Goal: Task Accomplishment & Management: Contribute content

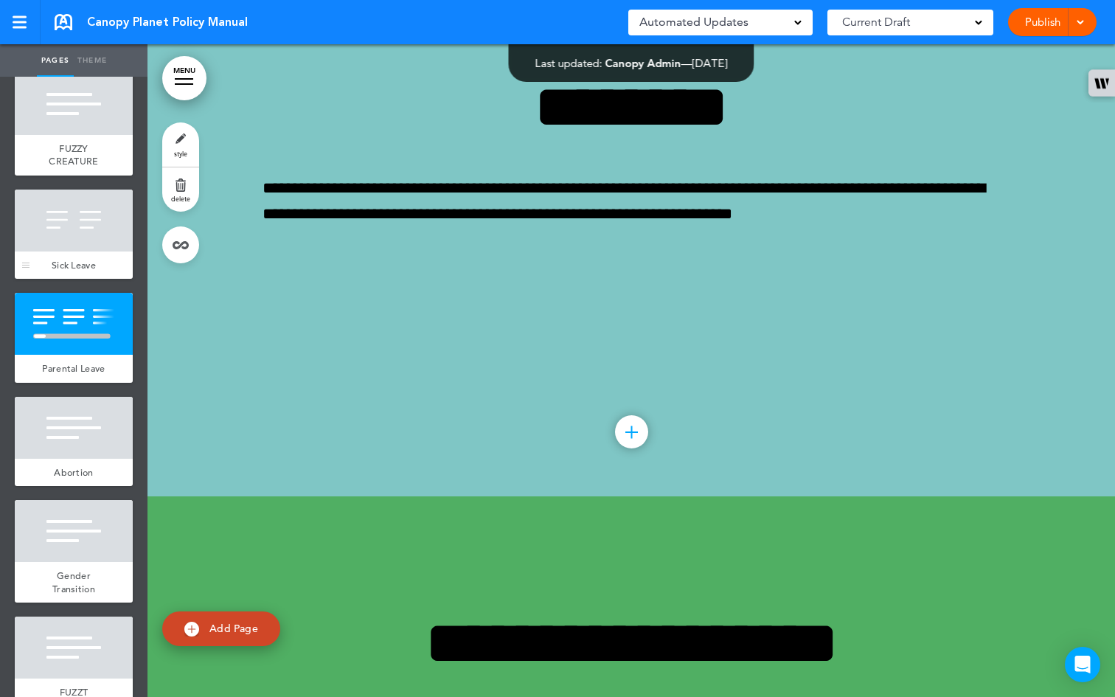
scroll to position [3296, 0]
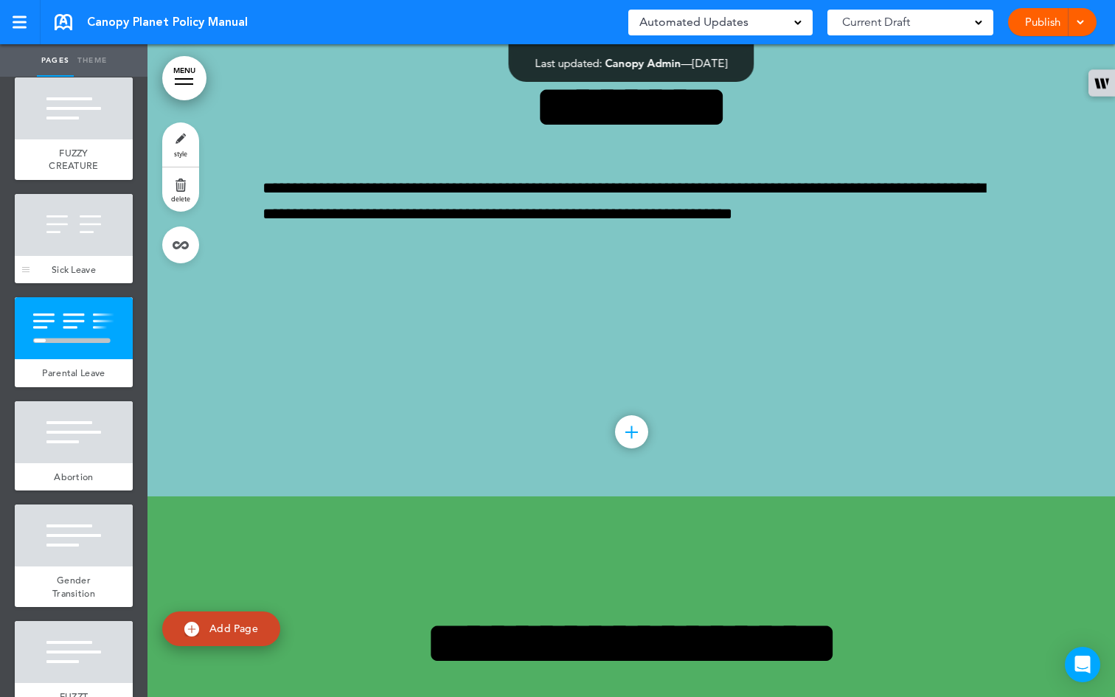
click at [75, 284] on div "Sick Leave" at bounding box center [74, 270] width 118 height 28
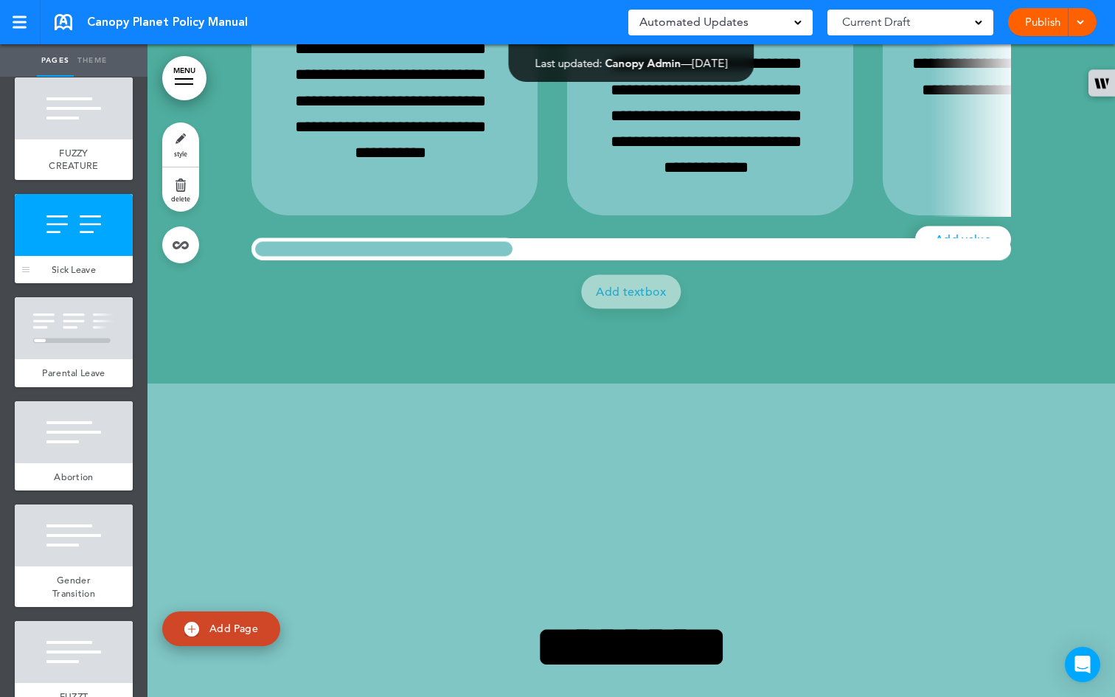
scroll to position [35215, 0]
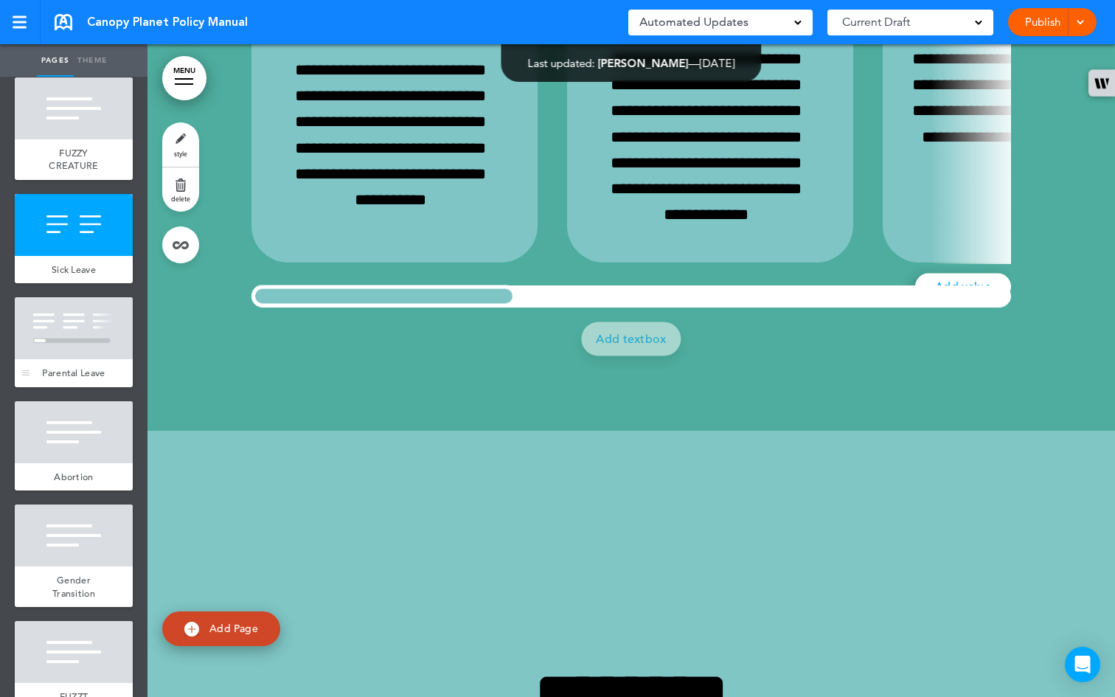
click at [97, 359] on div at bounding box center [74, 328] width 118 height 62
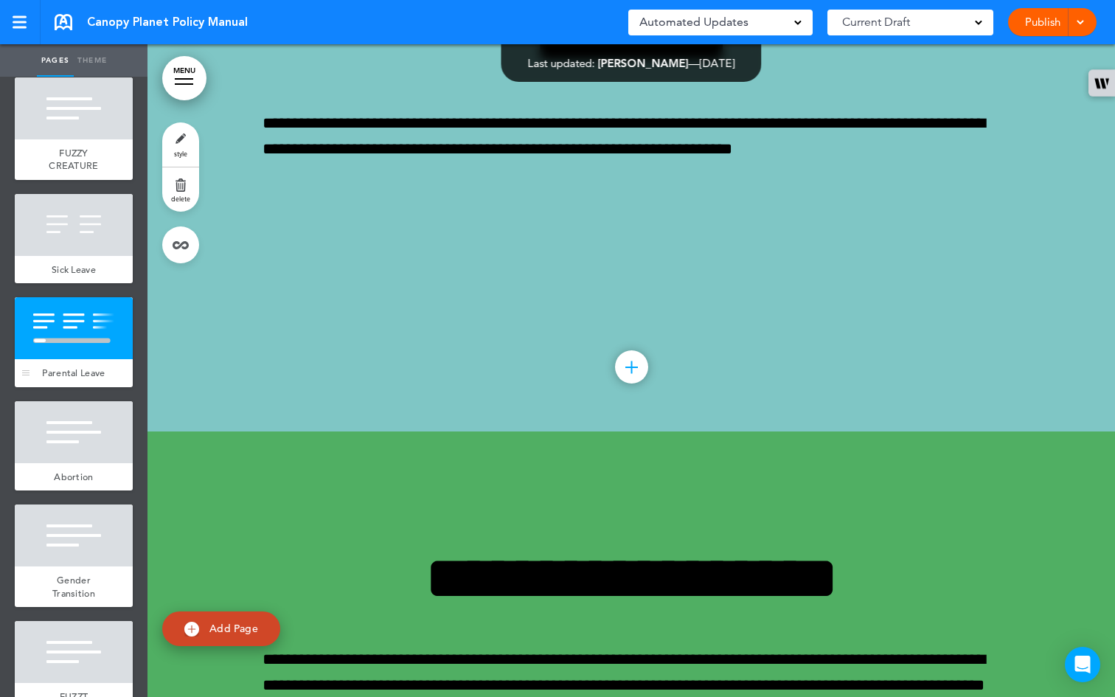
scroll to position [35867, 0]
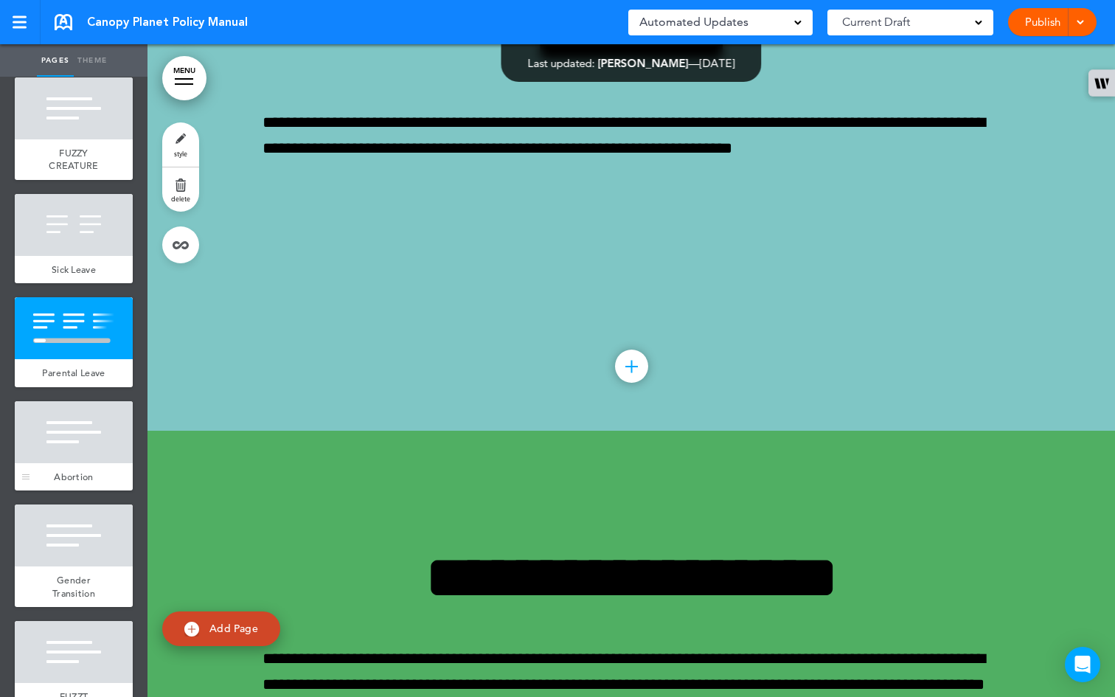
click at [85, 463] on div at bounding box center [74, 432] width 118 height 62
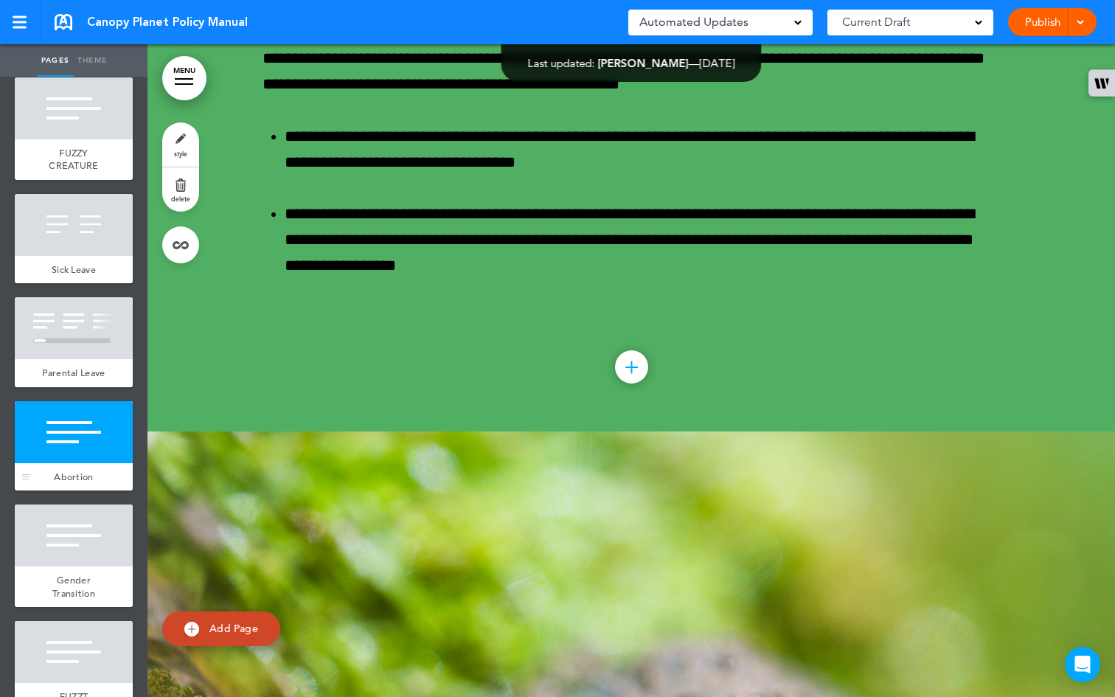
scroll to position [36520, 0]
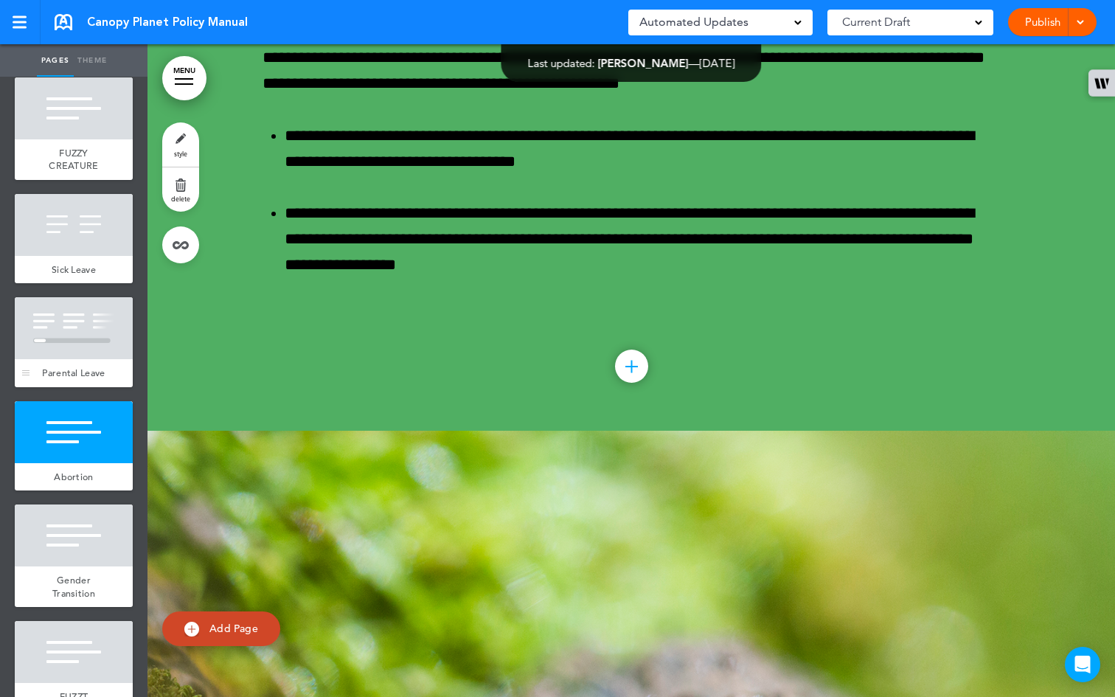
click at [73, 379] on span "Parental Leave" at bounding box center [73, 372] width 63 height 13
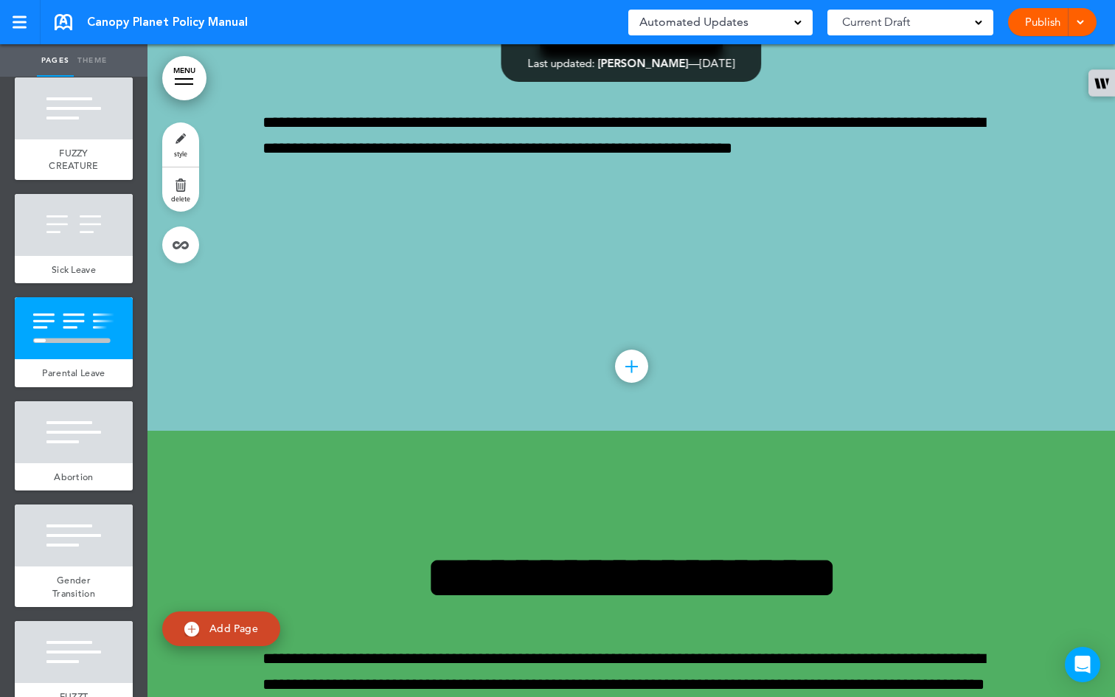
scroll to position [0, 1420]
click at [1114, 610] on div "MENU Formats Line Space Letter spacing Font size Aa Cancel Reorder ? Move or re…" at bounding box center [630, 370] width 967 height 652
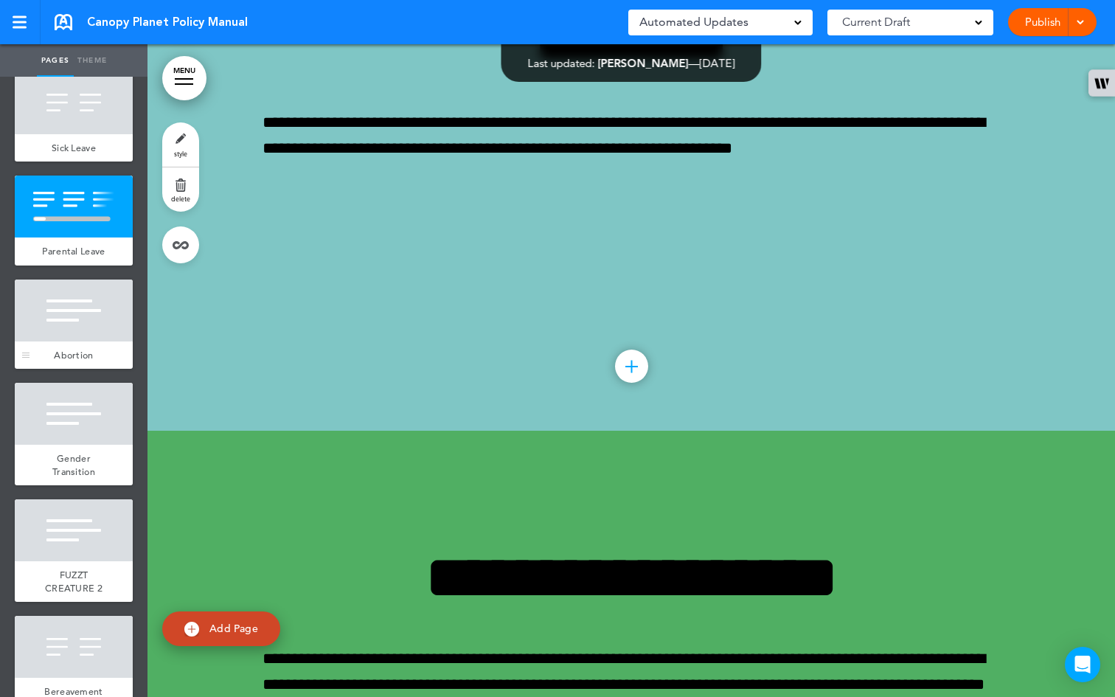
scroll to position [3419, 0]
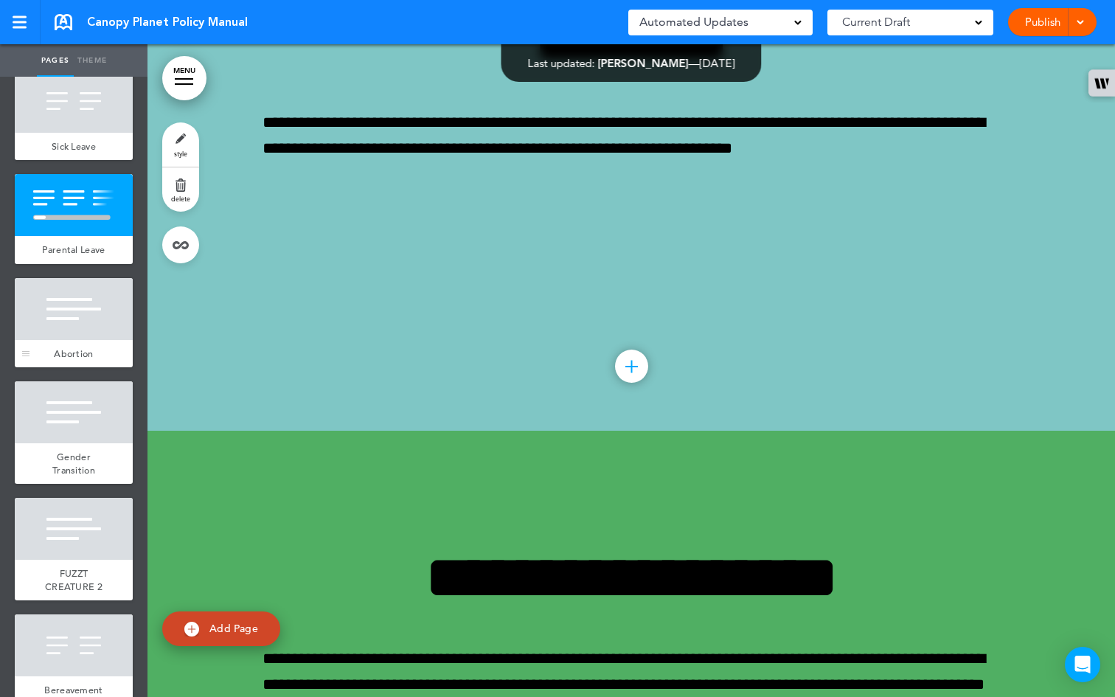
click at [85, 340] on div at bounding box center [74, 309] width 118 height 62
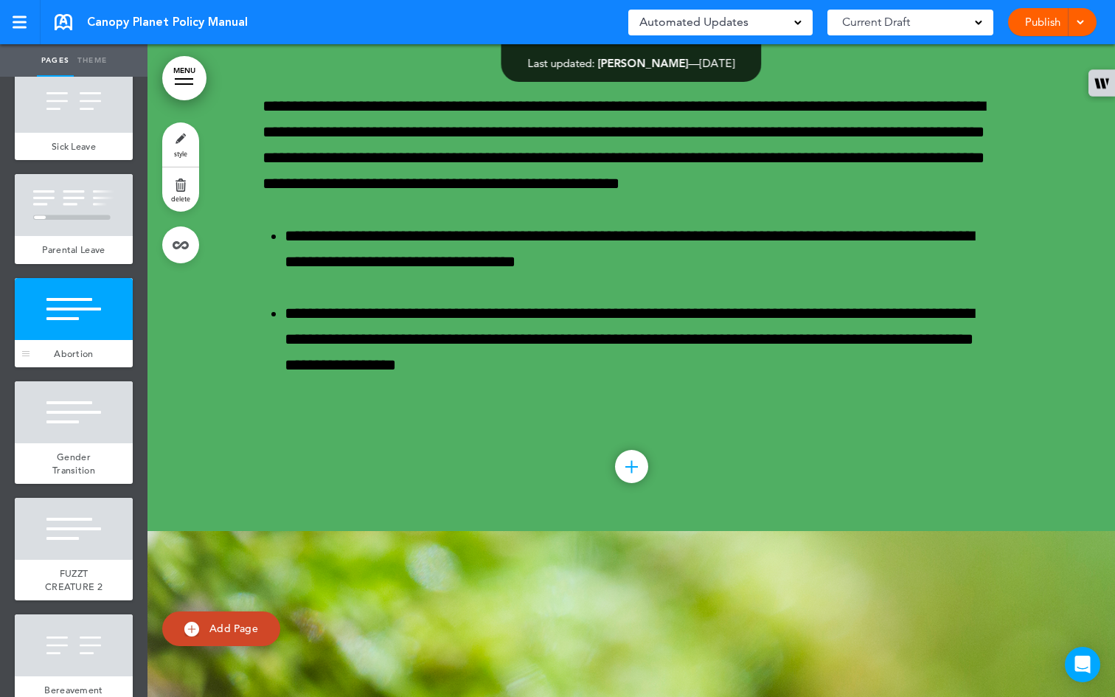
scroll to position [36520, 0]
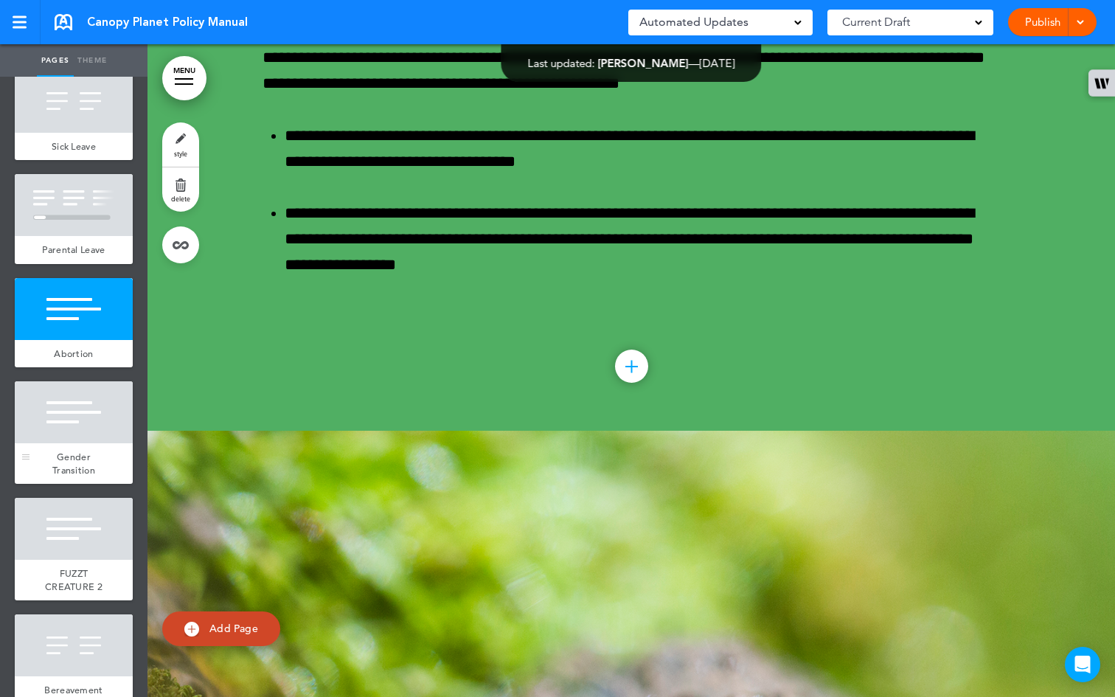
click at [77, 443] on div at bounding box center [74, 412] width 118 height 62
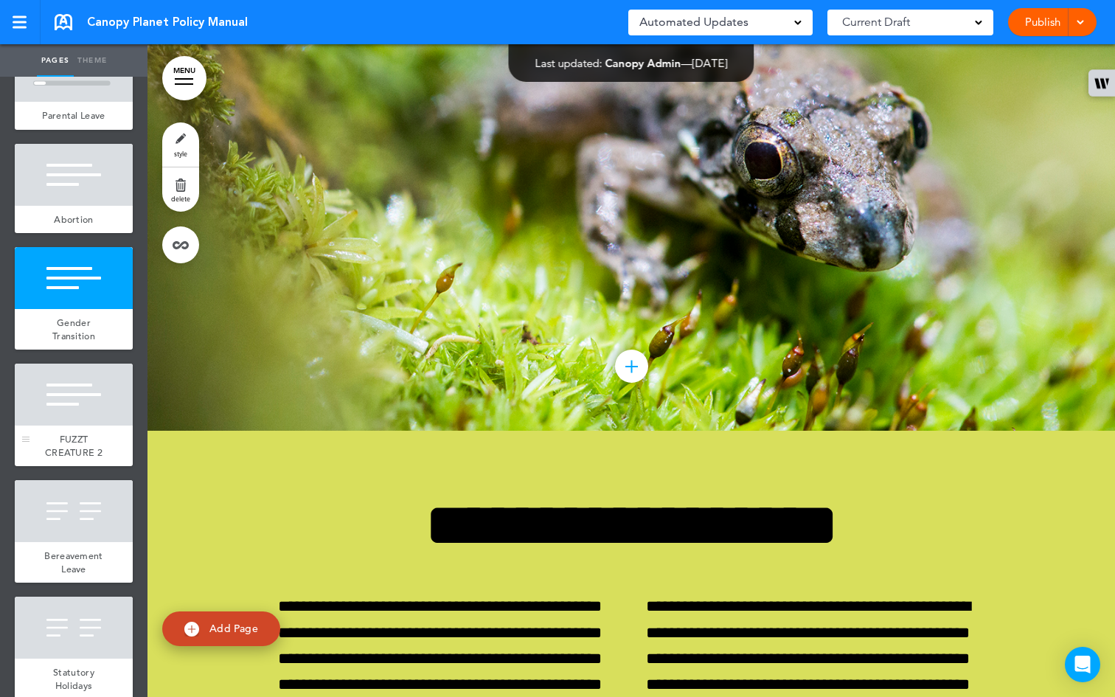
scroll to position [3594, 0]
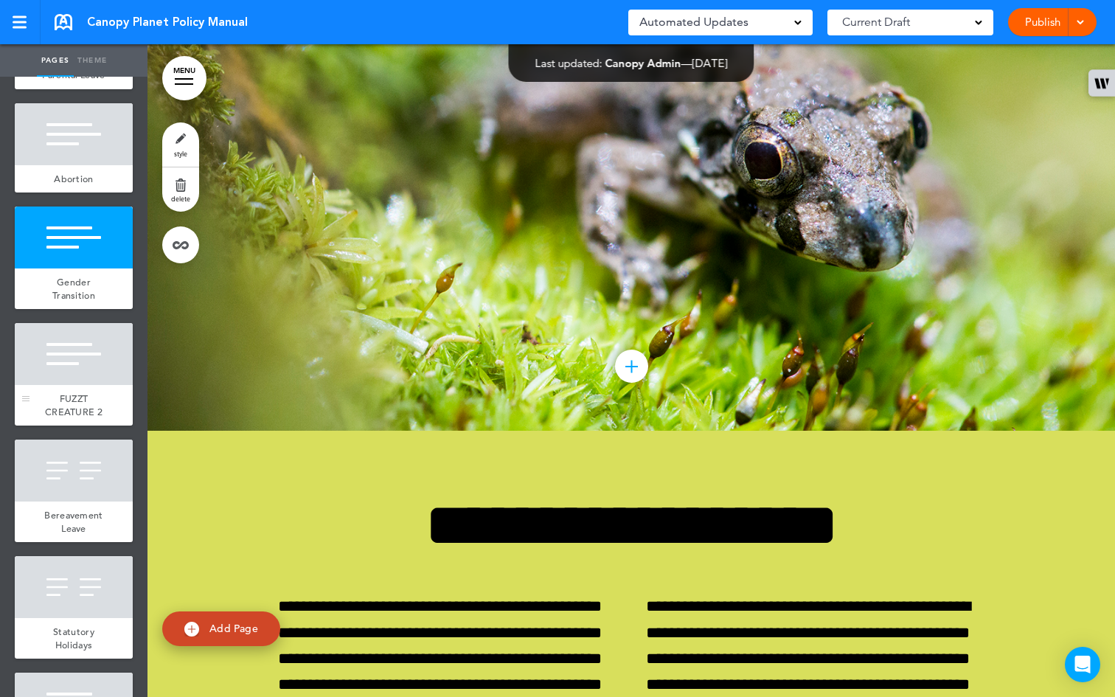
click at [72, 385] on div at bounding box center [74, 354] width 118 height 62
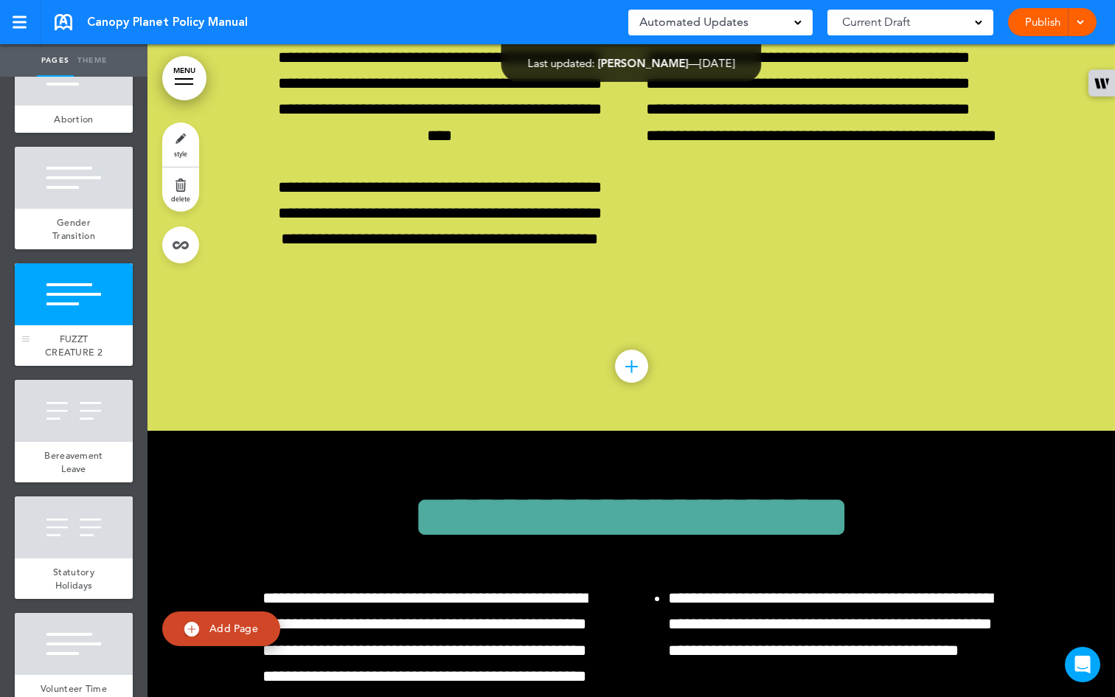
scroll to position [3689, 0]
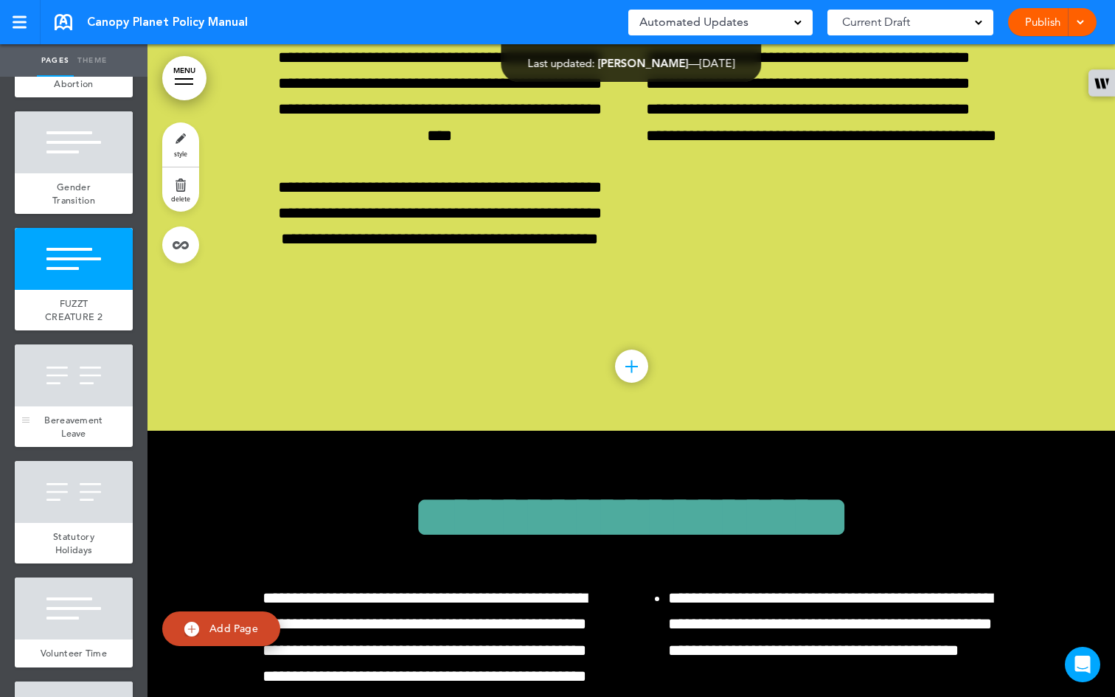
click at [72, 406] on div at bounding box center [74, 375] width 118 height 62
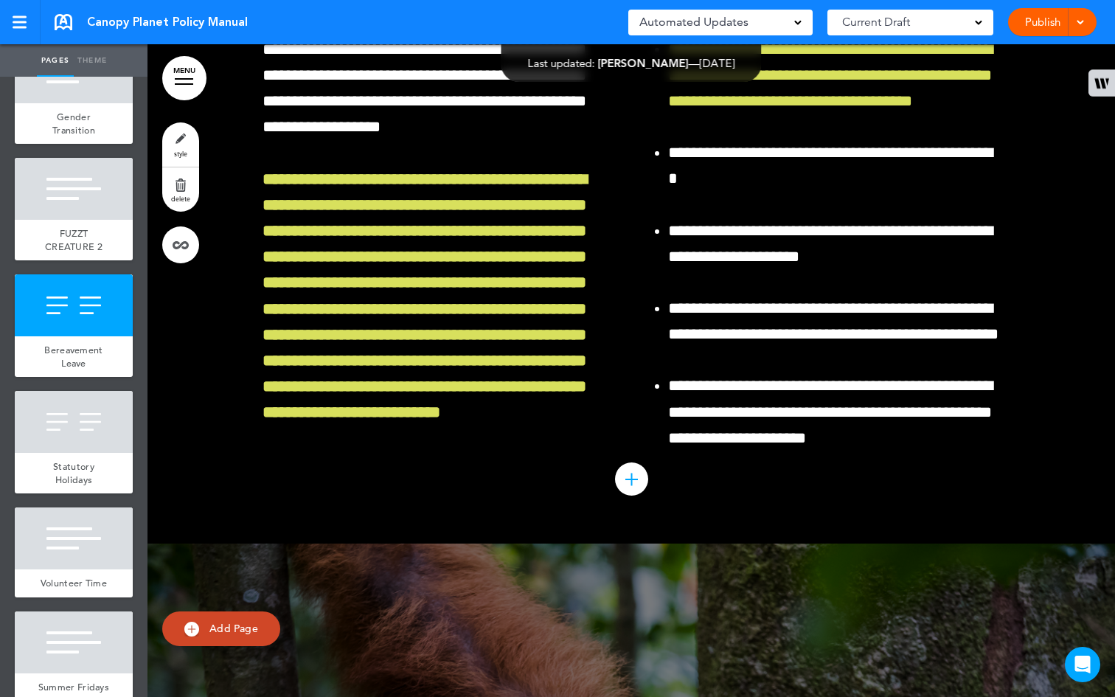
scroll to position [3883, 0]
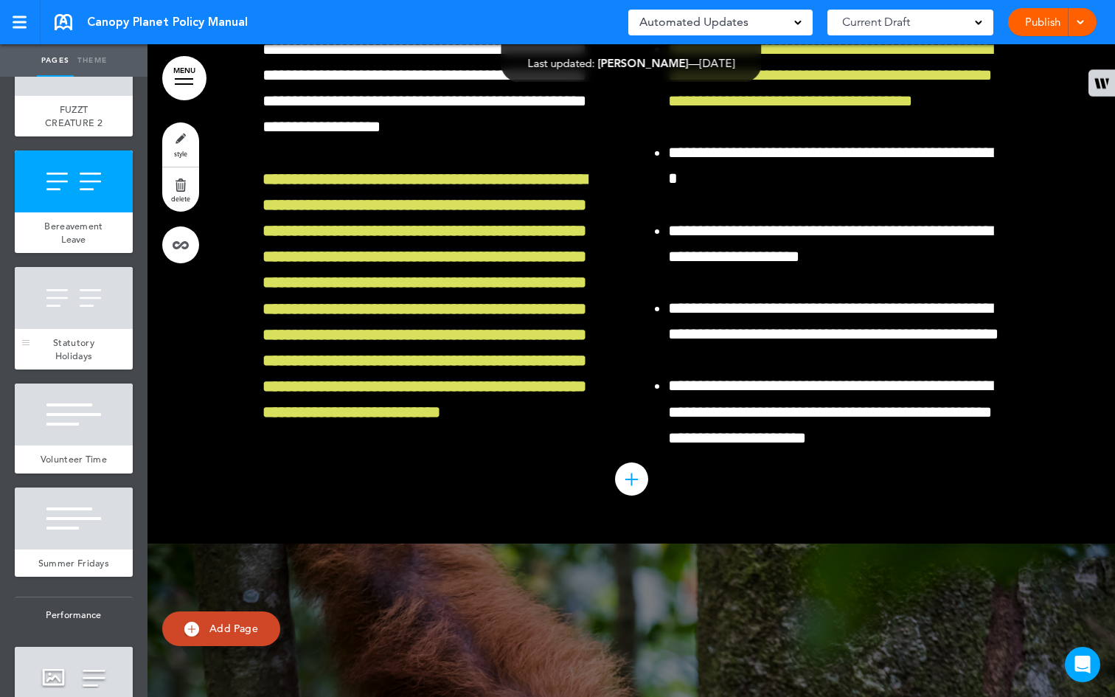
click at [82, 329] on div at bounding box center [74, 298] width 118 height 62
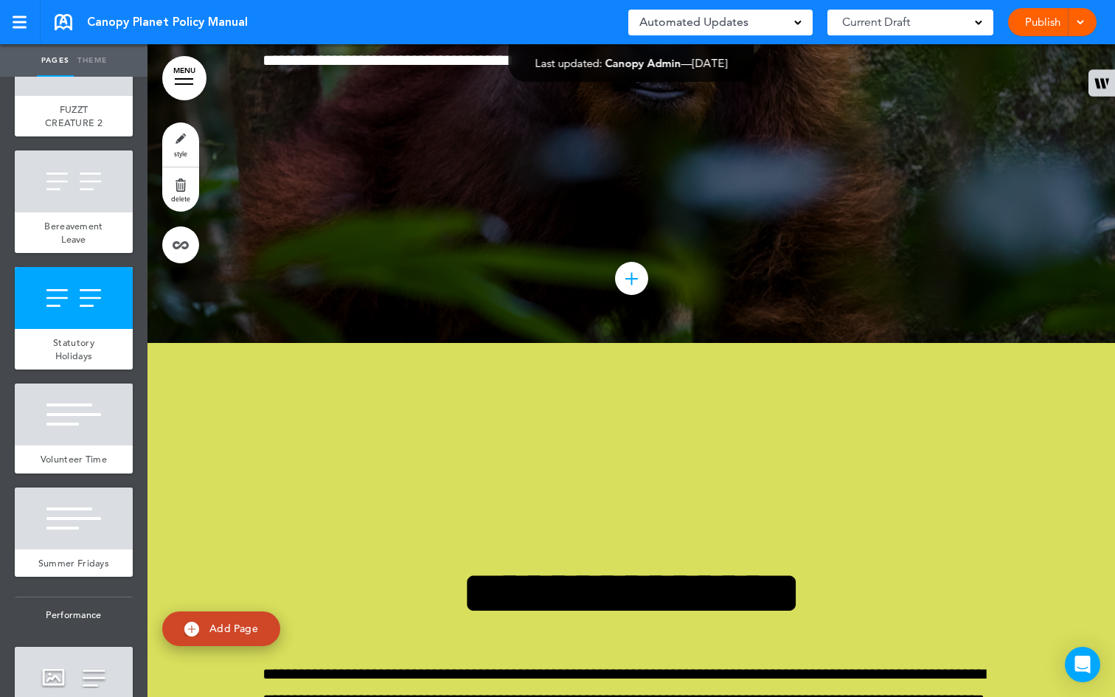
scroll to position [39386, 0]
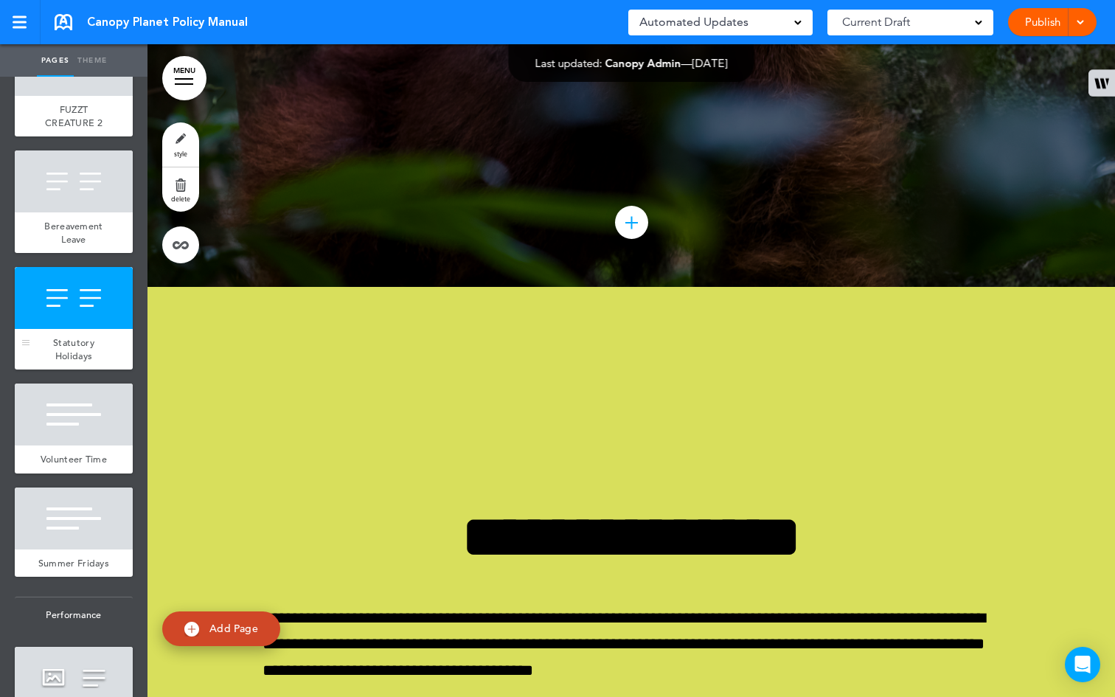
click at [59, 362] on span "Statutory Holidays" at bounding box center [73, 349] width 41 height 26
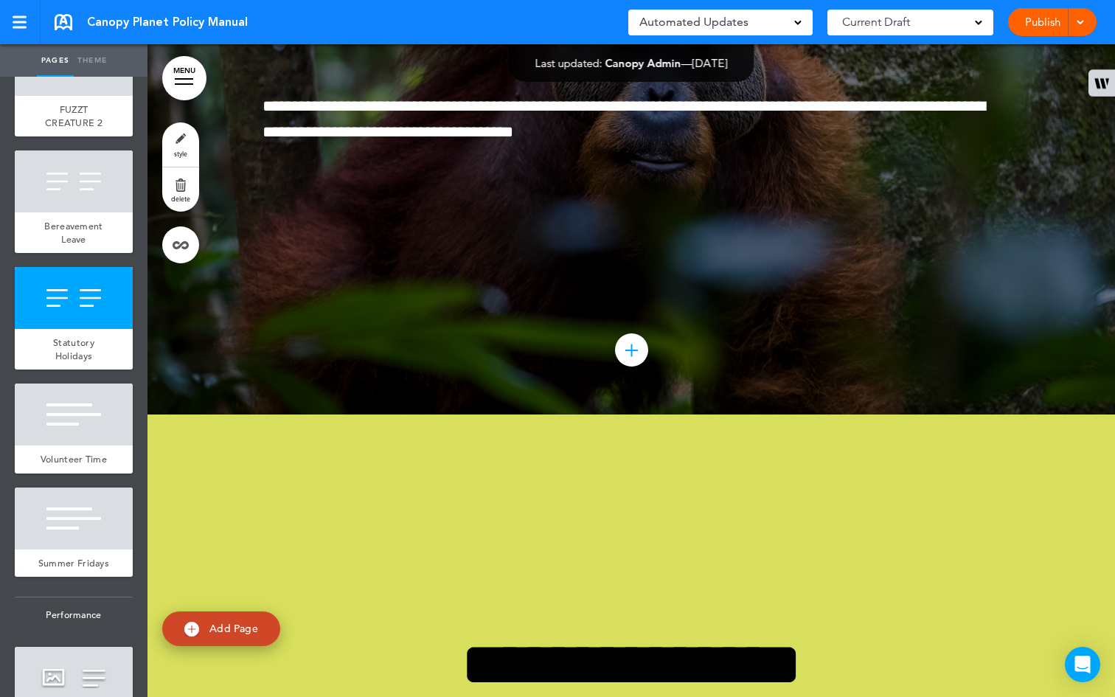
scroll to position [39597, 0]
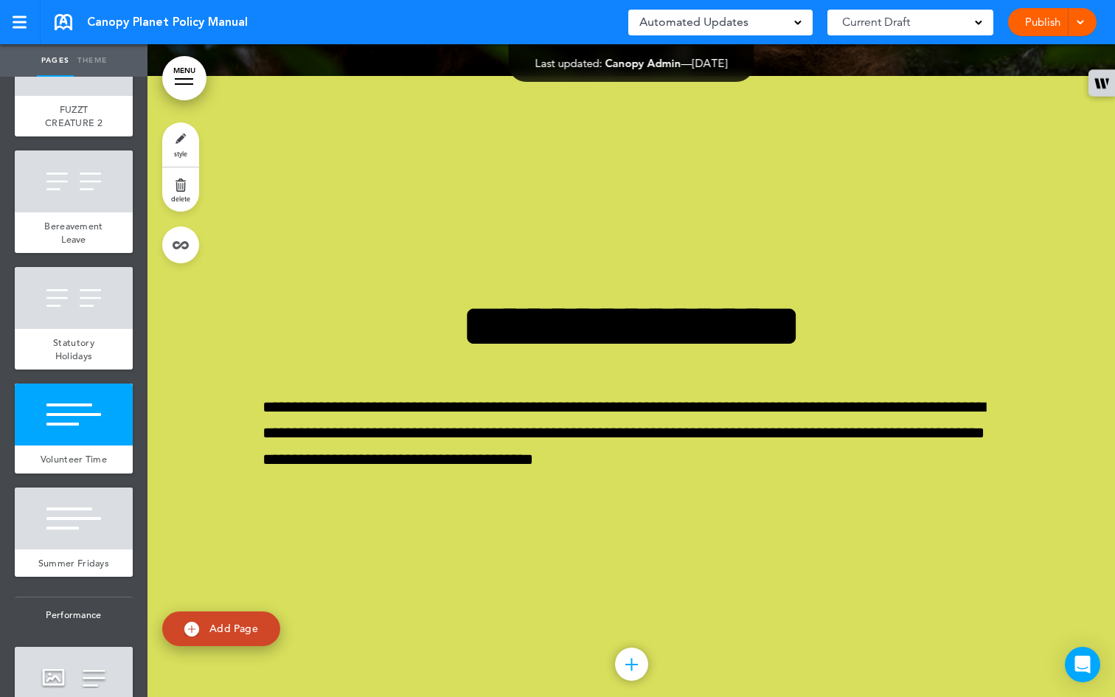
click at [235, 621] on link "Add Page" at bounding box center [221, 628] width 118 height 35
type input "********"
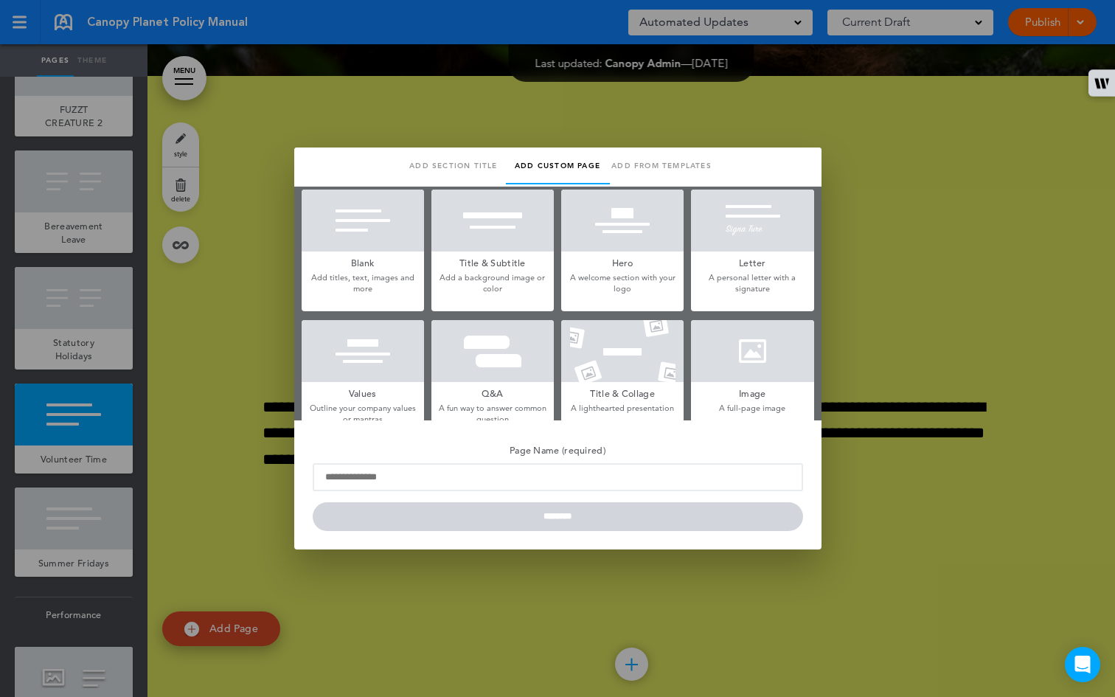
scroll to position [0, 0]
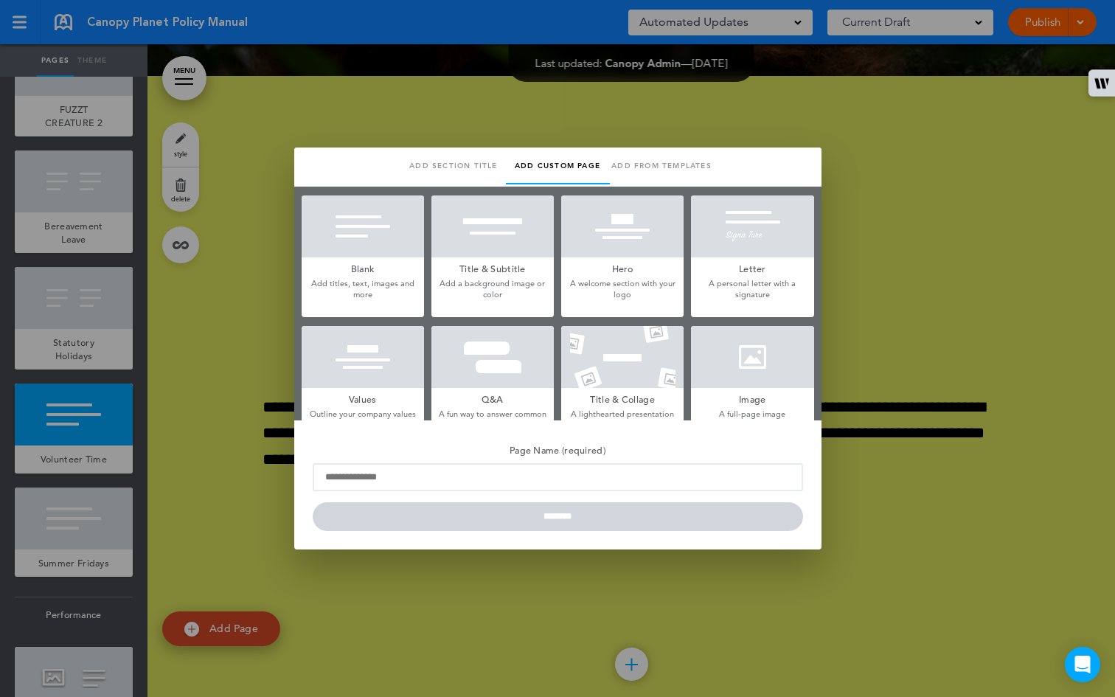
click at [390, 248] on div at bounding box center [362, 226] width 122 height 62
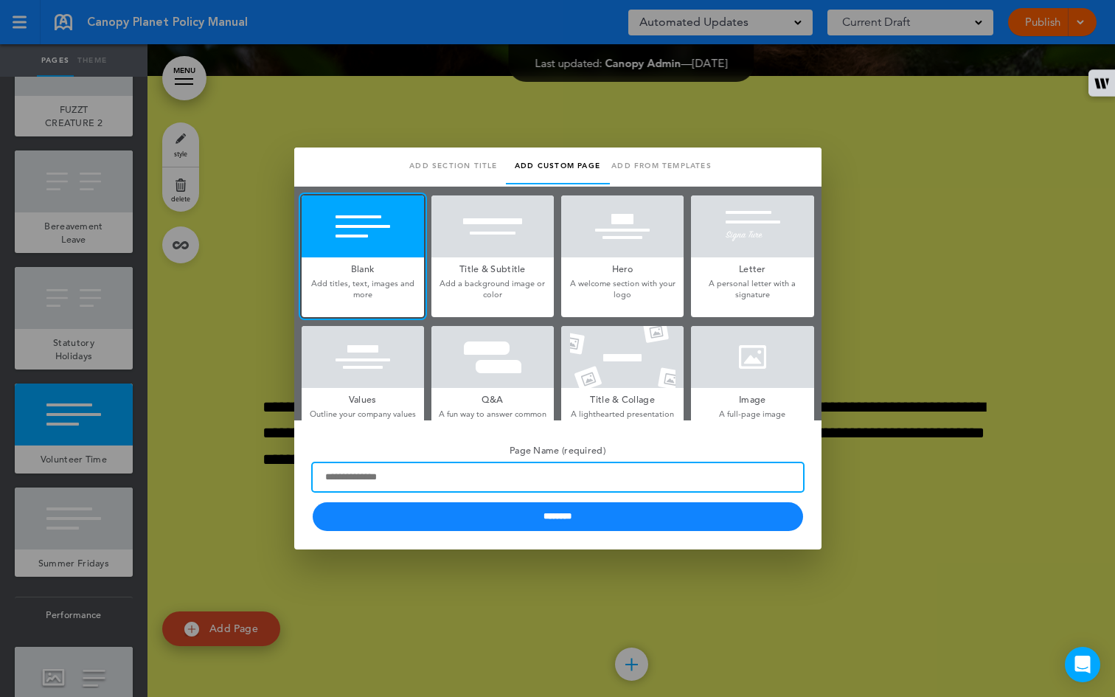
click at [565, 484] on input "Page Name (required)" at bounding box center [558, 477] width 490 height 28
click at [417, 482] on input "**********" at bounding box center [558, 477] width 490 height 28
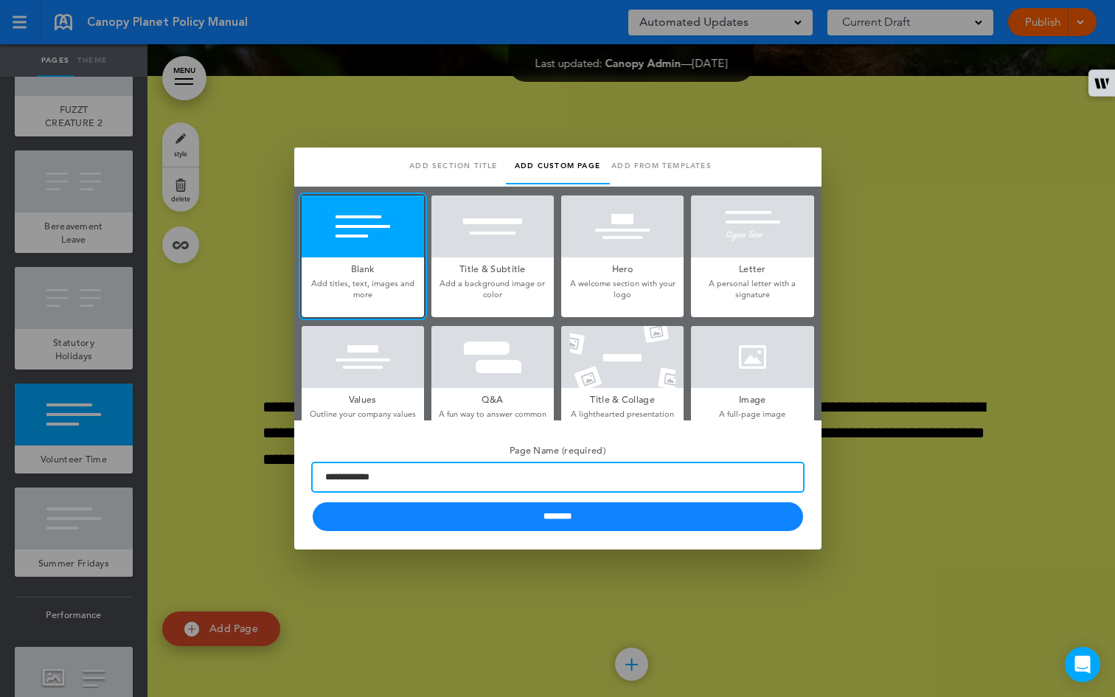
paste input "**********"
click at [383, 478] on input "**********" at bounding box center [558, 477] width 490 height 28
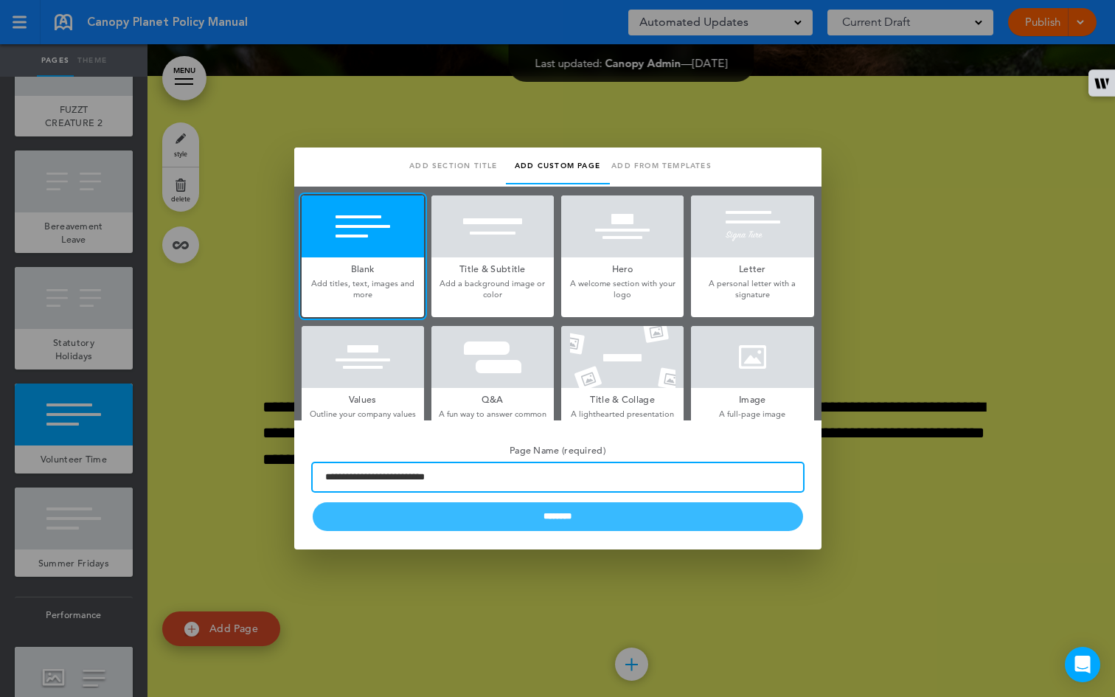
type input "**********"
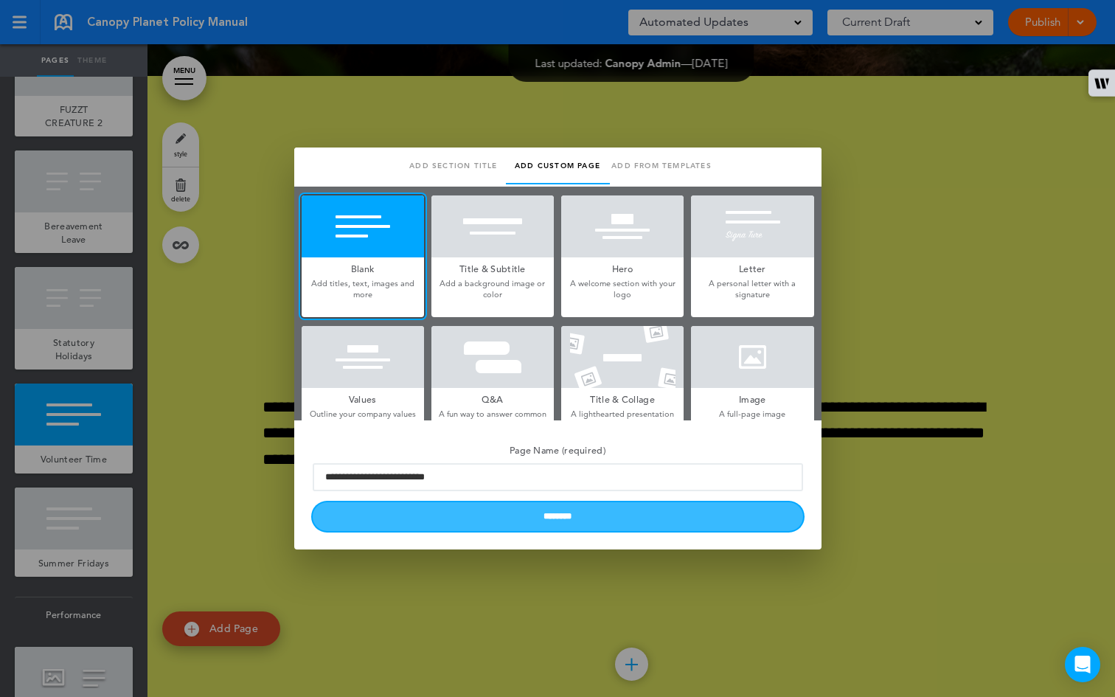
click at [527, 518] on input "********" at bounding box center [558, 516] width 490 height 29
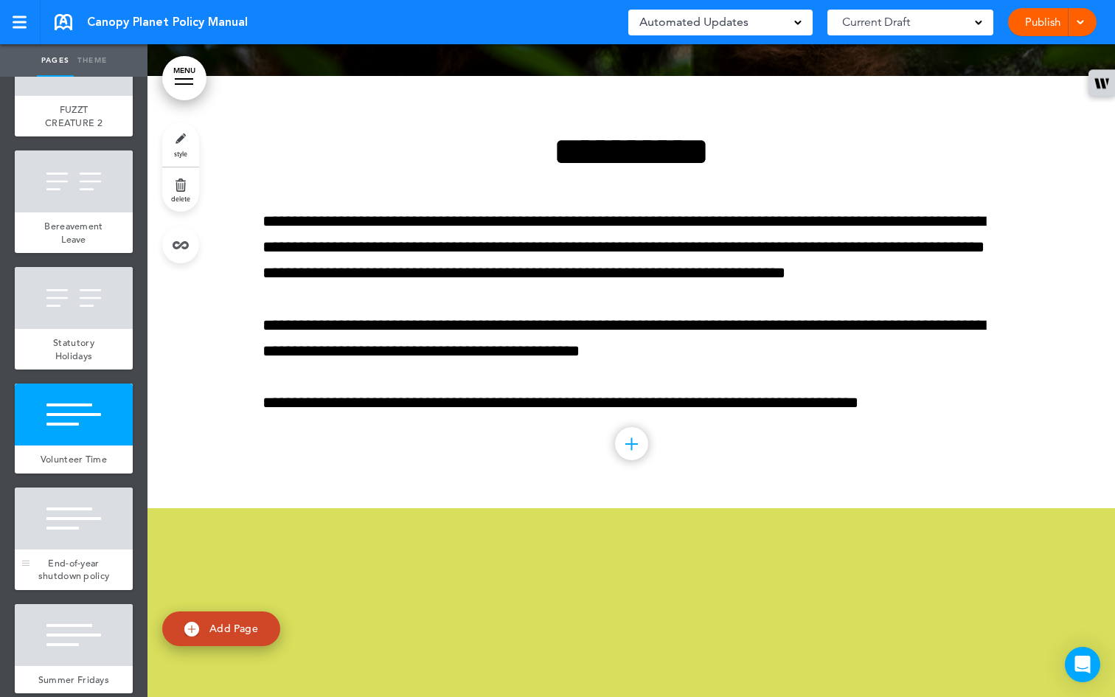
click at [86, 549] on div at bounding box center [74, 518] width 118 height 62
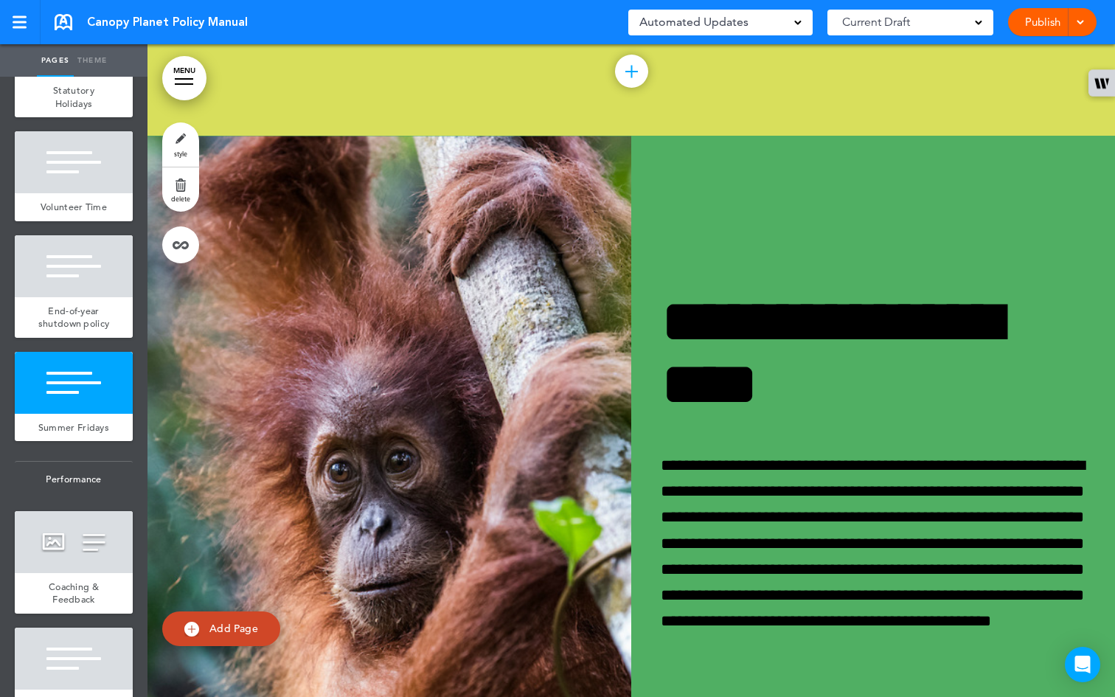
scroll to position [40604, 0]
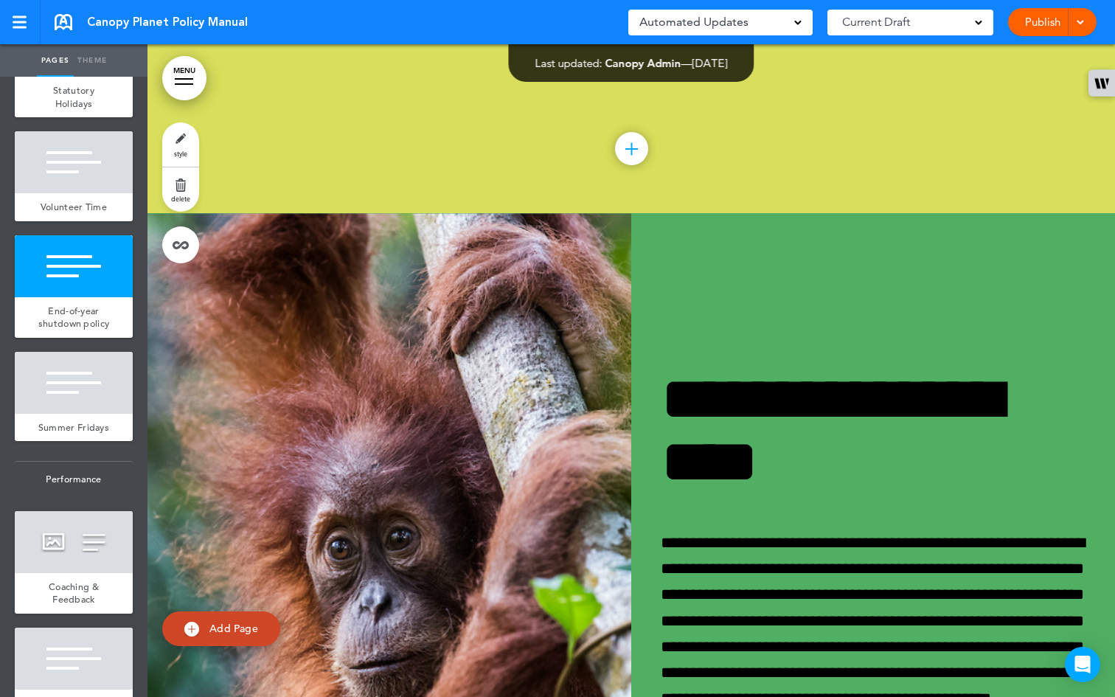
scroll to position [40556, 0]
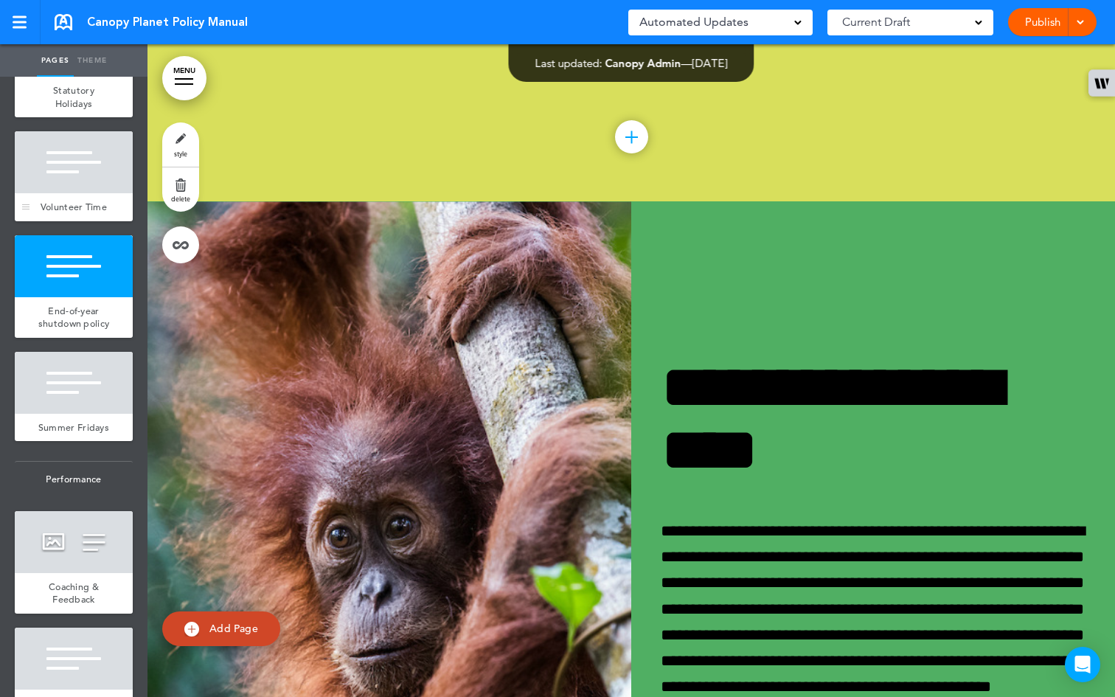
click at [54, 221] on div "Volunteer Time" at bounding box center [74, 207] width 118 height 28
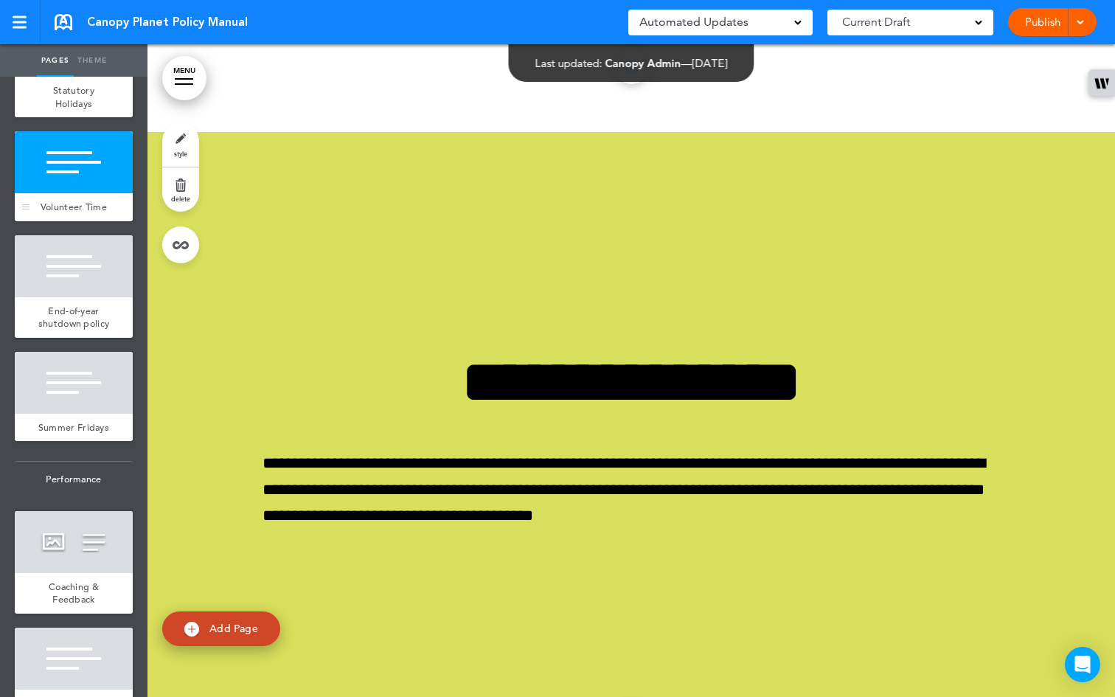
scroll to position [39972, 0]
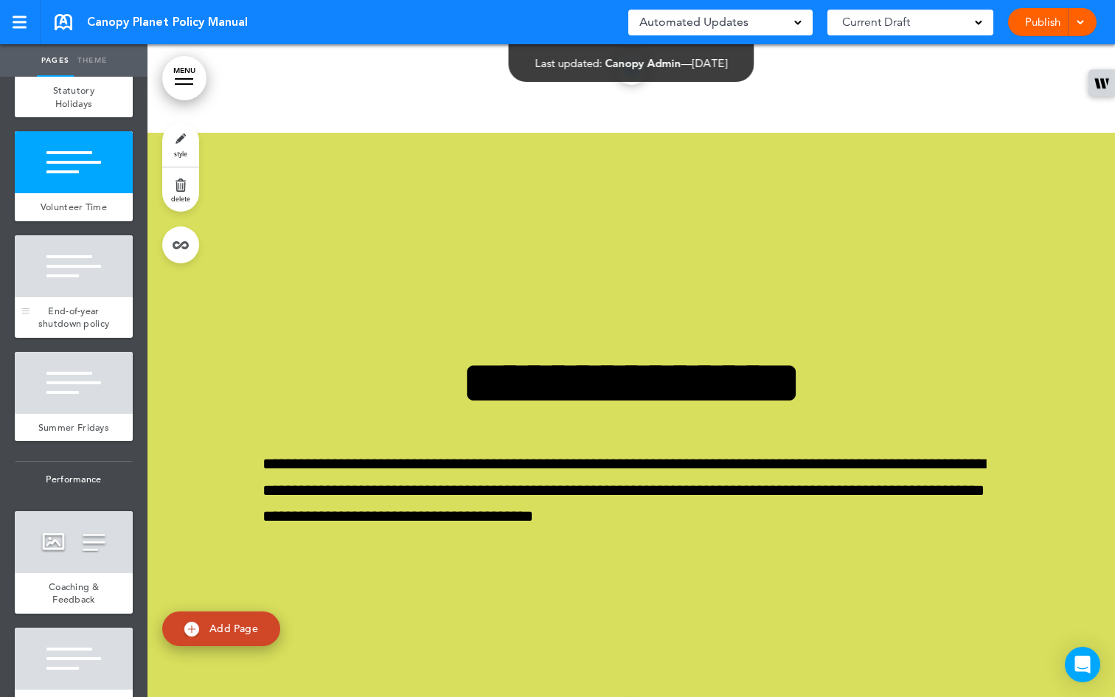
click at [69, 330] on span "End-of-year shutdown policy" at bounding box center [74, 317] width 72 height 26
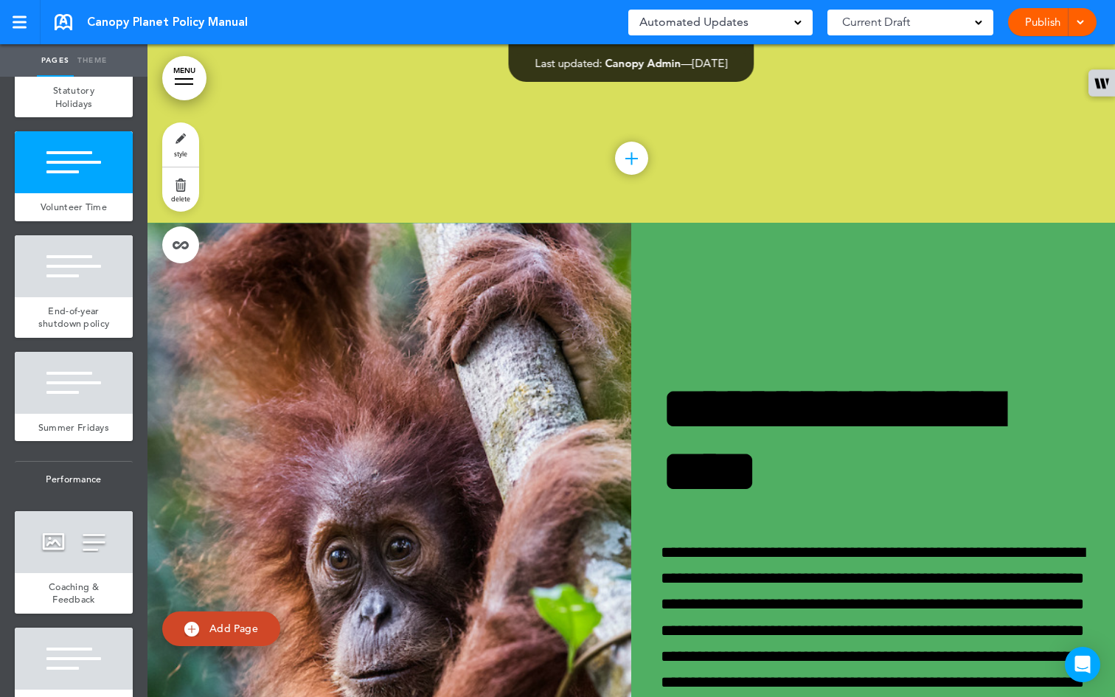
scroll to position [40573, 0]
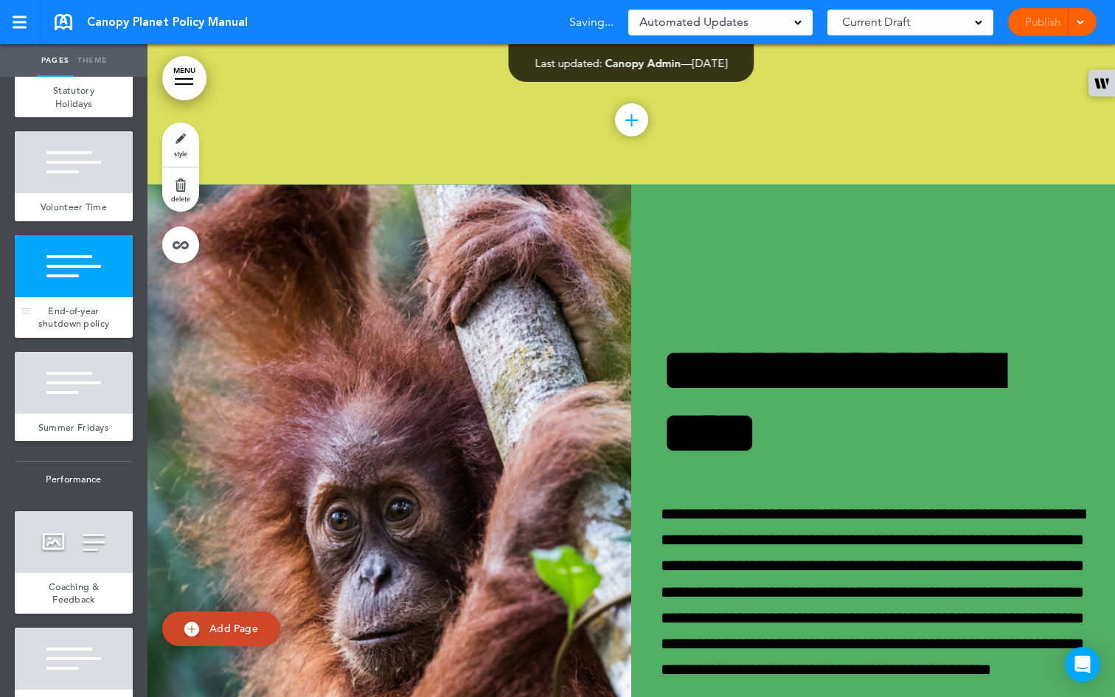
click at [66, 330] on span "End-of-year shutdown policy" at bounding box center [74, 317] width 72 height 26
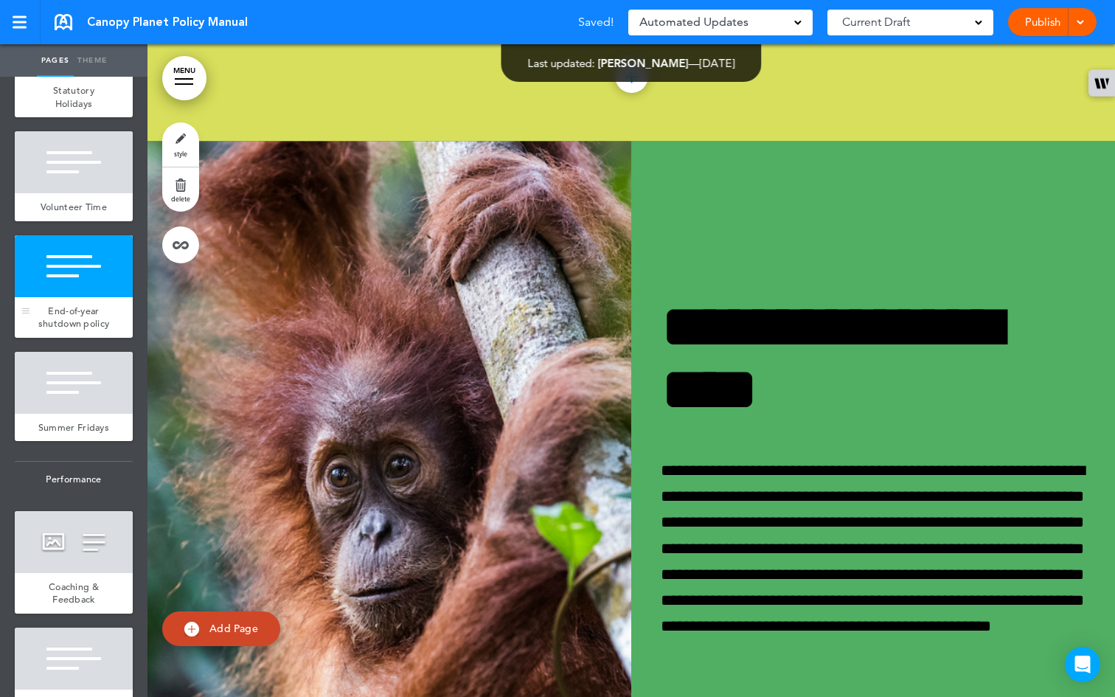
scroll to position [40624, 0]
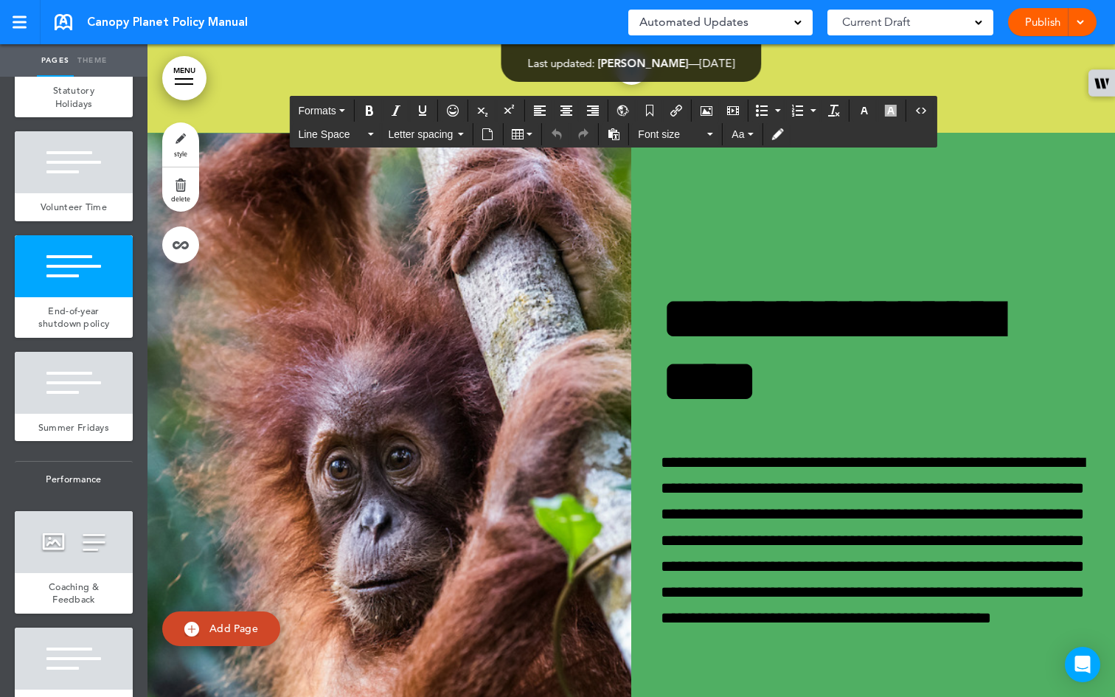
click at [553, 134] on icon "Undo" at bounding box center [557, 134] width 12 height 12
click at [555, 134] on icon "Undo" at bounding box center [557, 134] width 12 height 12
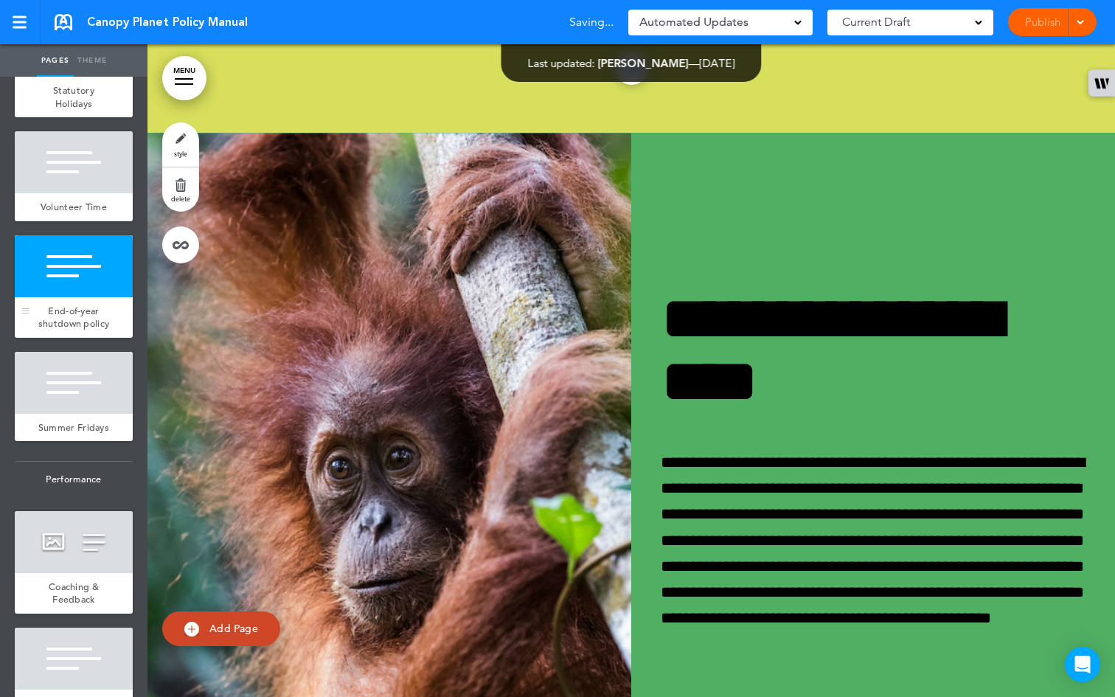
click at [97, 297] on div at bounding box center [74, 266] width 118 height 62
click at [94, 297] on div at bounding box center [74, 266] width 118 height 62
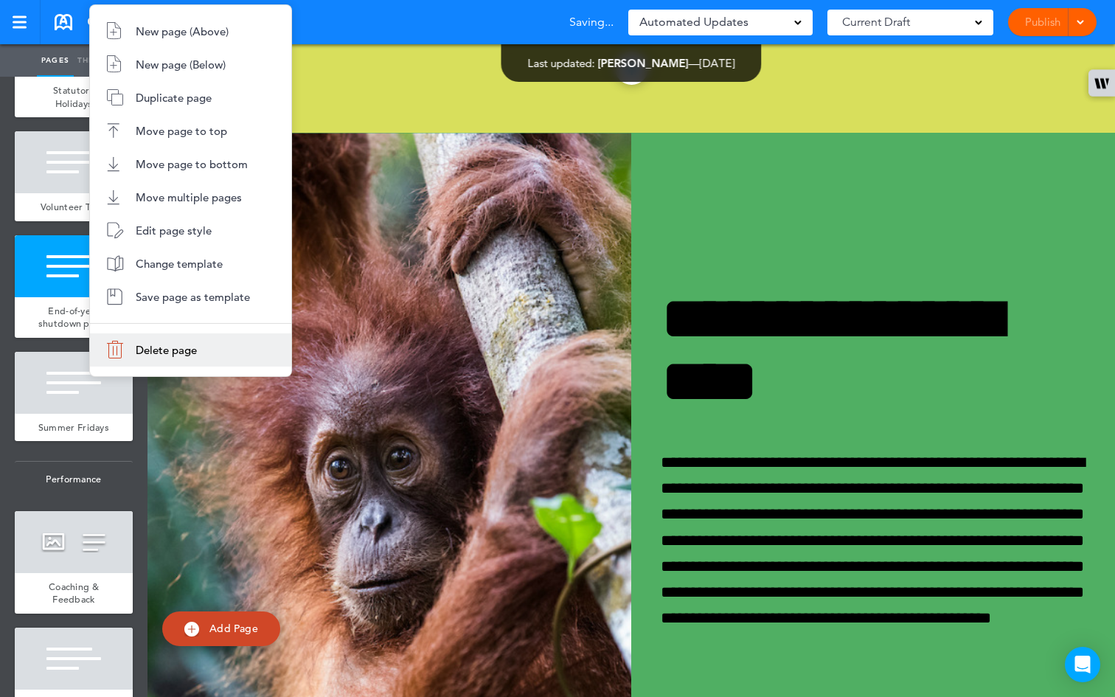
click at [158, 359] on li "Delete page" at bounding box center [190, 349] width 201 height 33
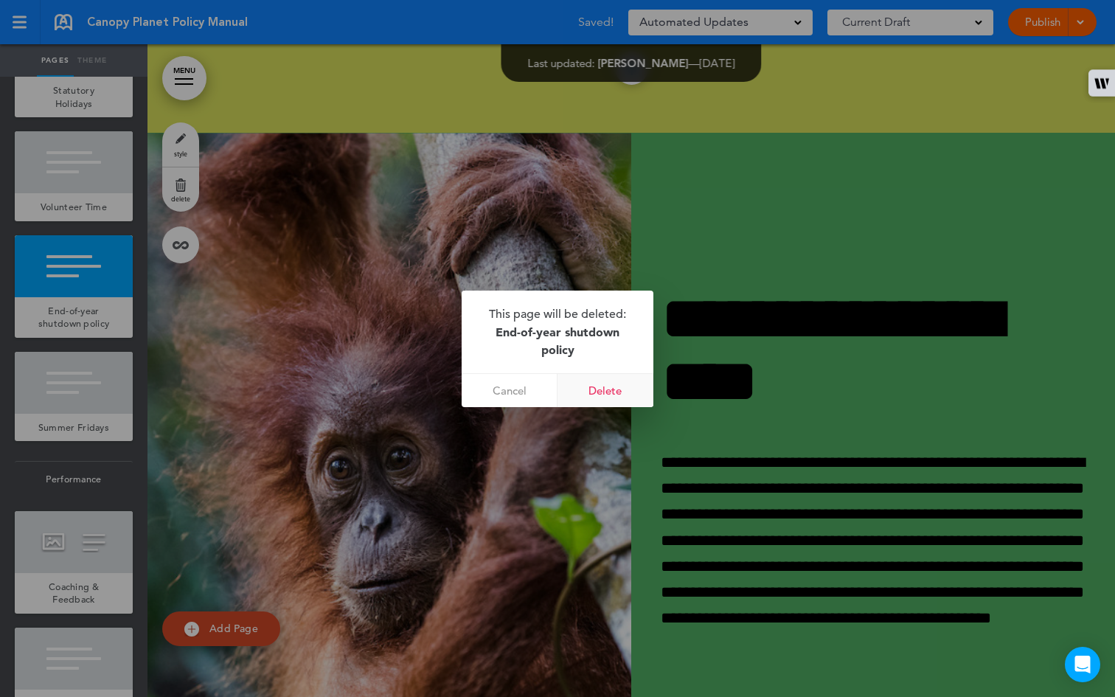
click at [630, 398] on link "Delete" at bounding box center [605, 390] width 96 height 33
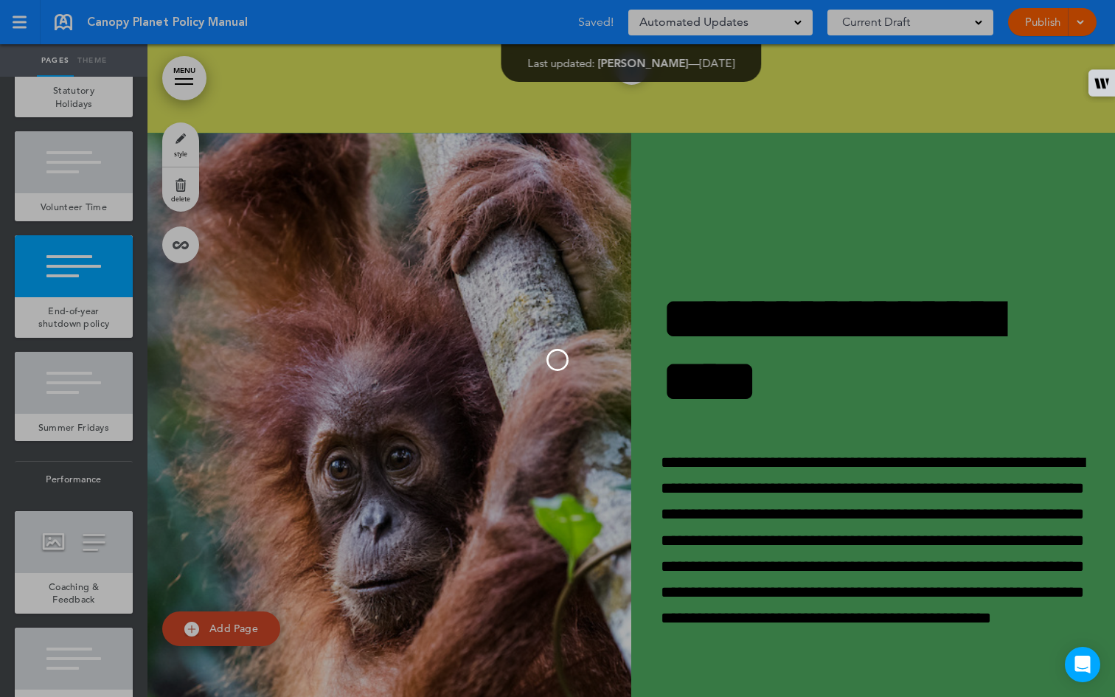
scroll to position [40192, 0]
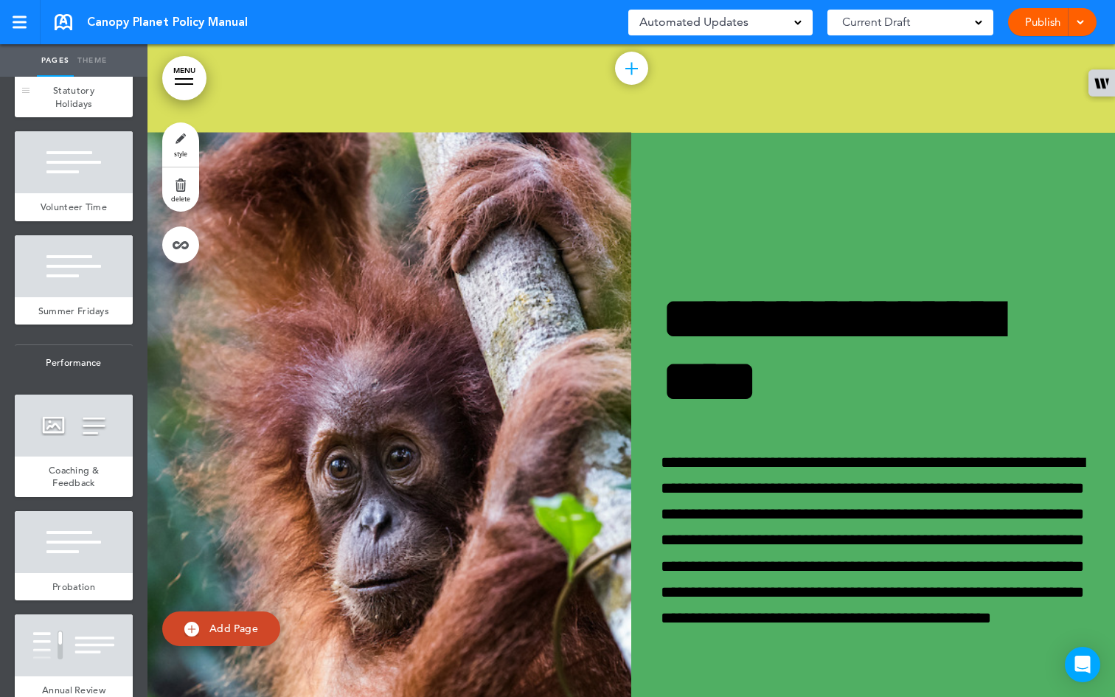
click at [80, 77] on div at bounding box center [74, 46] width 118 height 62
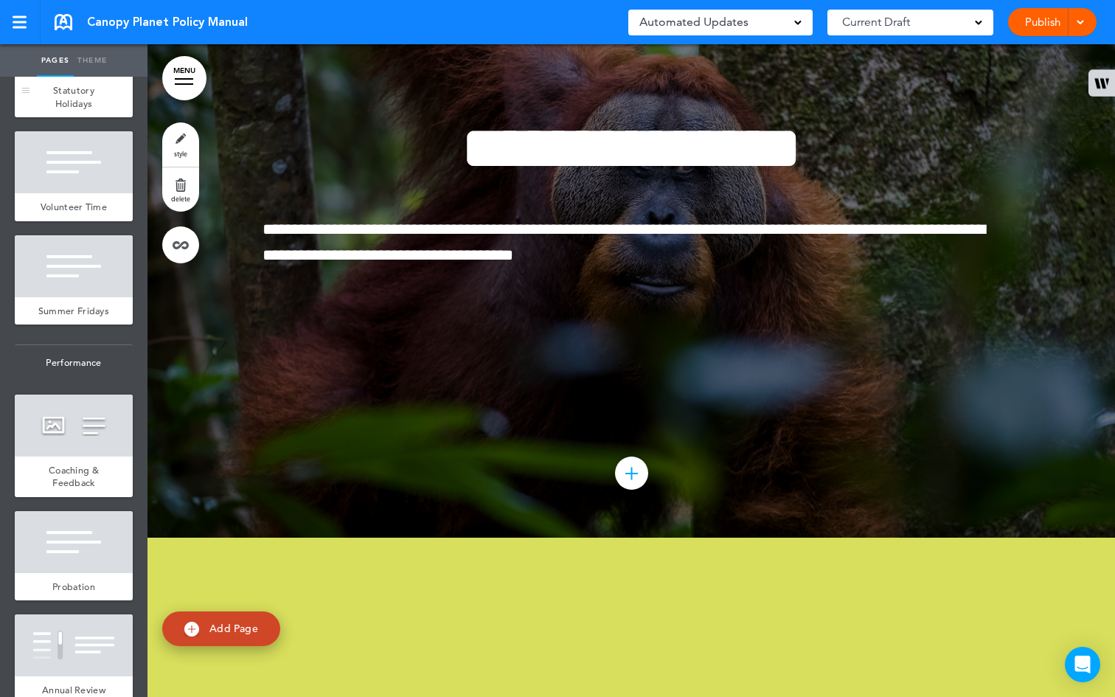
scroll to position [39129, 0]
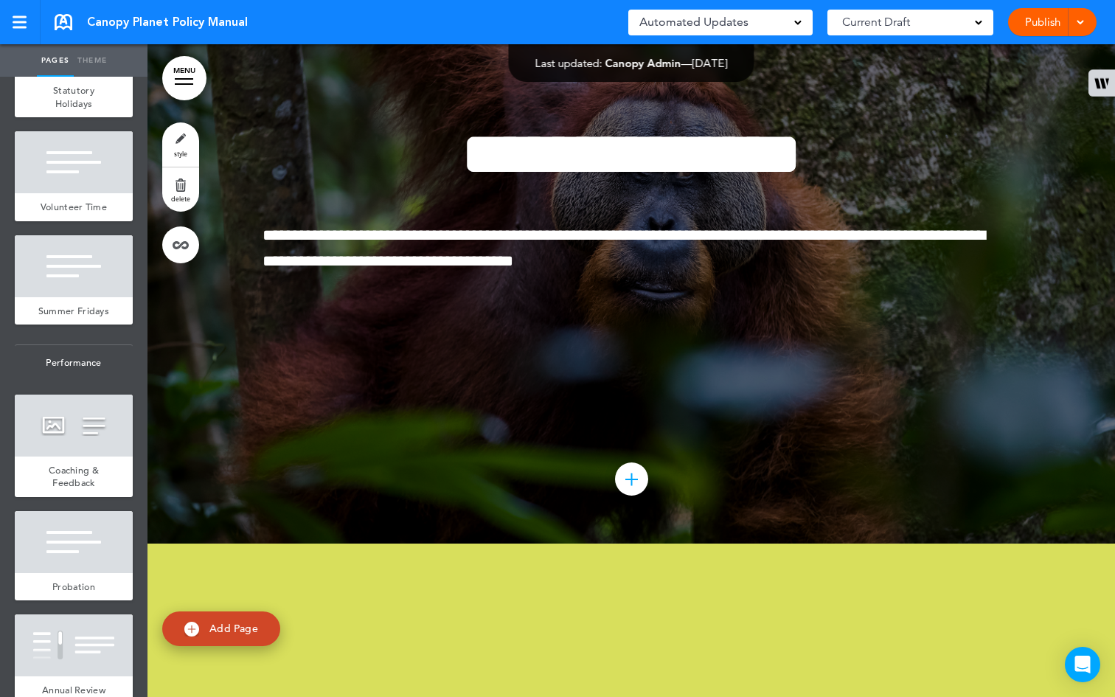
click at [212, 630] on span "Add Page" at bounding box center [233, 627] width 49 height 13
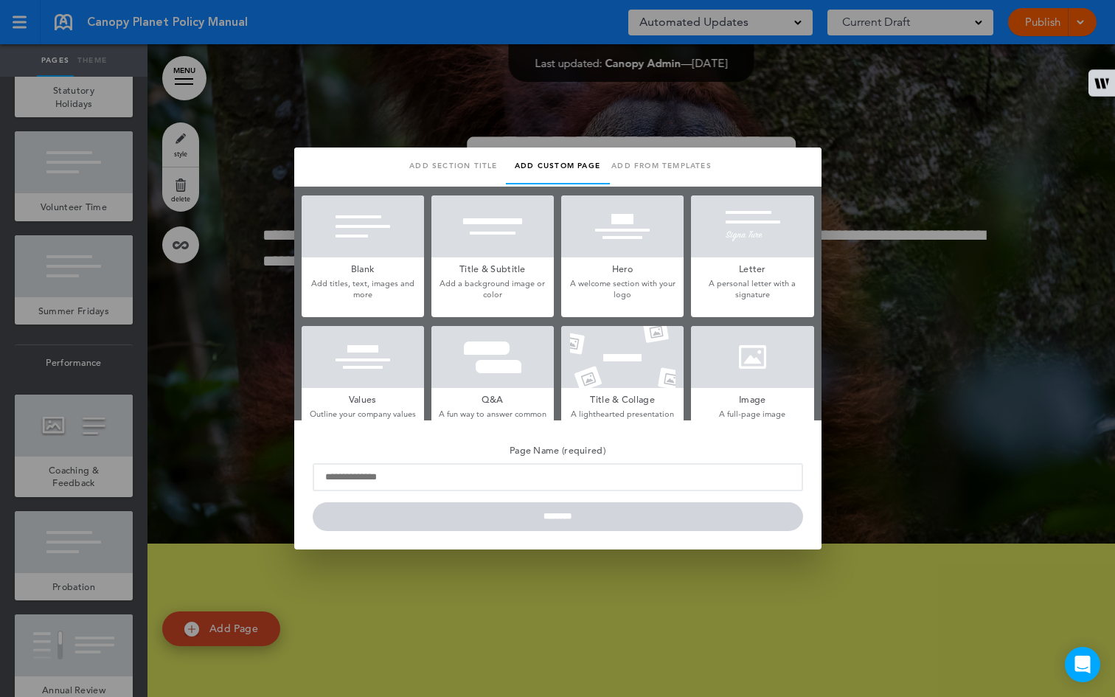
click at [350, 294] on p "Add titles, text, images and more" at bounding box center [362, 289] width 122 height 23
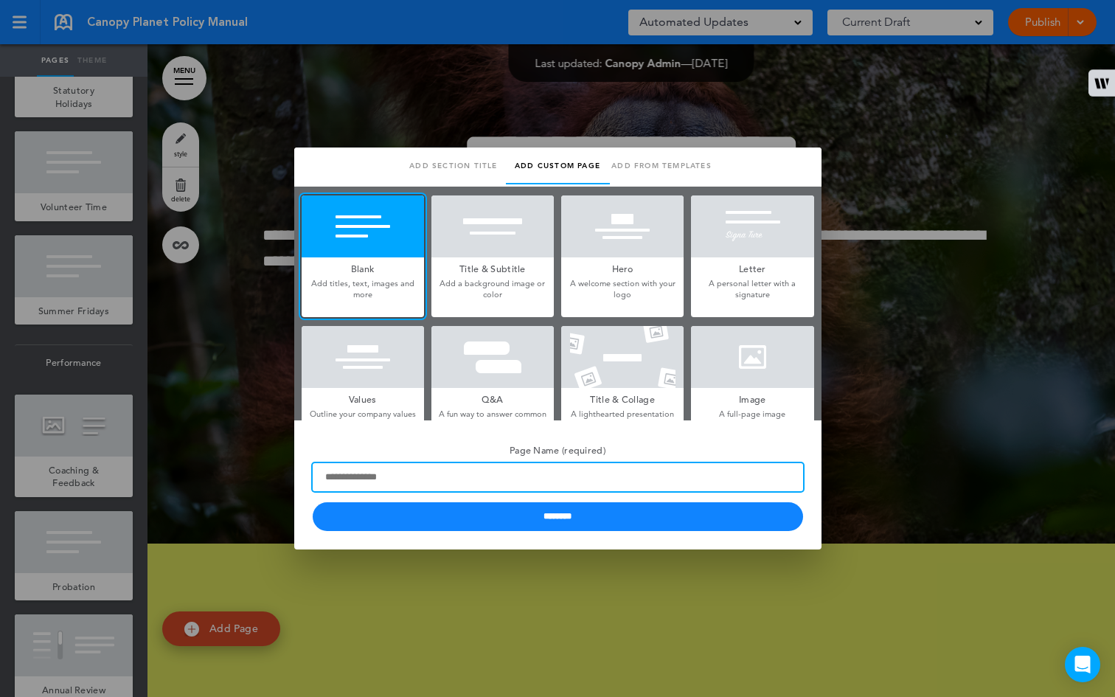
click at [437, 475] on input "Page Name (required)" at bounding box center [558, 477] width 490 height 28
paste input "**********"
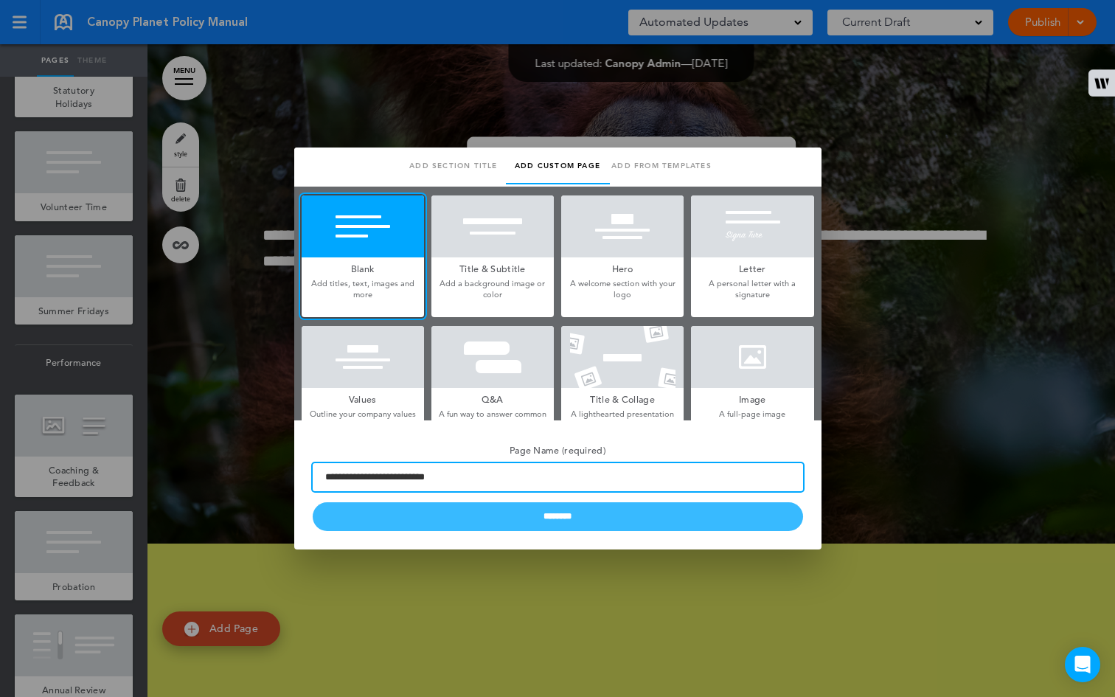
type input "**********"
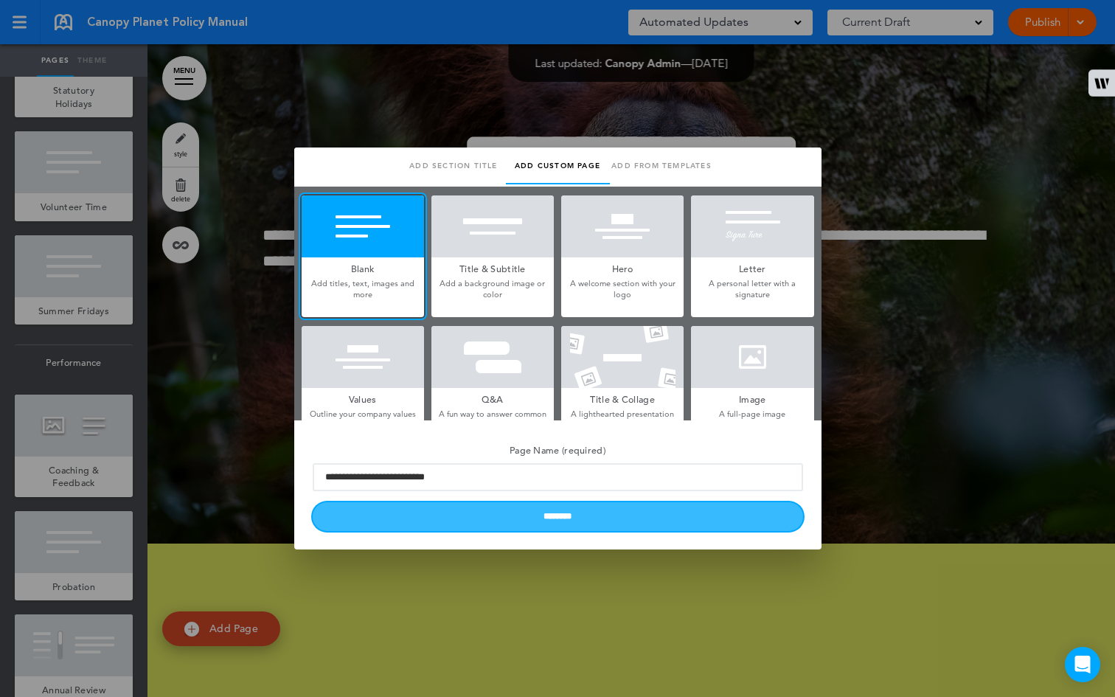
click at [580, 523] on input "********" at bounding box center [558, 516] width 490 height 29
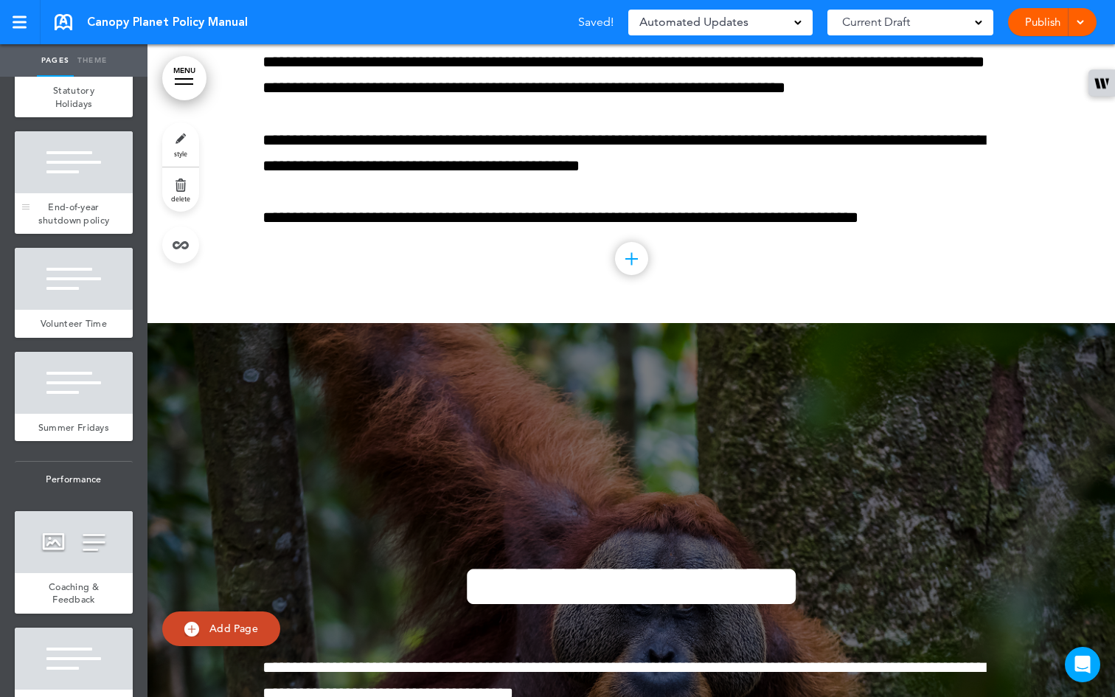
click at [73, 226] on span "End-of-year shutdown policy" at bounding box center [74, 214] width 72 height 26
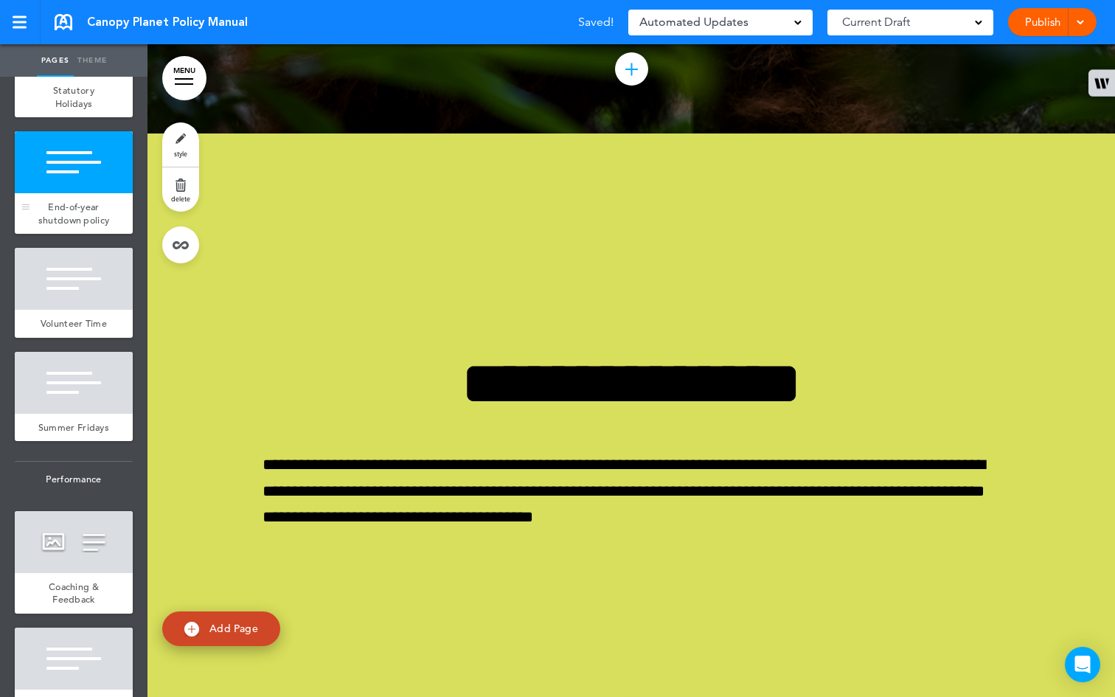
scroll to position [39972, 0]
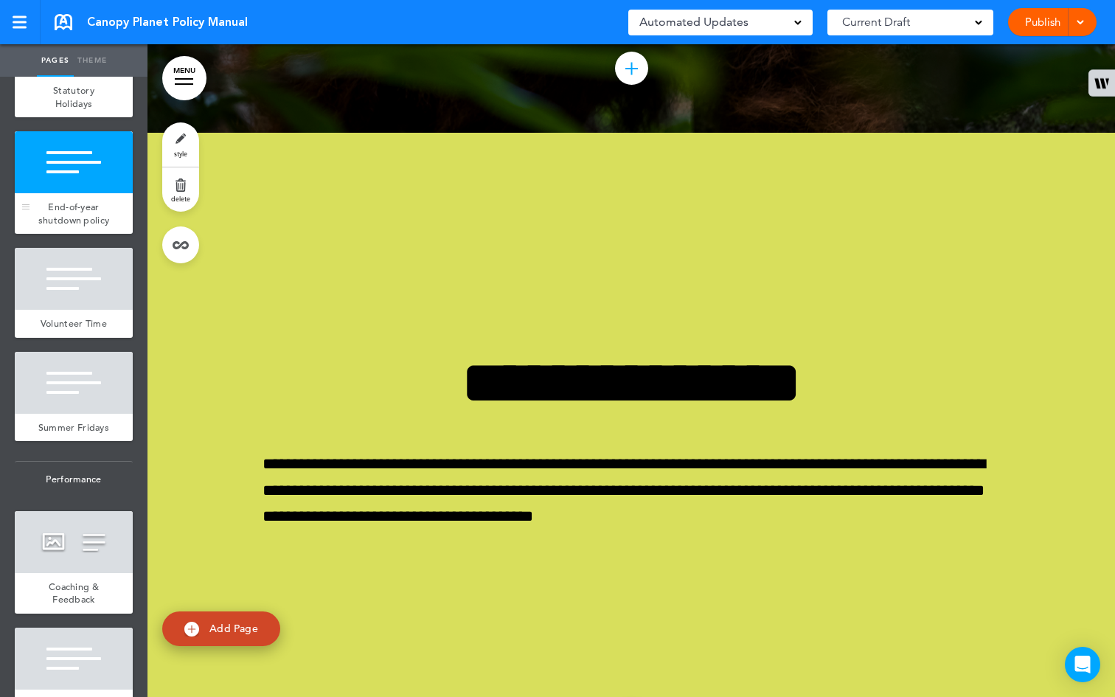
click at [66, 193] on div at bounding box center [74, 162] width 118 height 62
click at [59, 110] on span "Statutory Holidays" at bounding box center [73, 97] width 41 height 26
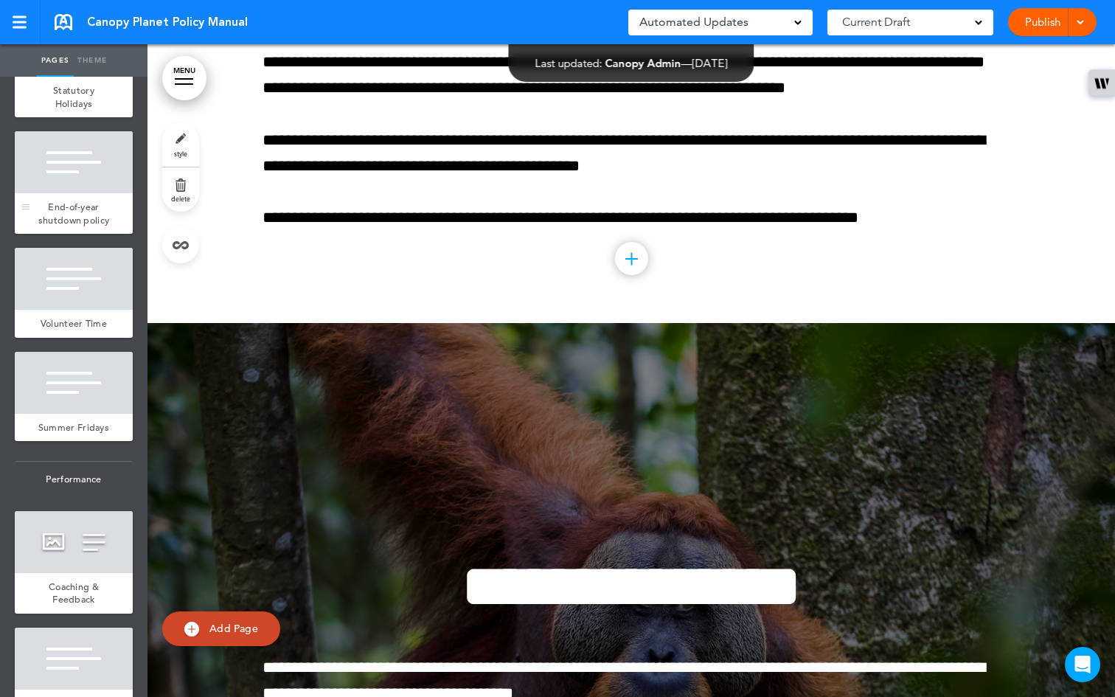
click at [74, 193] on div at bounding box center [74, 162] width 118 height 62
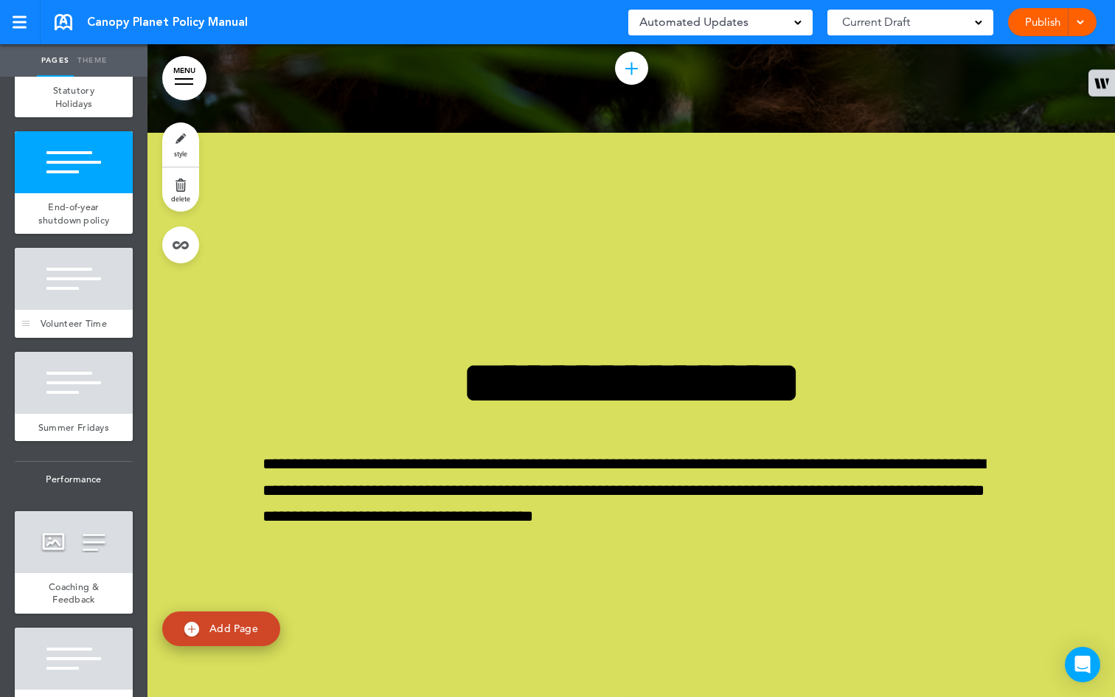
click at [74, 310] on div at bounding box center [74, 279] width 118 height 62
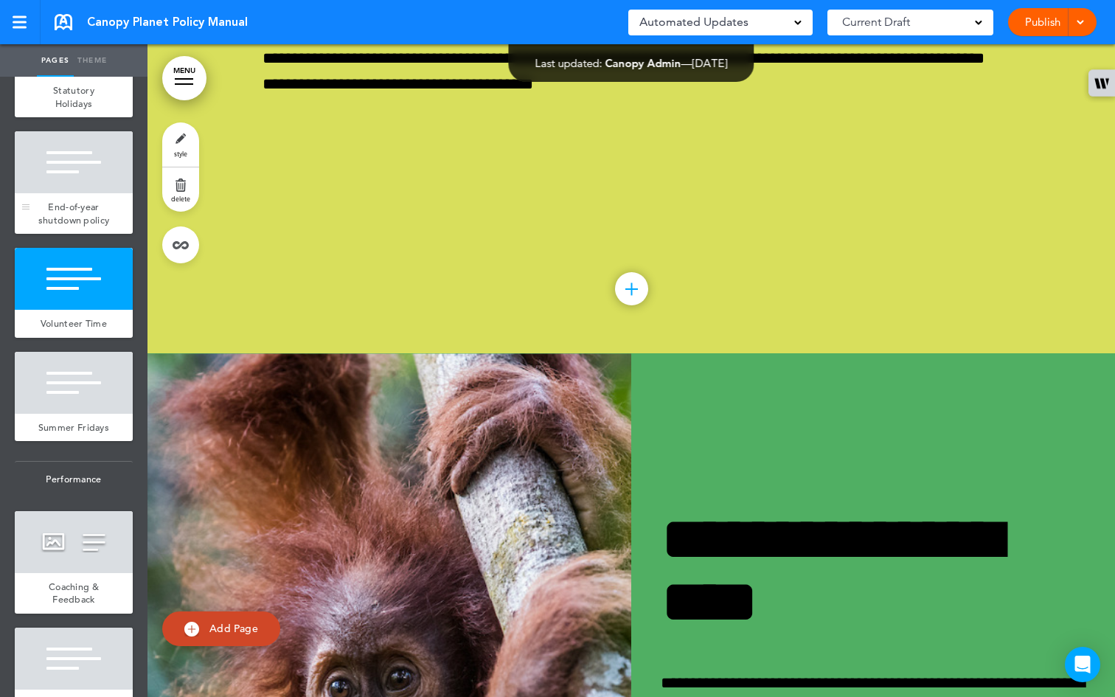
click at [74, 226] on span "End-of-year shutdown policy" at bounding box center [74, 214] width 72 height 26
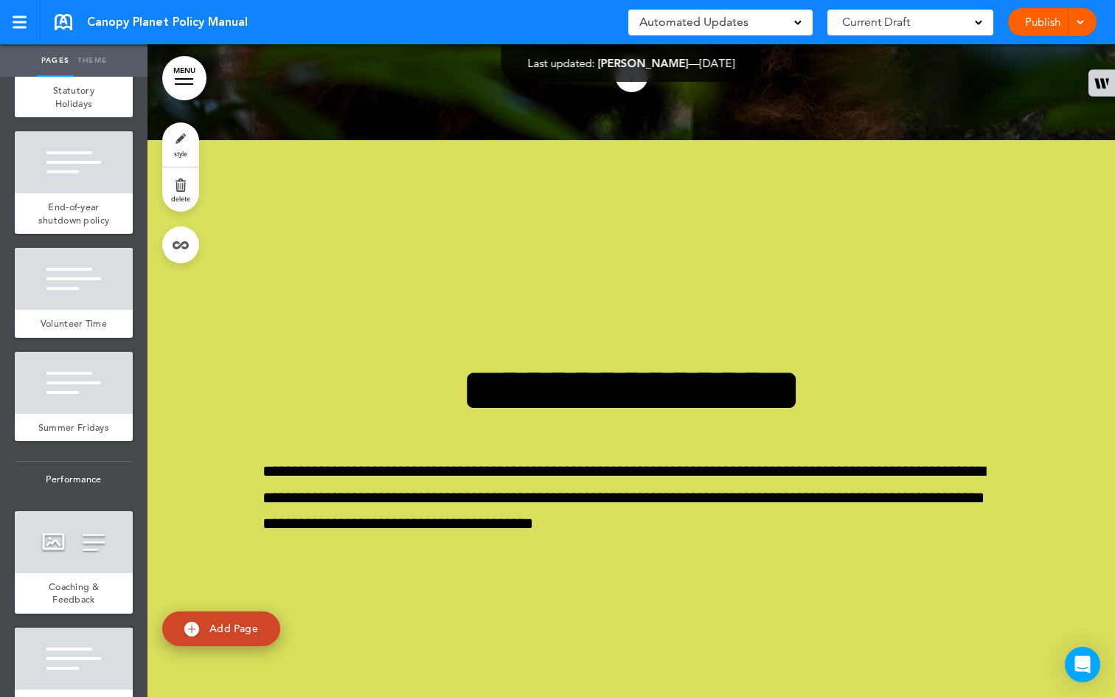
scroll to position [0, 947]
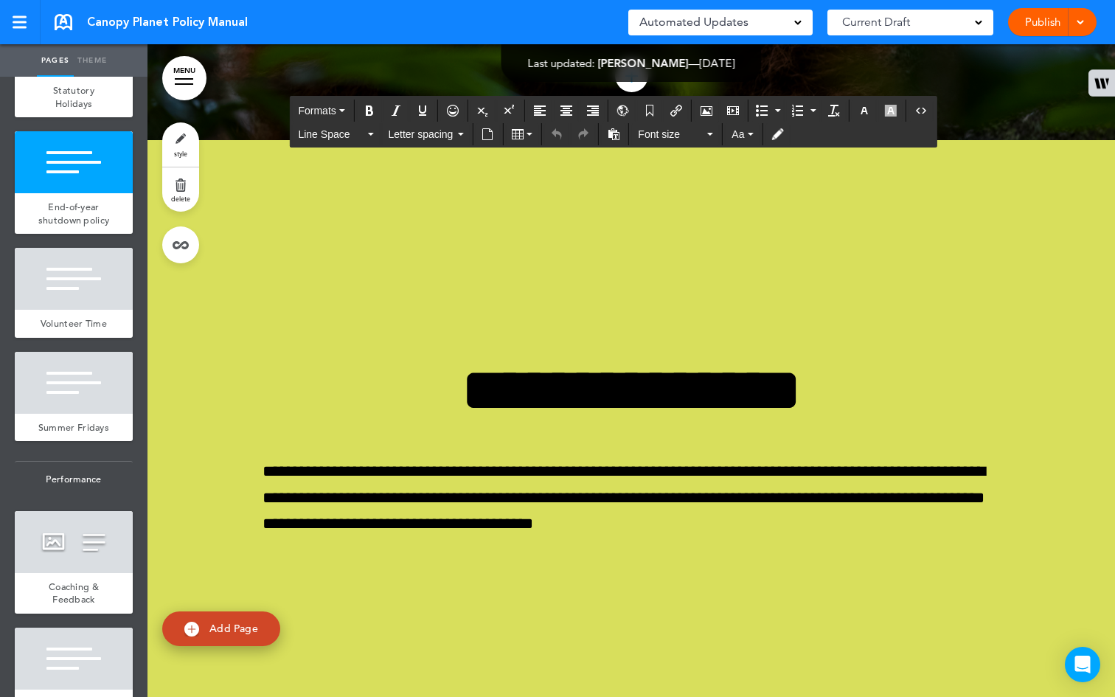
drag, startPoint x: 905, startPoint y: 378, endPoint x: 266, endPoint y: 175, distance: 670.5
paste div
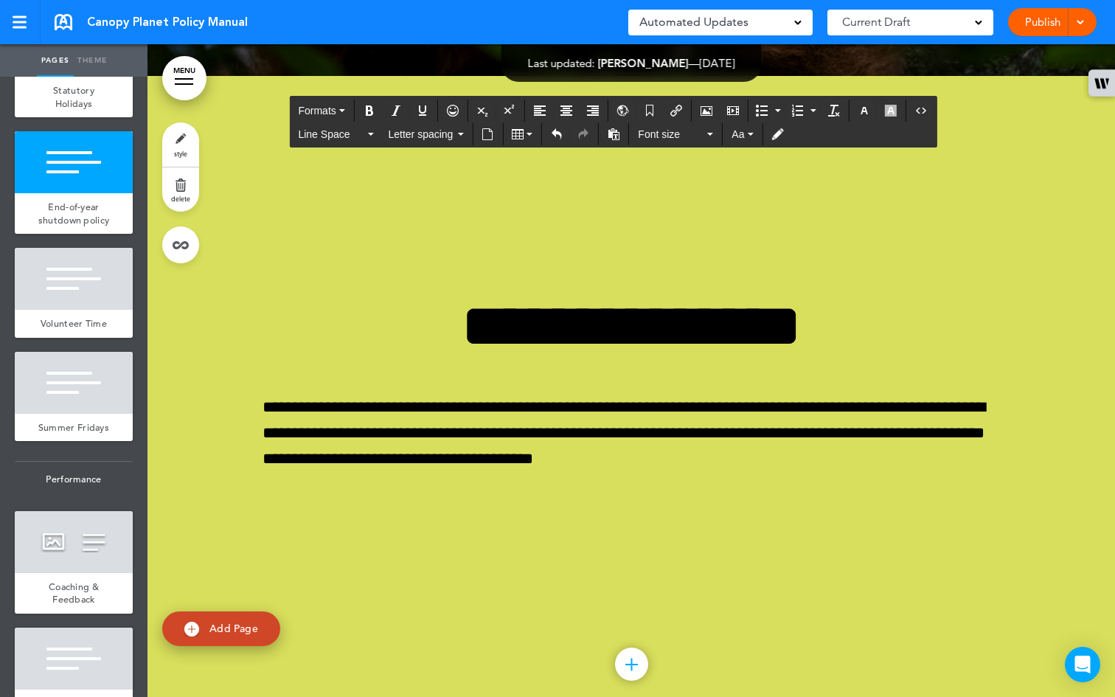
scroll to position [39795, 0]
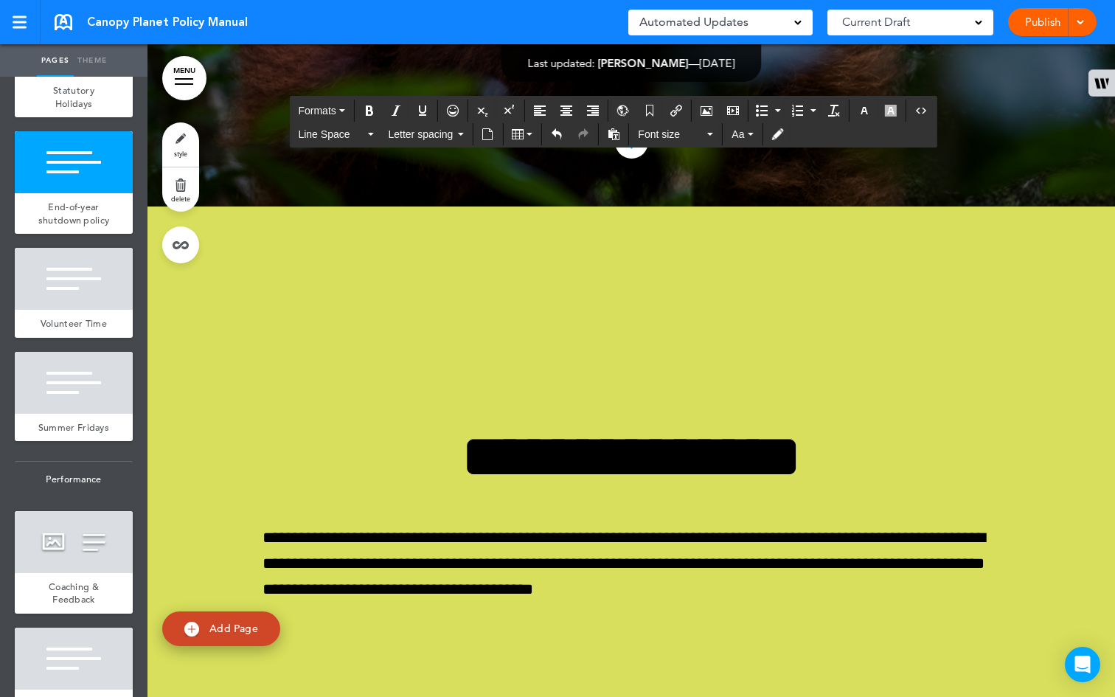
click at [63, 234] on div "End-of-year shutdown policy" at bounding box center [74, 213] width 118 height 41
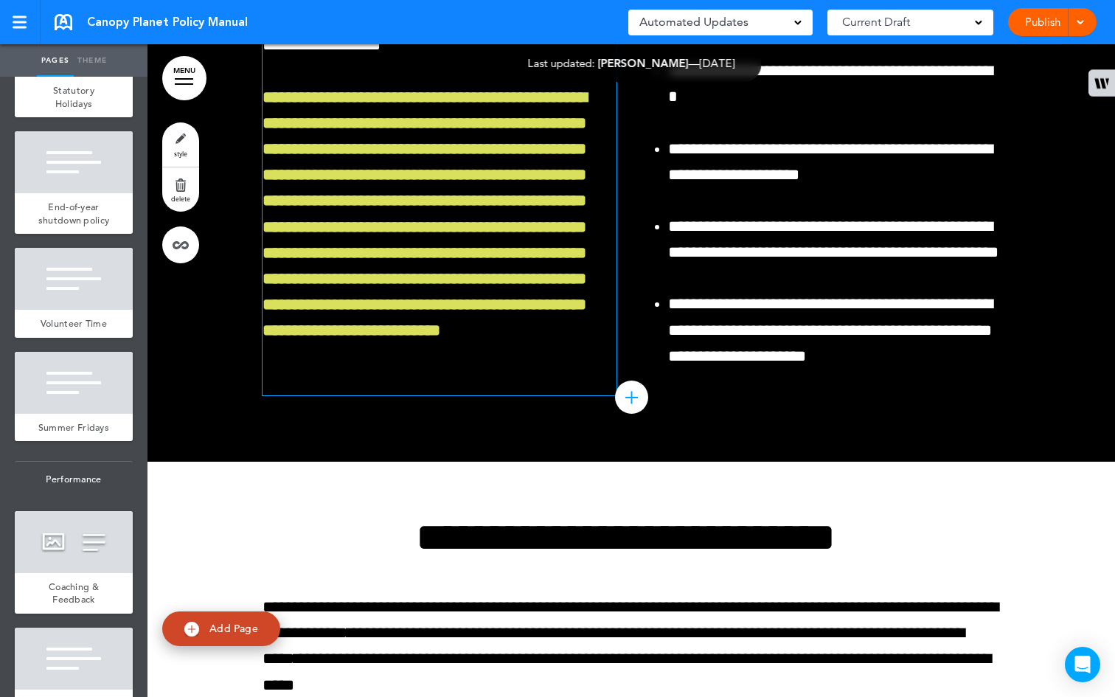
scroll to position [38444, 0]
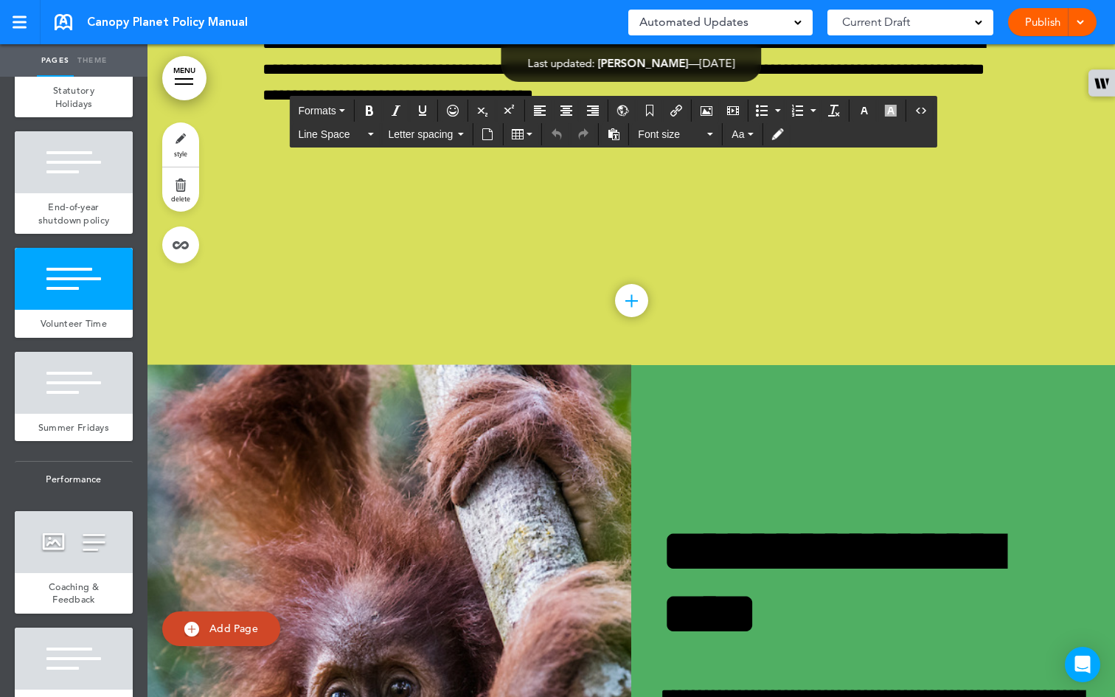
scroll to position [40293, 0]
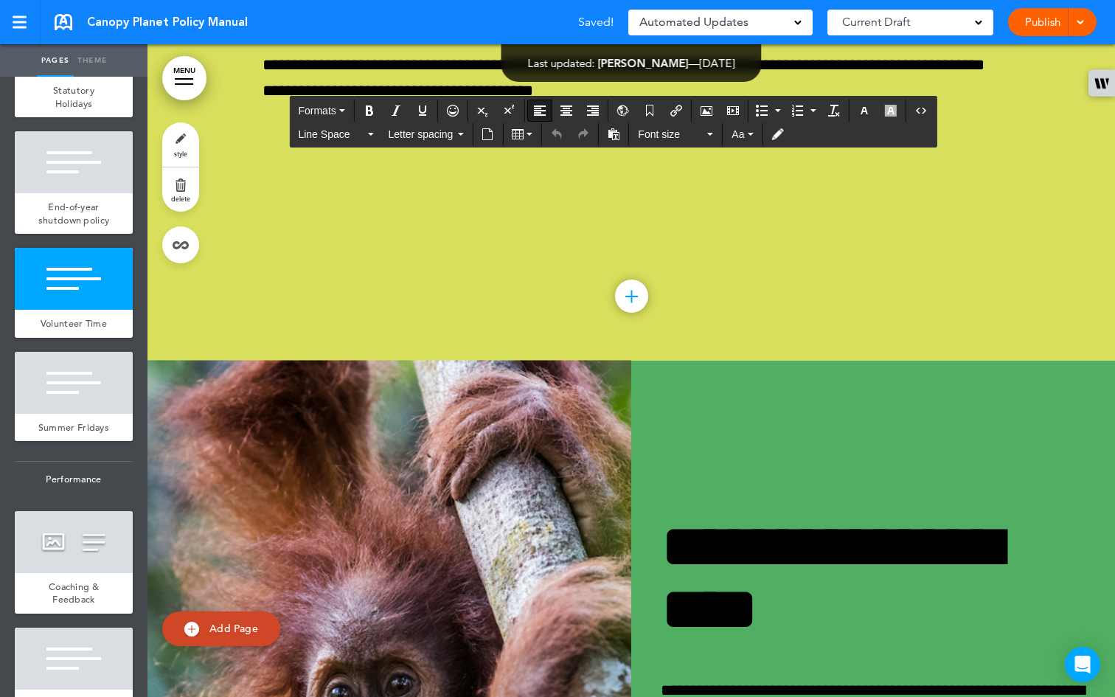
drag, startPoint x: 692, startPoint y: 423, endPoint x: 260, endPoint y: 389, distance: 433.3
paste div
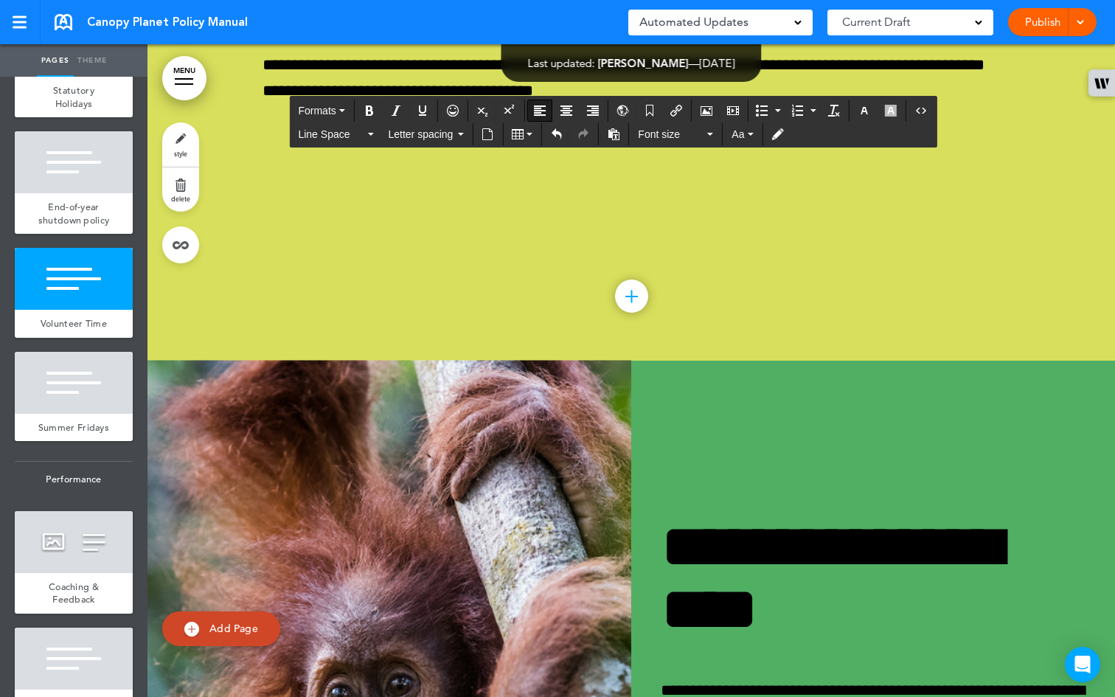
click at [857, 109] on button "button" at bounding box center [864, 110] width 24 height 21
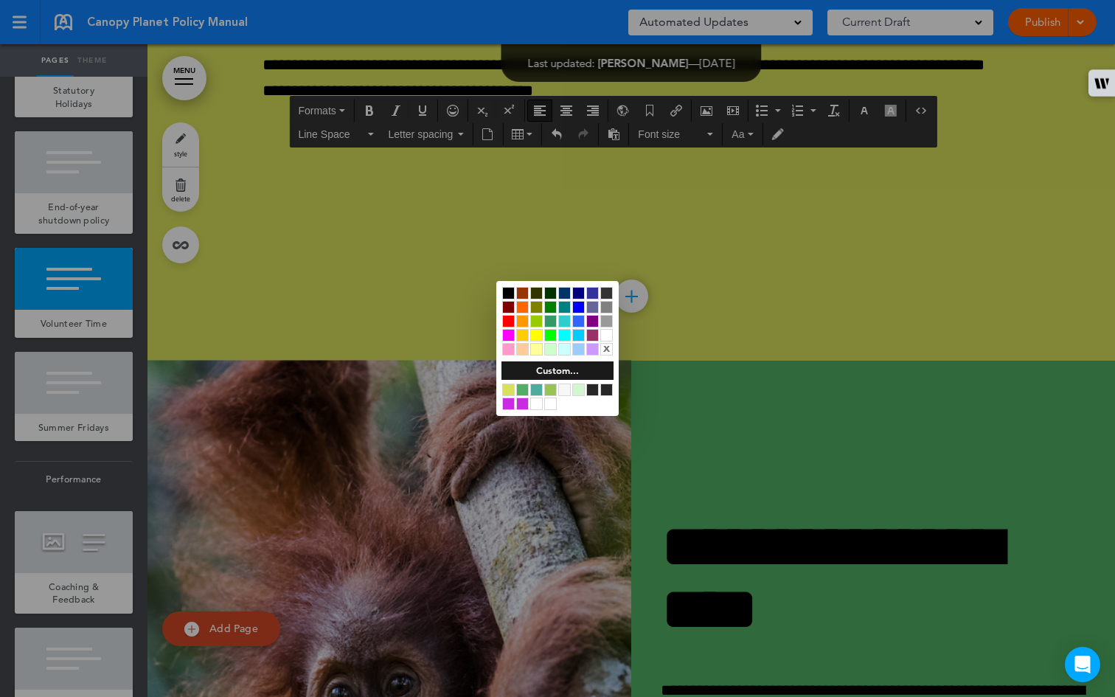
click at [566, 386] on div at bounding box center [564, 389] width 13 height 13
click at [672, 405] on div at bounding box center [557, 348] width 1115 height 697
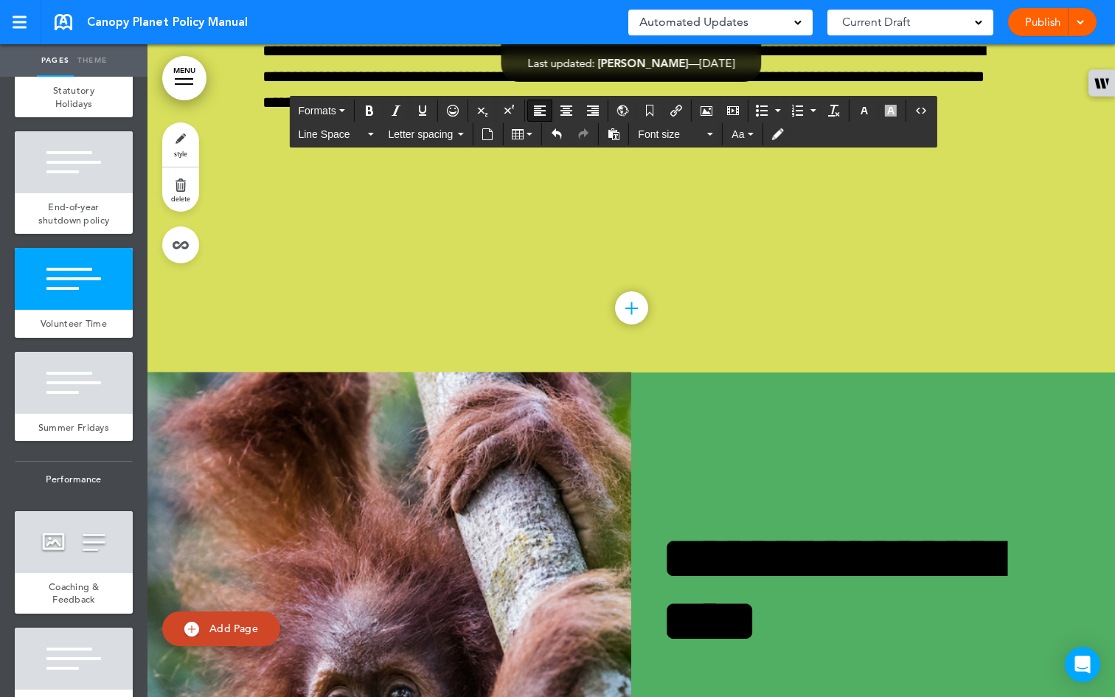
scroll to position [40283, 0]
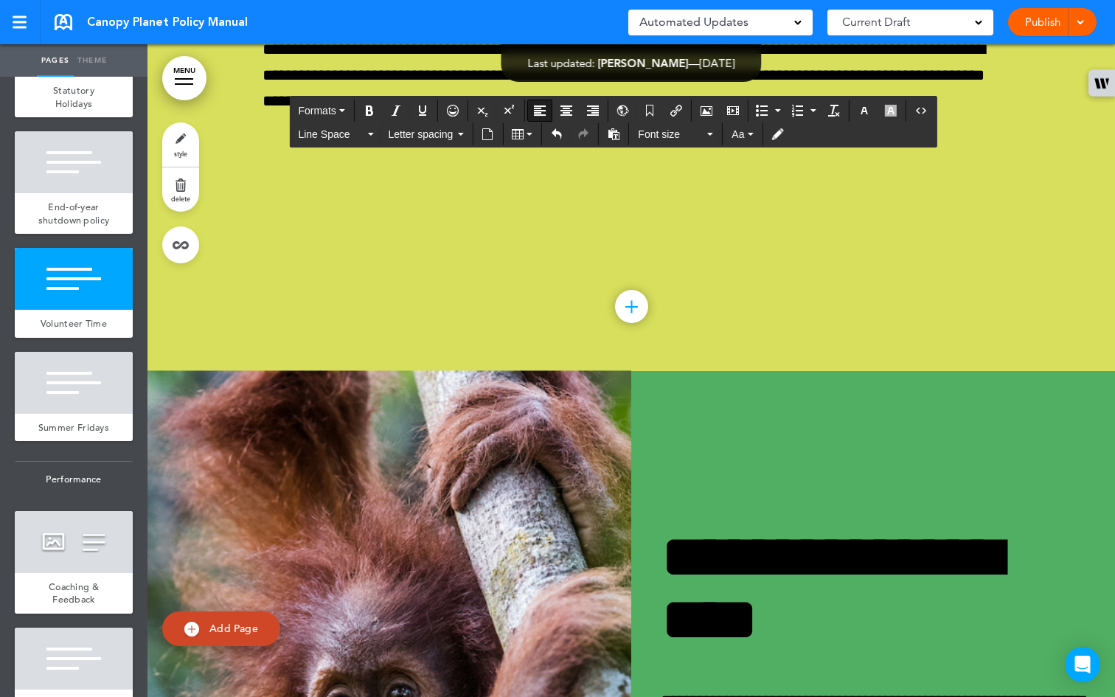
drag, startPoint x: 582, startPoint y: 432, endPoint x: 341, endPoint y: 434, distance: 241.8
drag, startPoint x: 459, startPoint y: 430, endPoint x: 728, endPoint y: 402, distance: 270.6
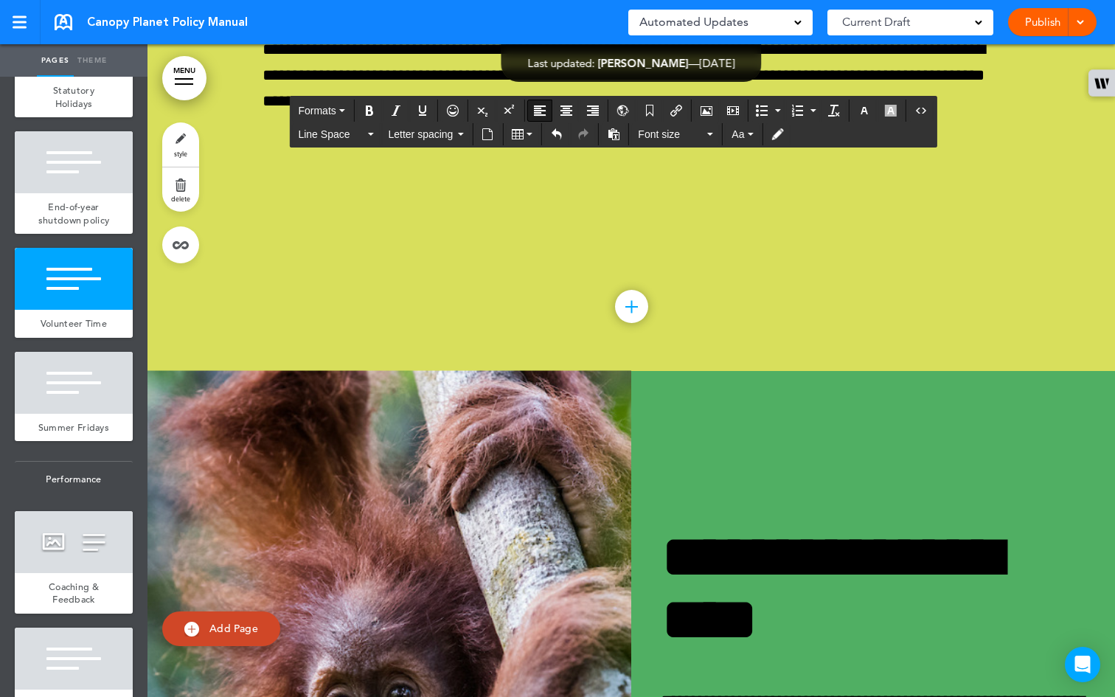
copy span "**********"
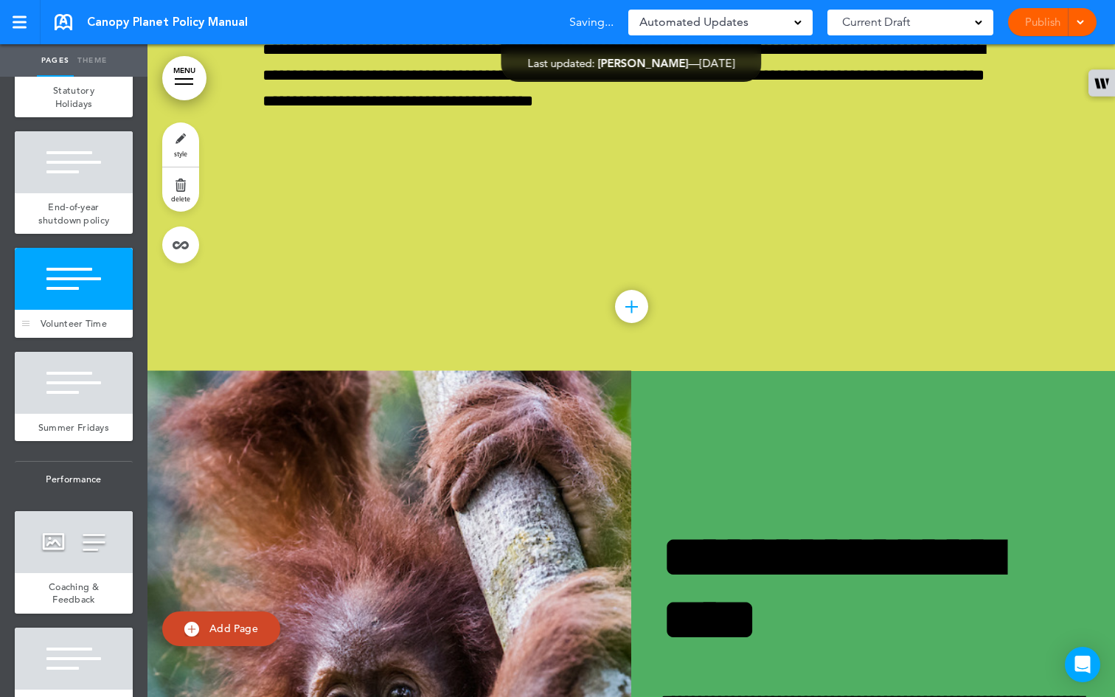
click at [71, 338] on div "Volunteer Time" at bounding box center [74, 324] width 118 height 28
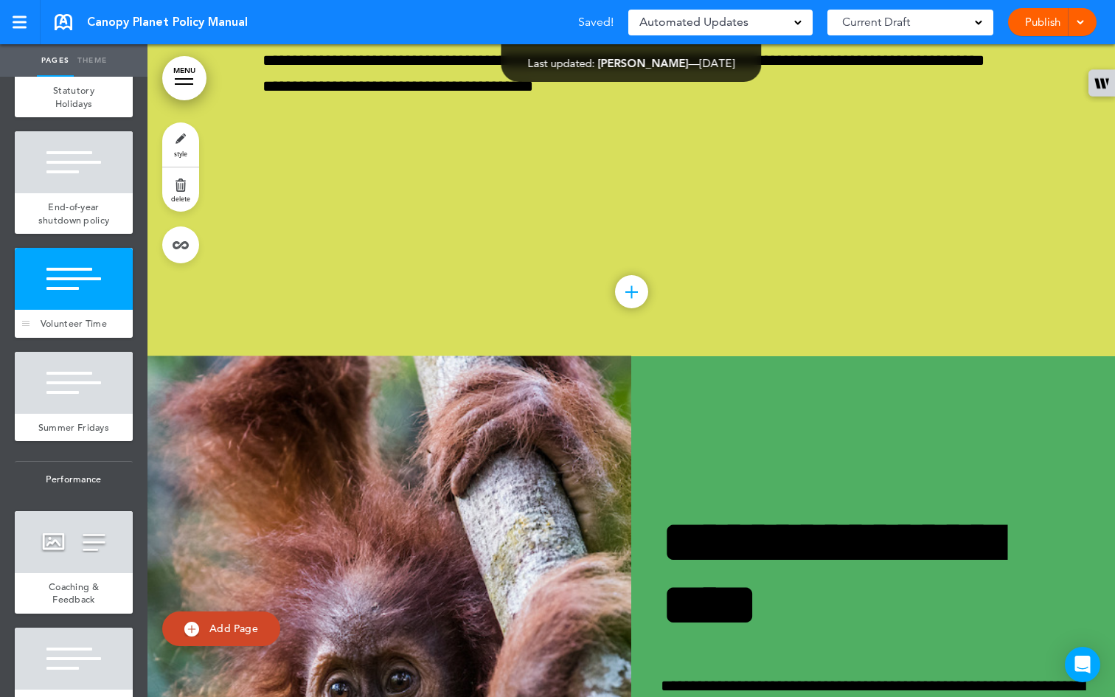
scroll to position [40301, 0]
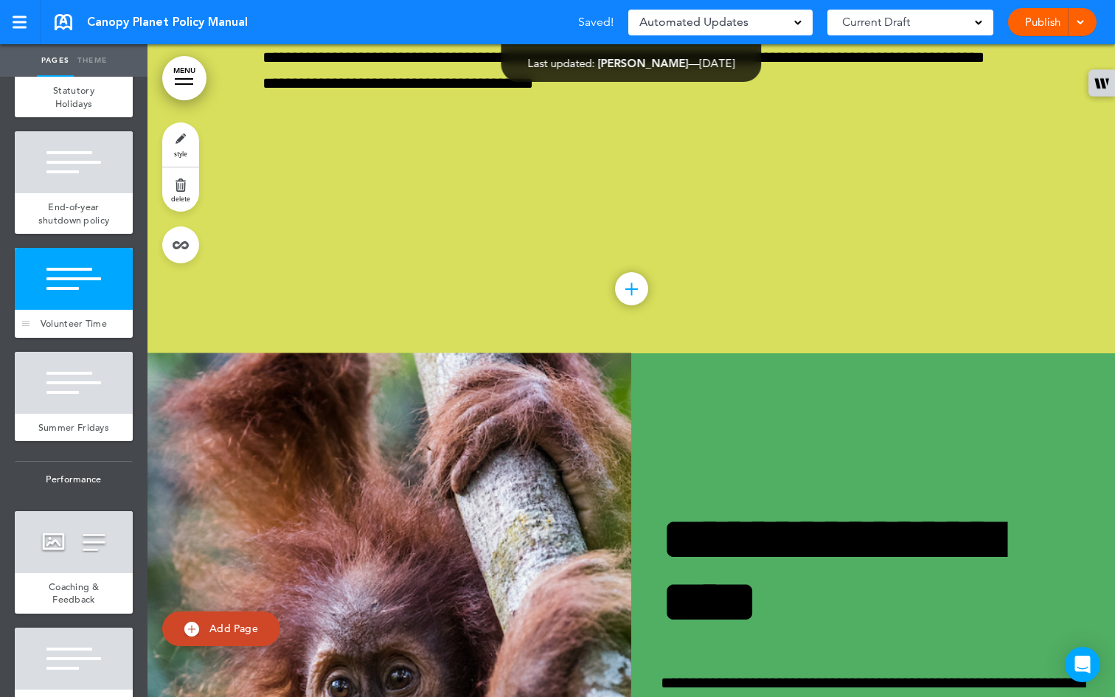
click at [72, 310] on div at bounding box center [74, 279] width 118 height 62
click at [454, 573] on div at bounding box center [704, 348] width 1115 height 697
click at [60, 330] on span "Volunteer Time" at bounding box center [74, 323] width 66 height 13
click at [233, 634] on span "Add Page" at bounding box center [233, 627] width 49 height 13
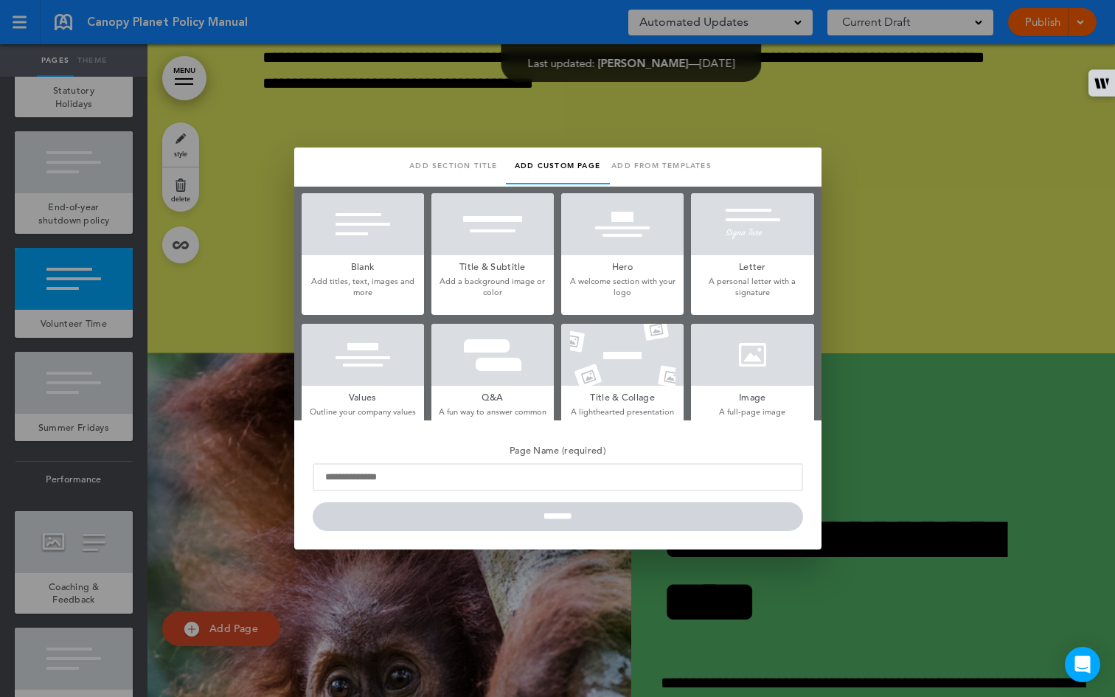
scroll to position [15, 0]
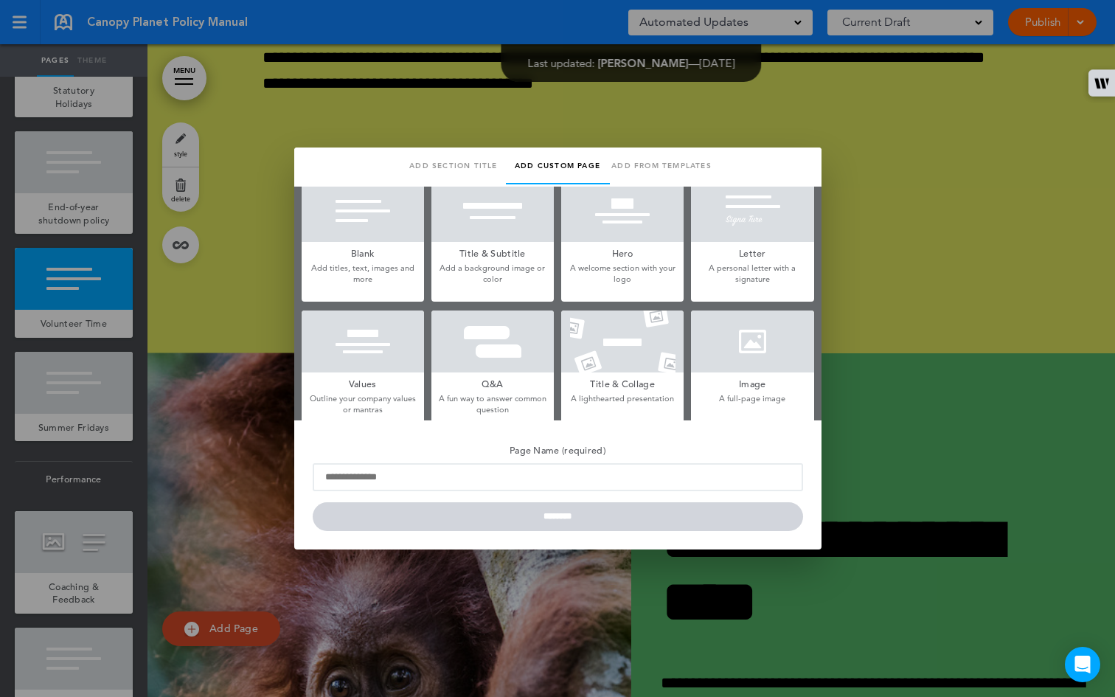
click at [719, 343] on div at bounding box center [752, 341] width 122 height 62
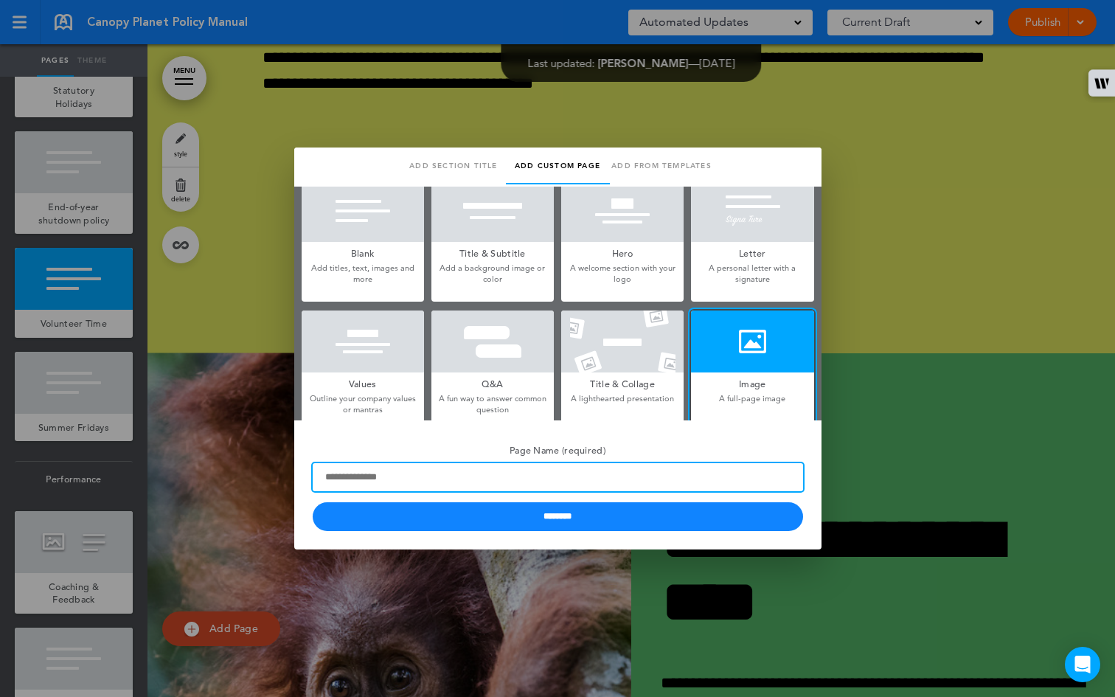
click at [534, 478] on input "Page Name (required)" at bounding box center [558, 477] width 490 height 28
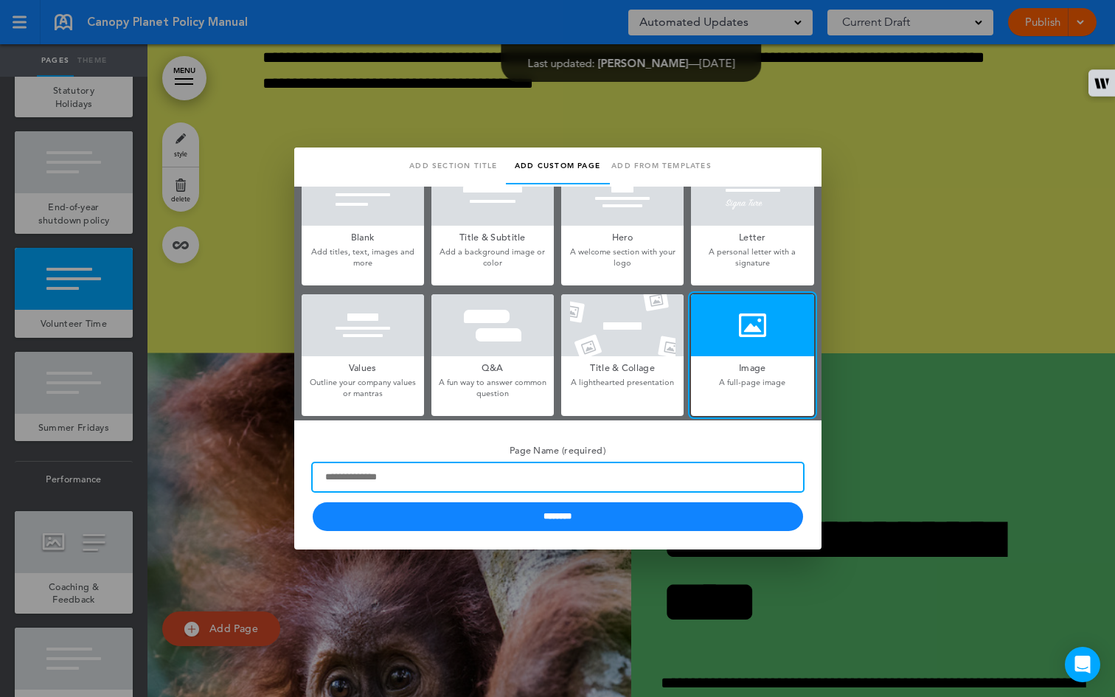
scroll to position [242, 0]
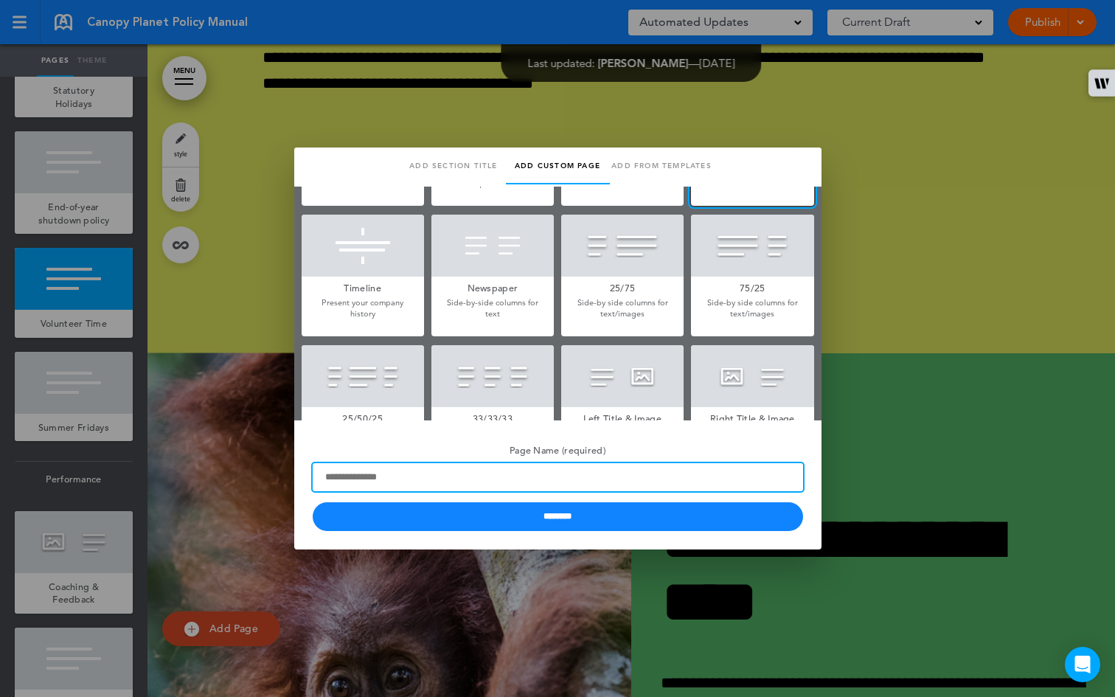
click at [513, 470] on input "Page Name (required)" at bounding box center [558, 477] width 490 height 28
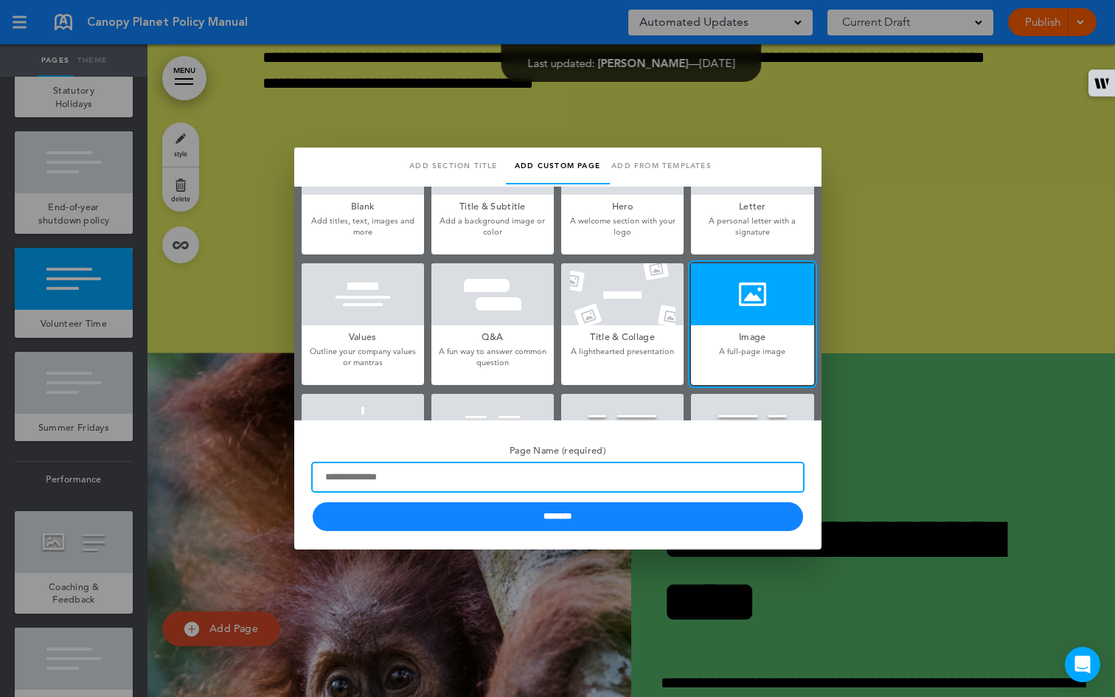
scroll to position [60, 0]
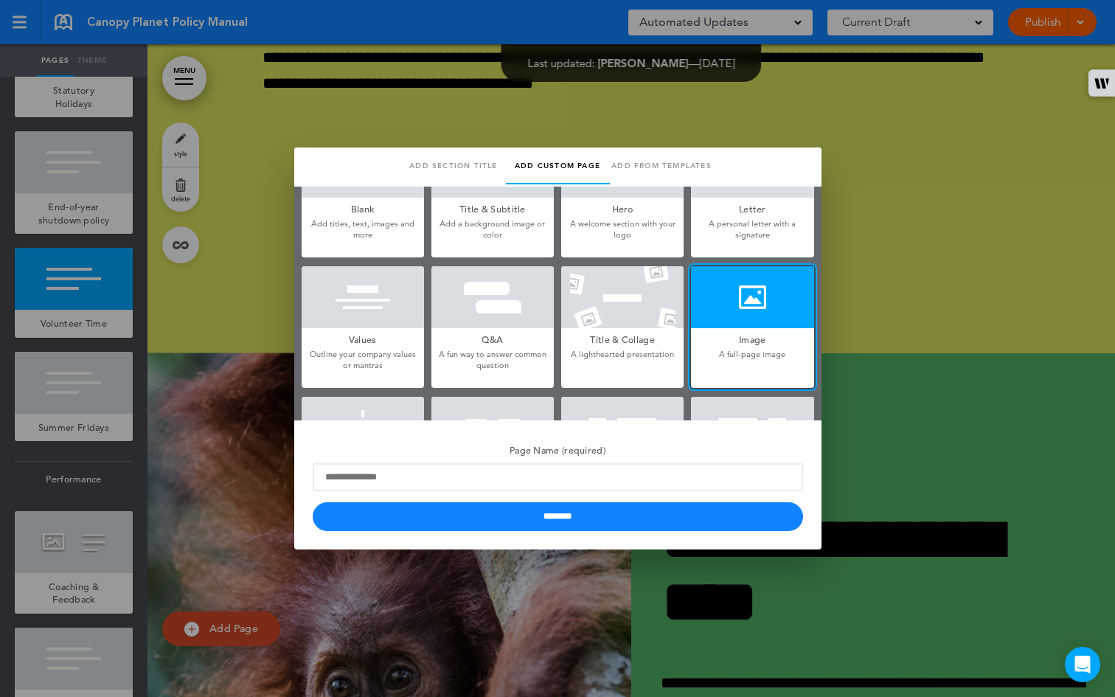
click at [719, 349] on p "A full-page image" at bounding box center [752, 354] width 122 height 11
click at [719, 323] on div at bounding box center [752, 297] width 122 height 62
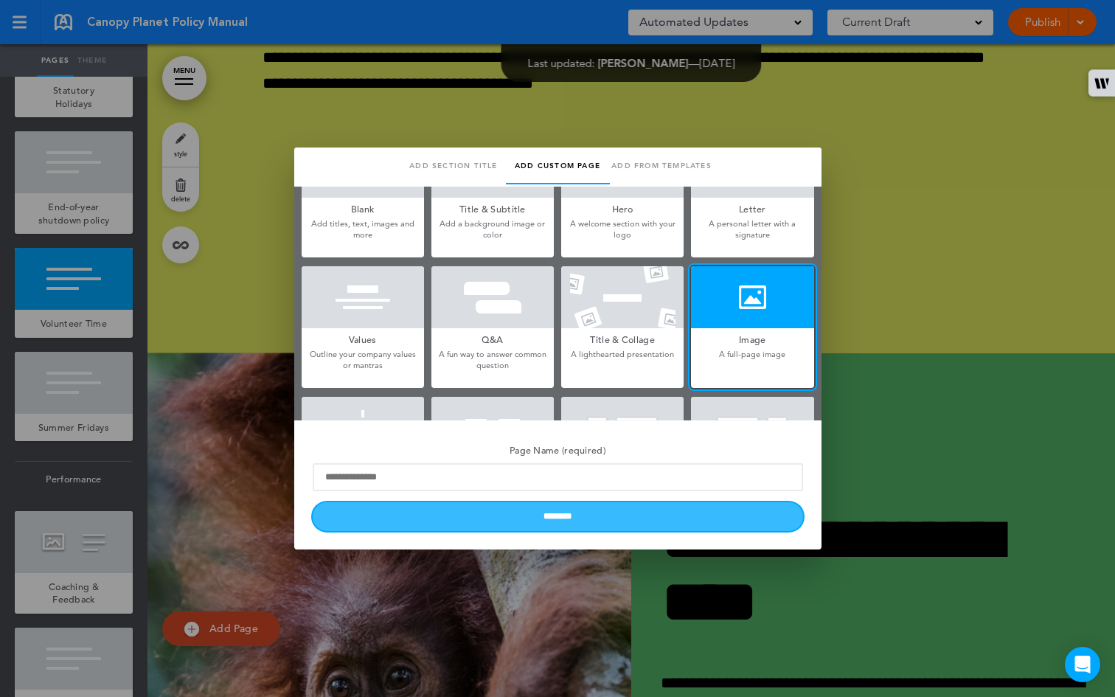
click at [545, 514] on input "********" at bounding box center [558, 516] width 490 height 29
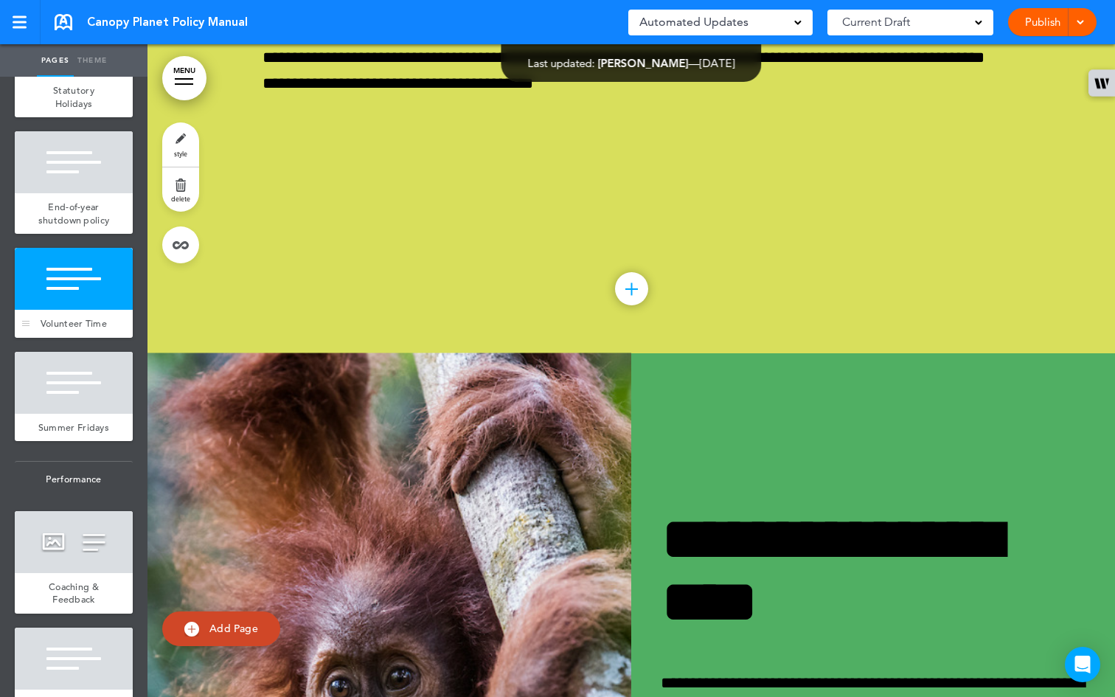
click at [68, 338] on div "Volunteer Time" at bounding box center [74, 324] width 118 height 28
click at [262, 625] on link "Add Page" at bounding box center [221, 628] width 118 height 35
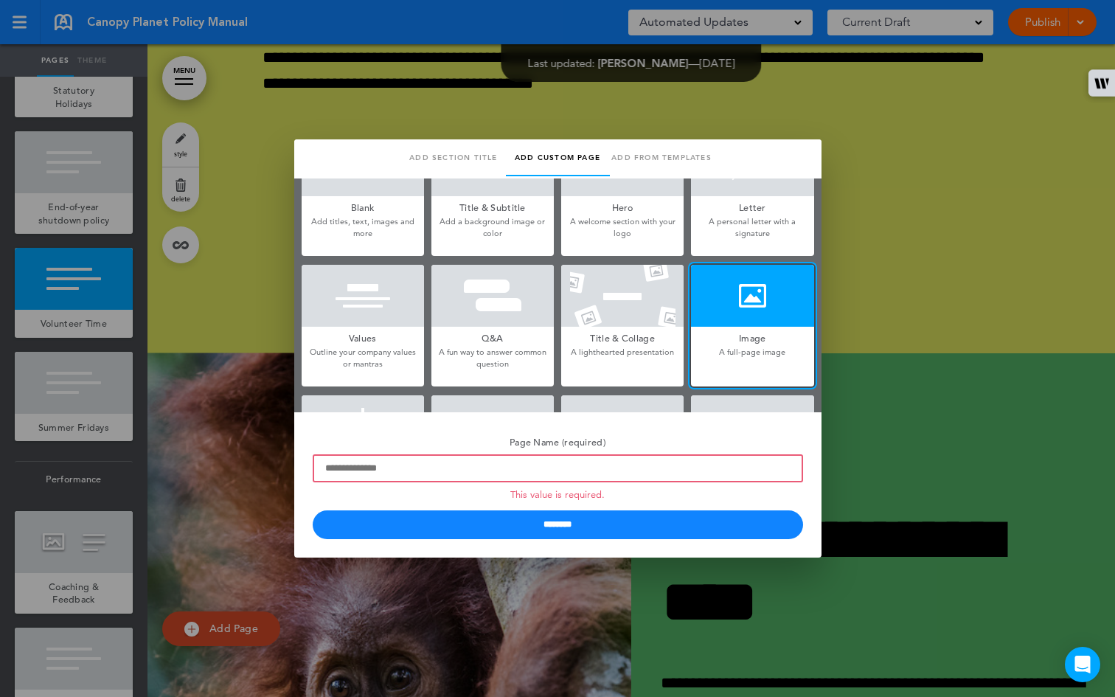
scroll to position [0, 0]
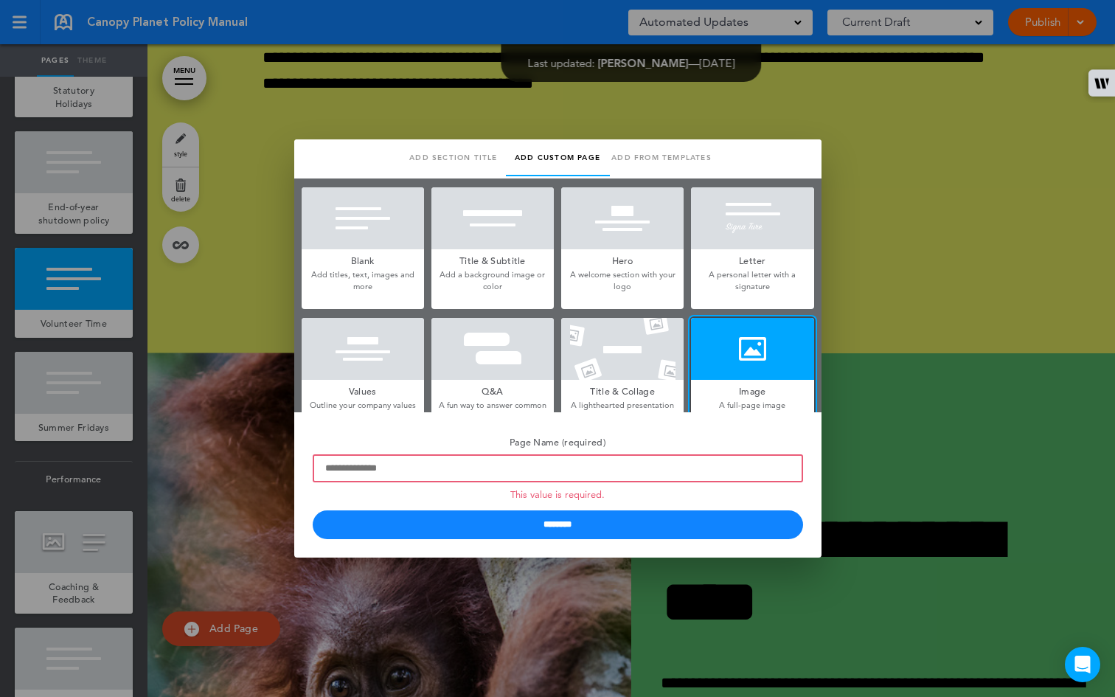
click at [378, 232] on div at bounding box center [362, 218] width 122 height 62
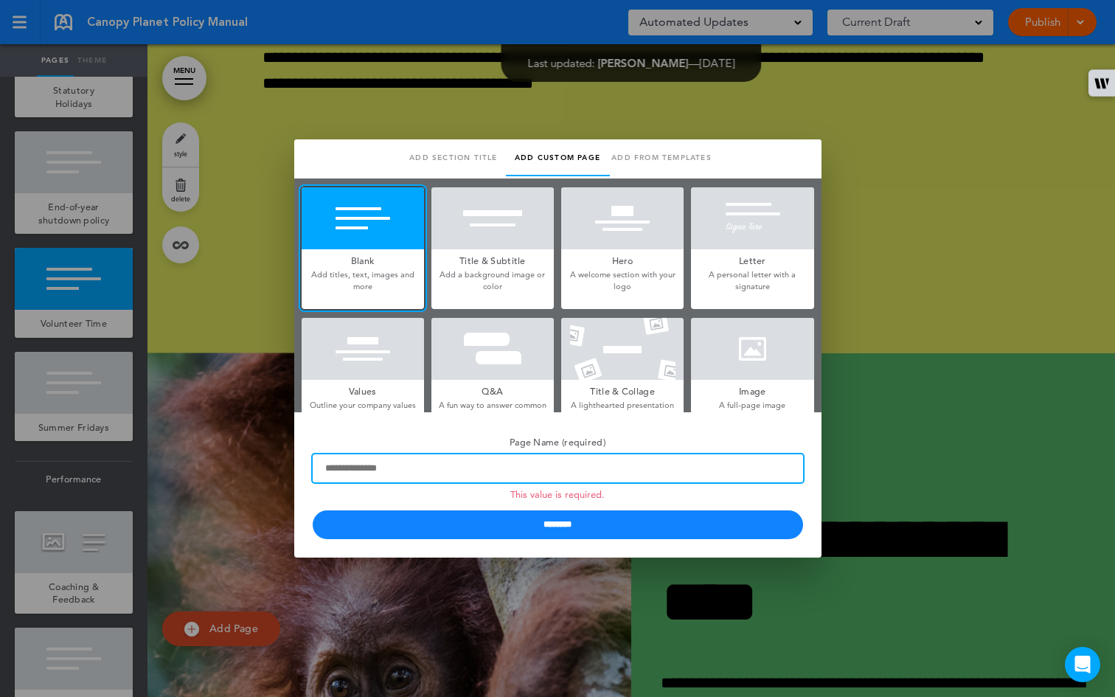
click at [407, 478] on input "Page Name (required) This value is required." at bounding box center [558, 468] width 490 height 28
paste input "**********"
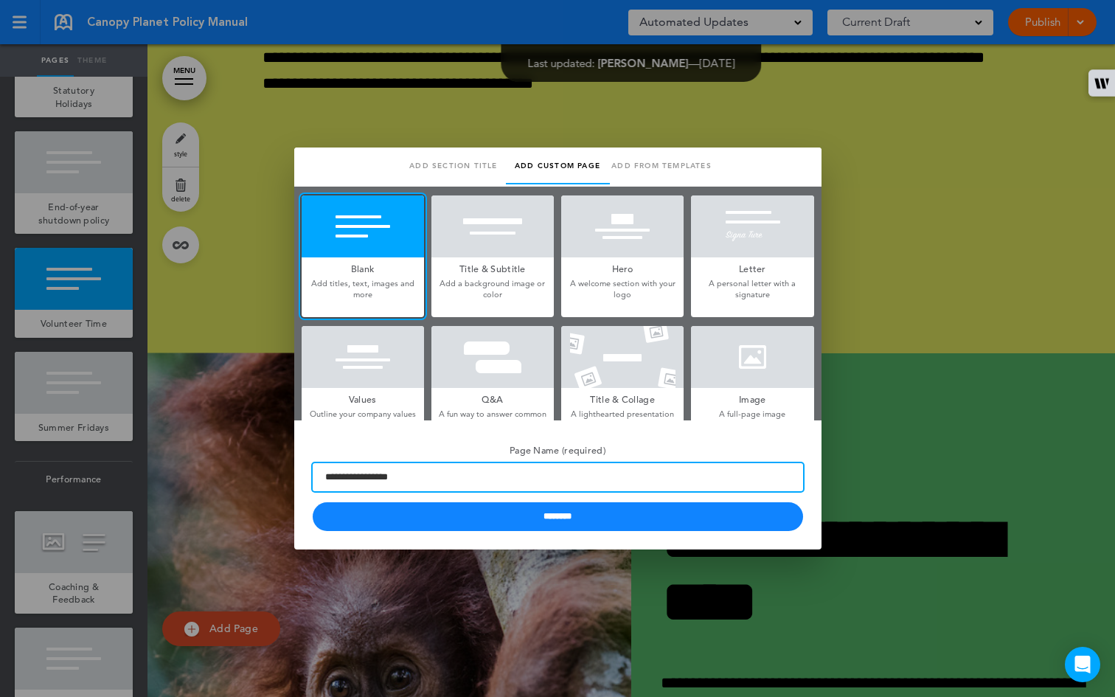
click at [324, 478] on input "**********" at bounding box center [558, 477] width 490 height 28
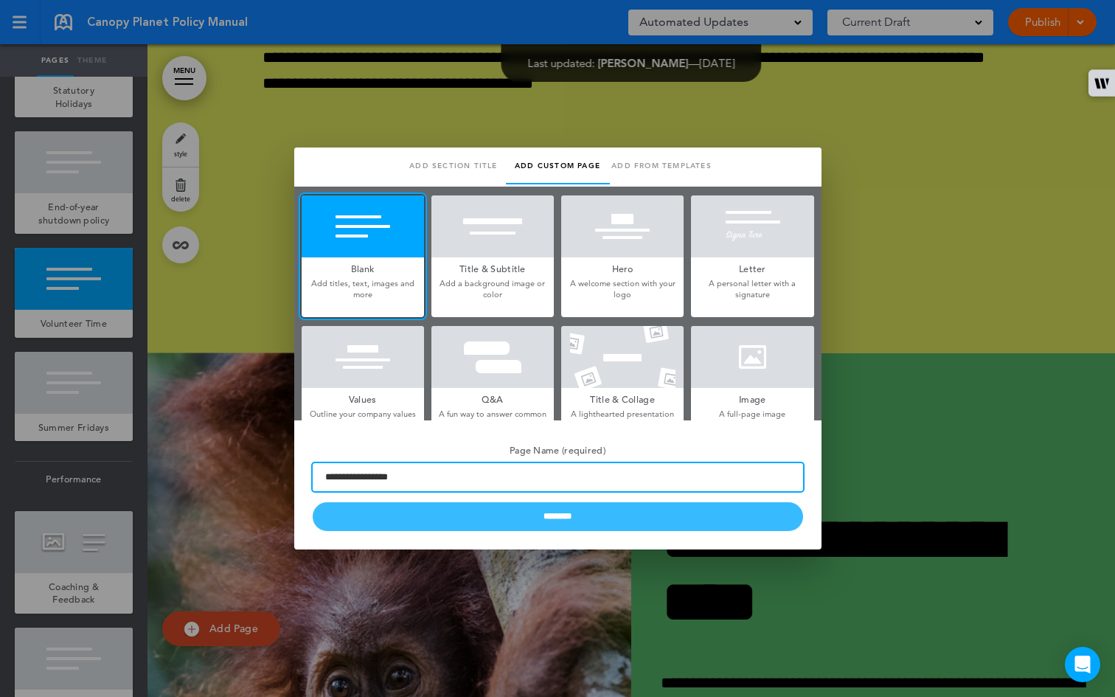
type input "**********"
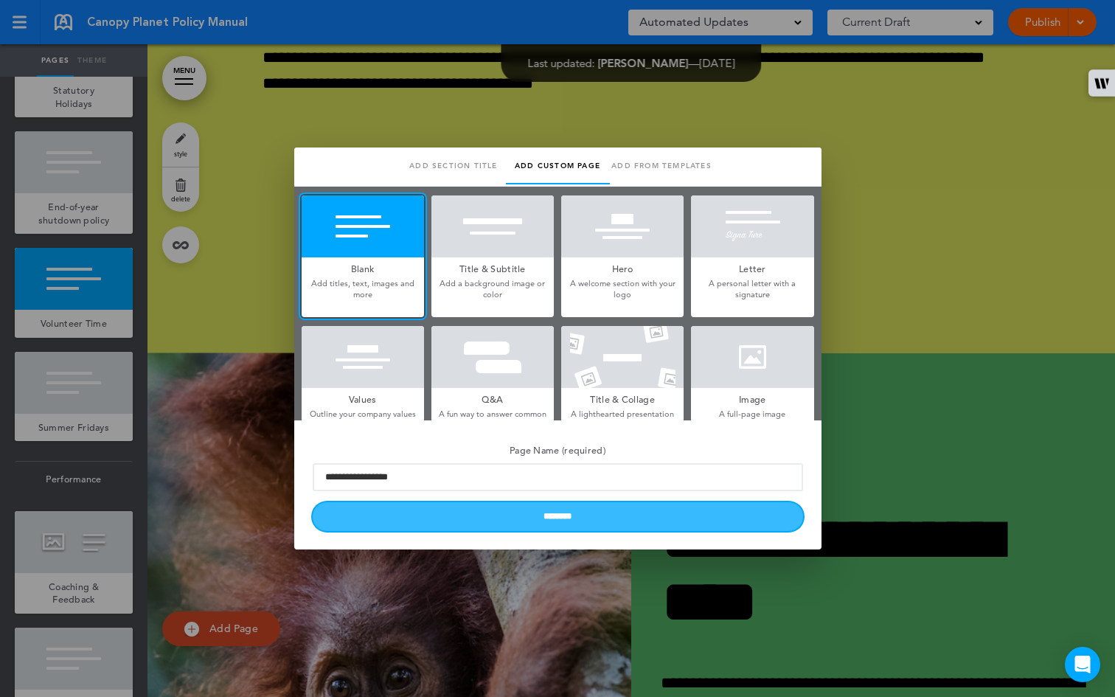
click at [543, 521] on input "********" at bounding box center [558, 516] width 490 height 29
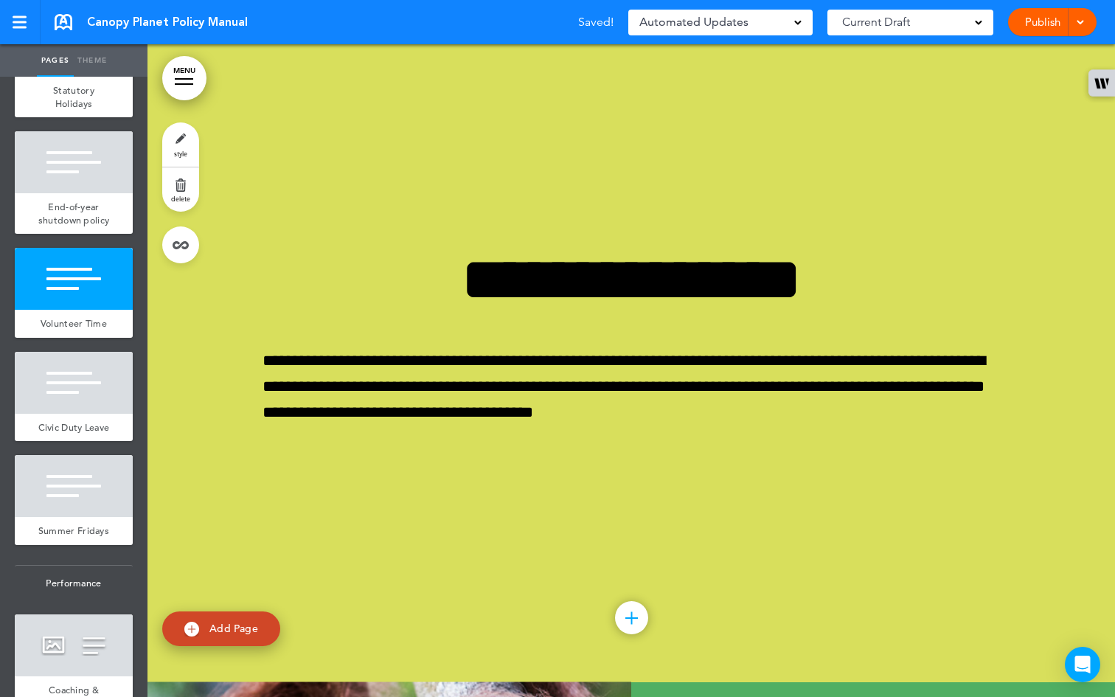
scroll to position [40613, 0]
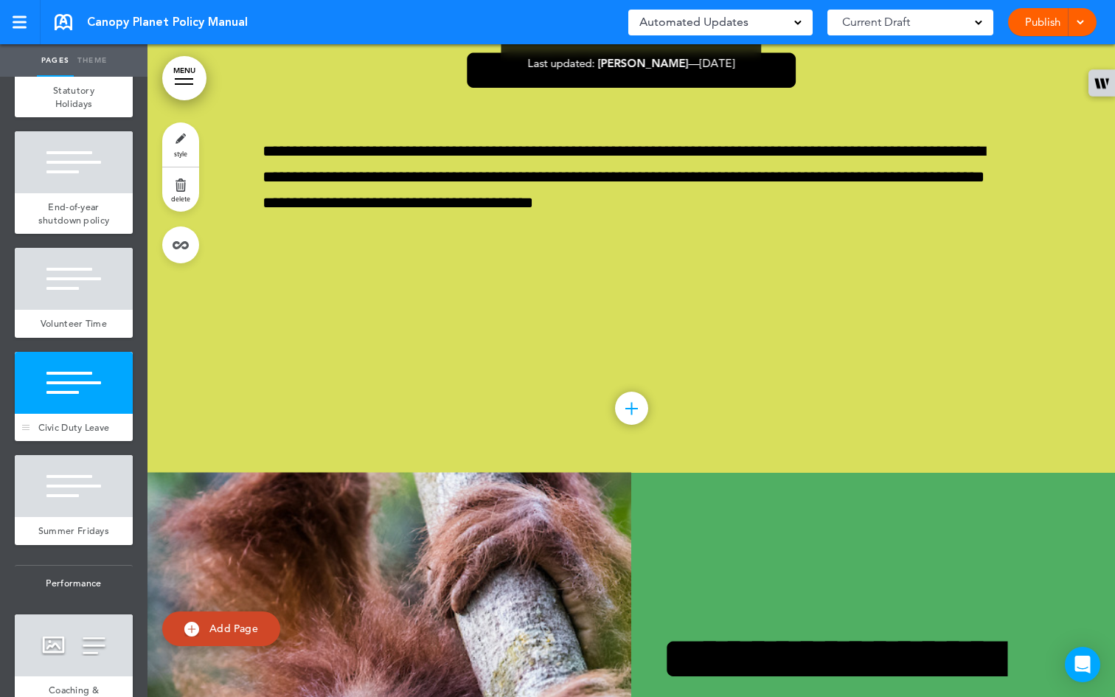
click at [85, 414] on div at bounding box center [74, 383] width 118 height 62
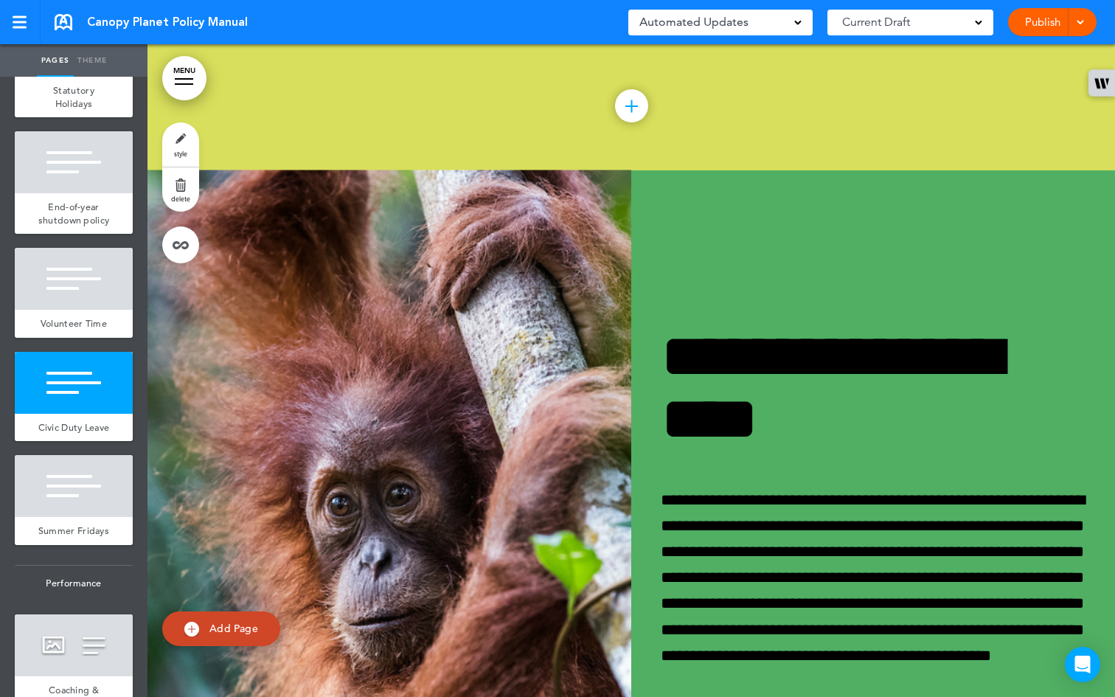
scroll to position [40911, 0]
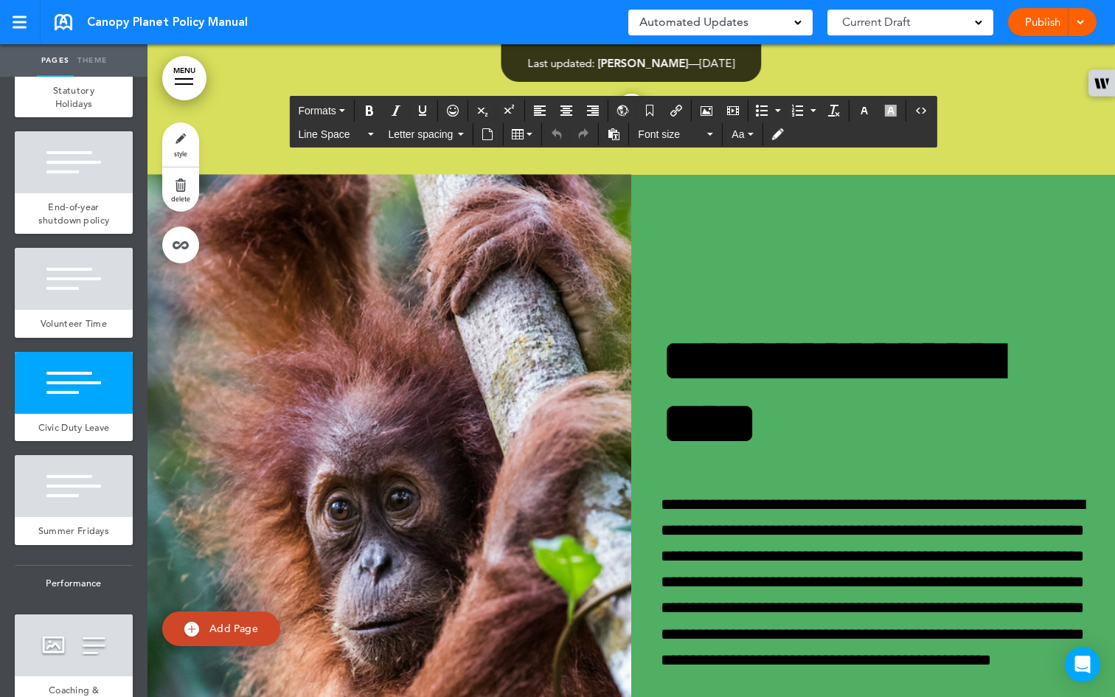
paste div
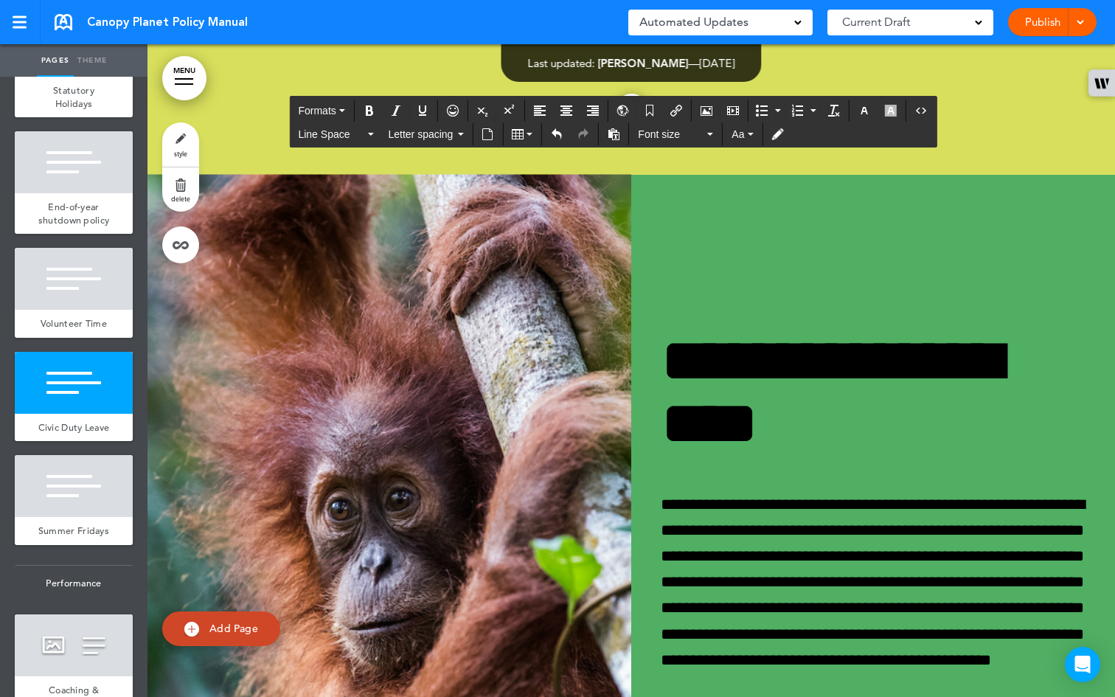
drag, startPoint x: 904, startPoint y: 413, endPoint x: 263, endPoint y: 234, distance: 665.7
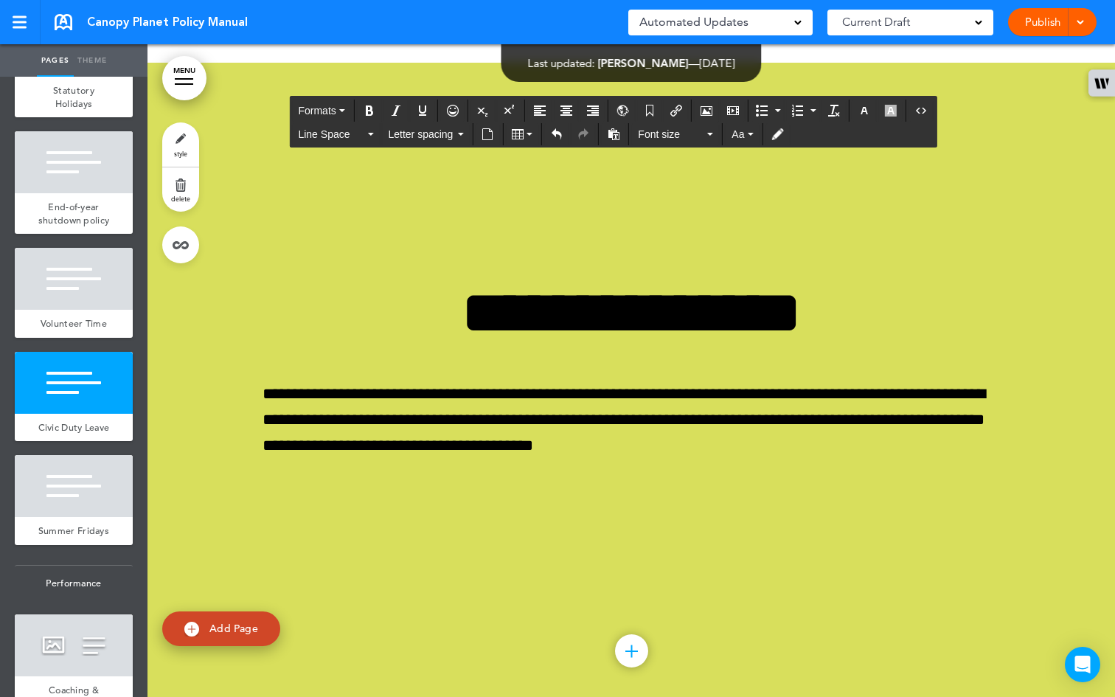
scroll to position [41113, 0]
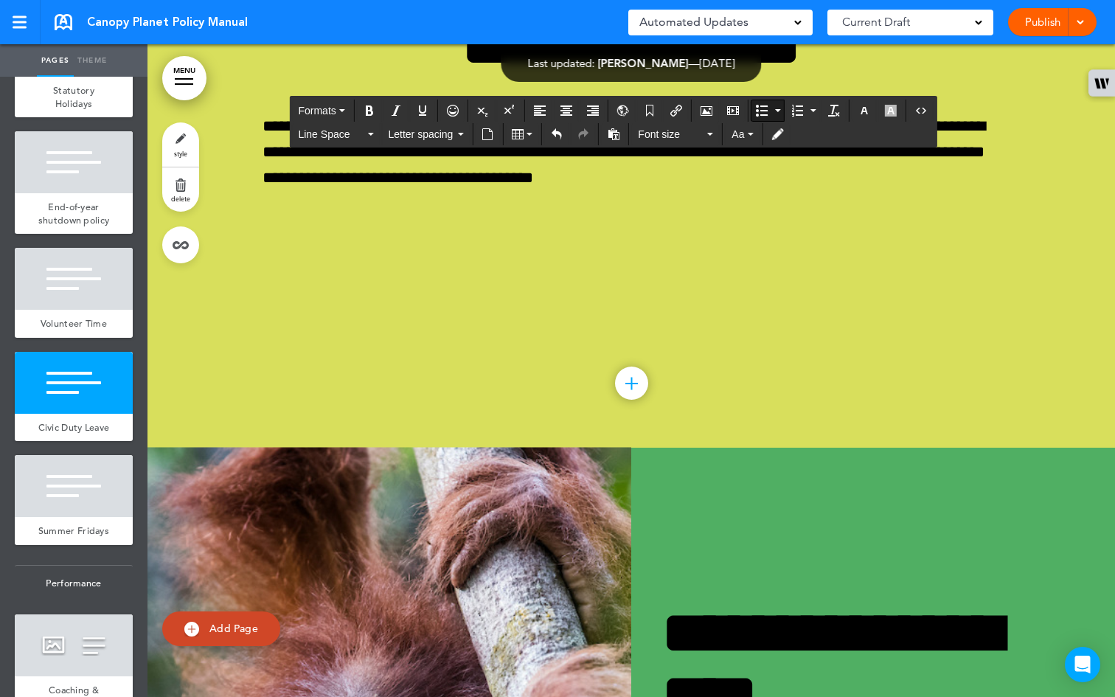
scroll to position [41345, 0]
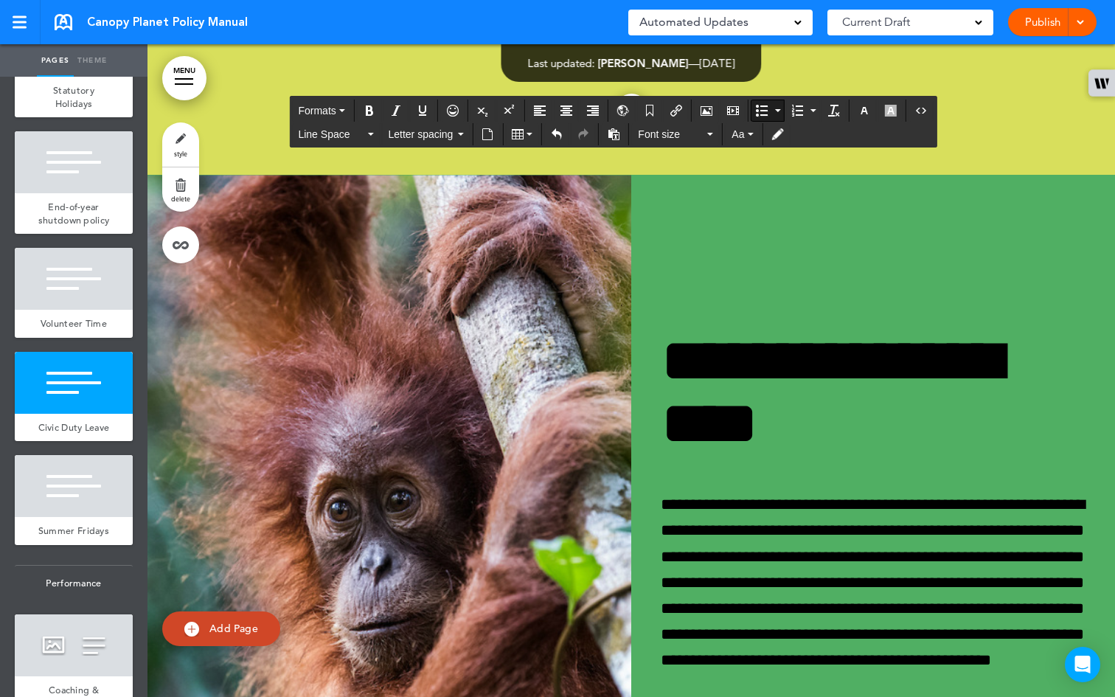
scroll to position [41538, 0]
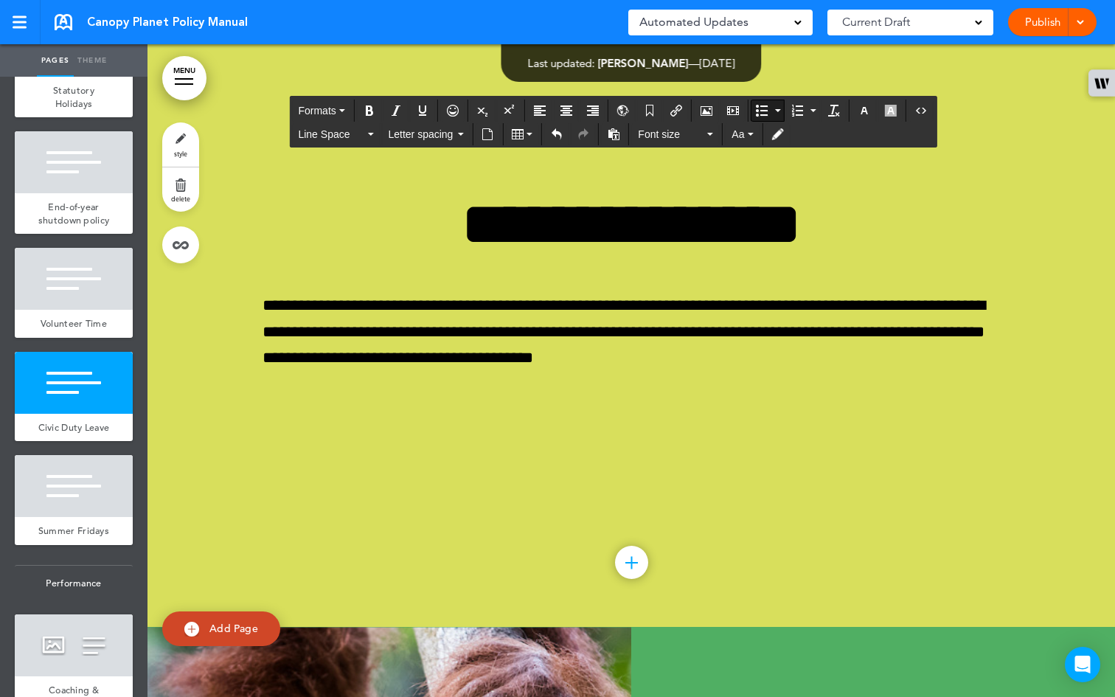
scroll to position [41042, 0]
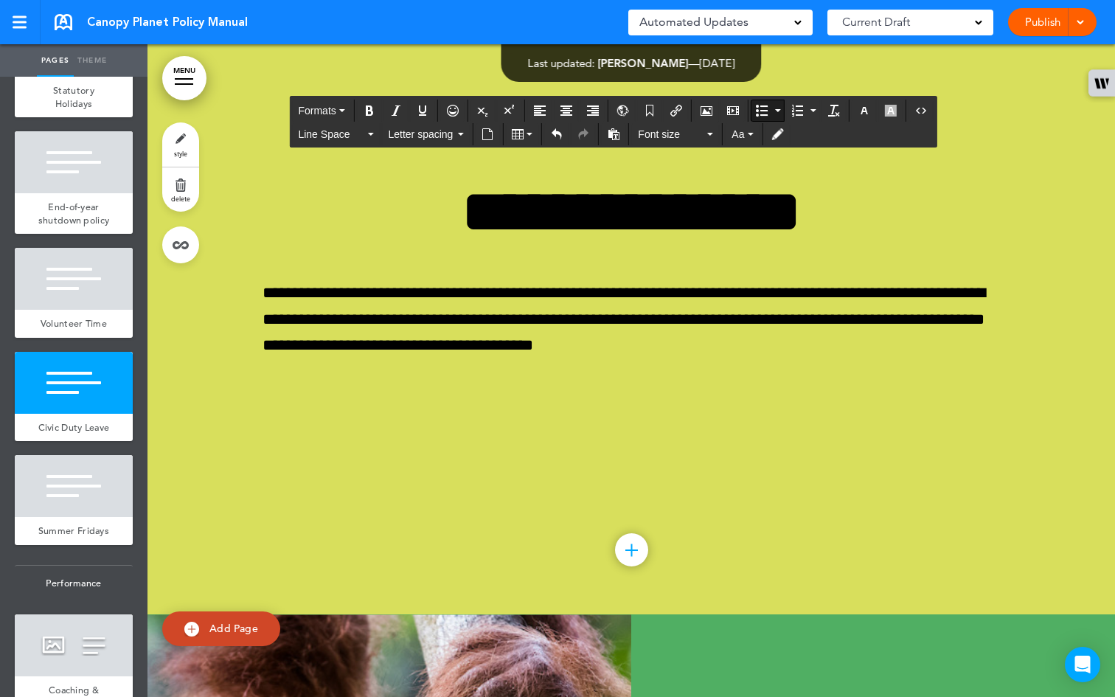
drag, startPoint x: 351, startPoint y: 333, endPoint x: 278, endPoint y: 323, distance: 73.7
click at [888, 109] on icon "button" at bounding box center [891, 111] width 12 height 12
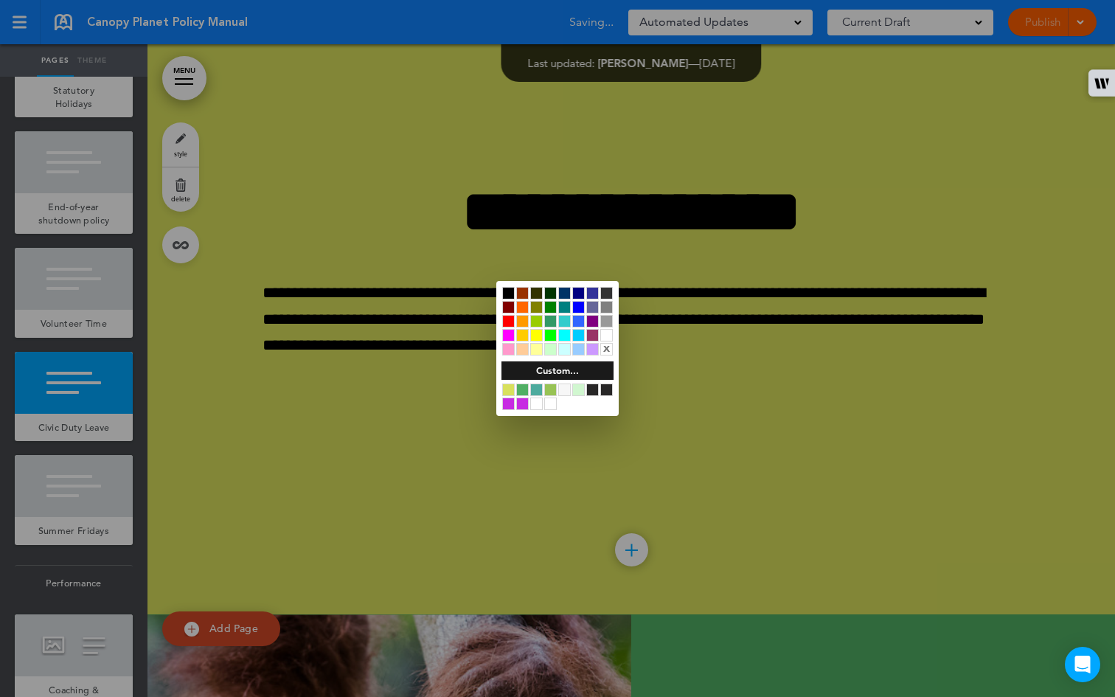
click at [578, 306] on div at bounding box center [578, 307] width 13 height 13
click at [553, 135] on div at bounding box center [557, 348] width 1115 height 697
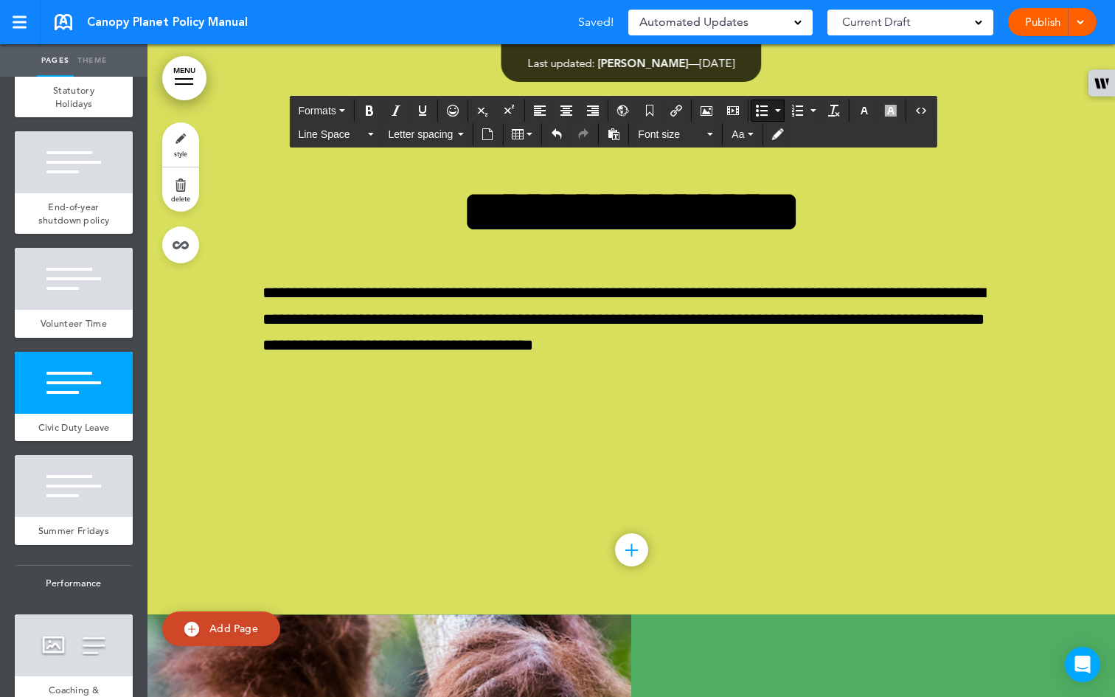
drag, startPoint x: 349, startPoint y: 335, endPoint x: 278, endPoint y: 329, distance: 71.8
click at [893, 113] on icon "button" at bounding box center [891, 111] width 12 height 12
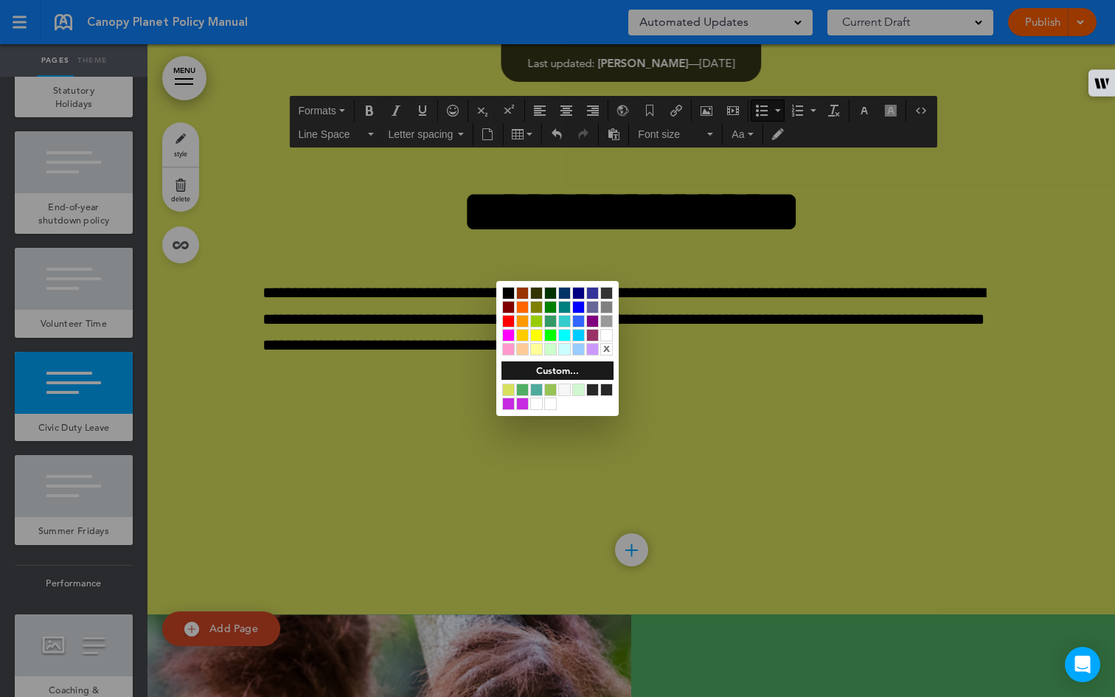
click at [584, 369] on div "Custom..." at bounding box center [557, 370] width 112 height 18
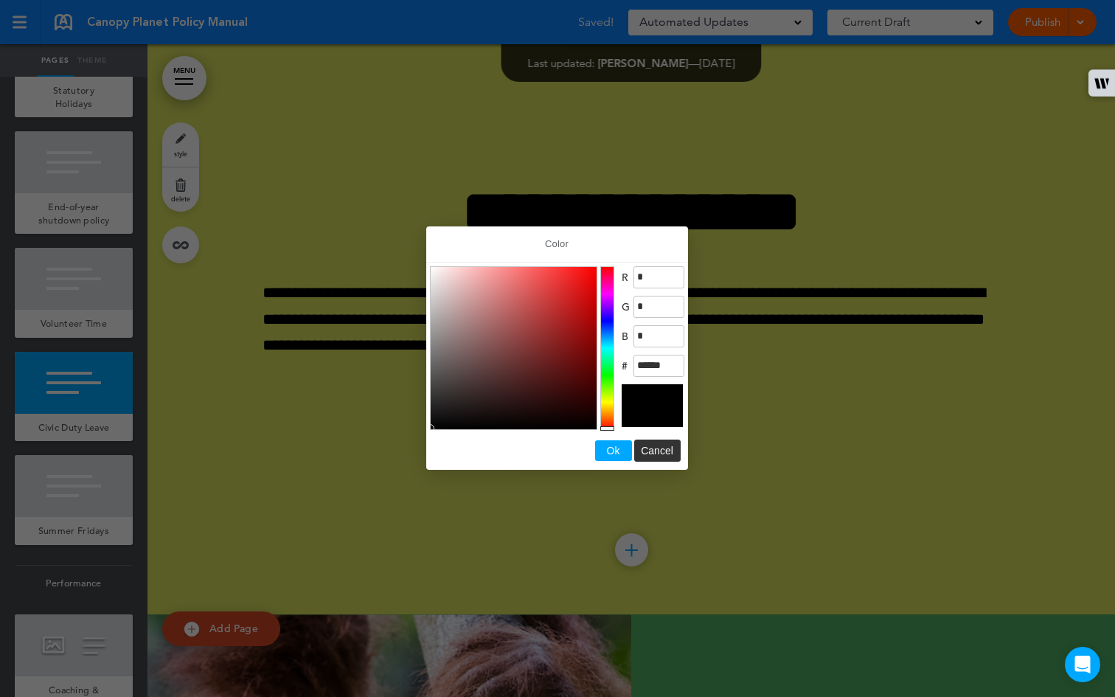
click at [641, 403] on div "Color" at bounding box center [651, 405] width 61 height 43
click at [625, 449] on button "Ok" at bounding box center [613, 450] width 37 height 21
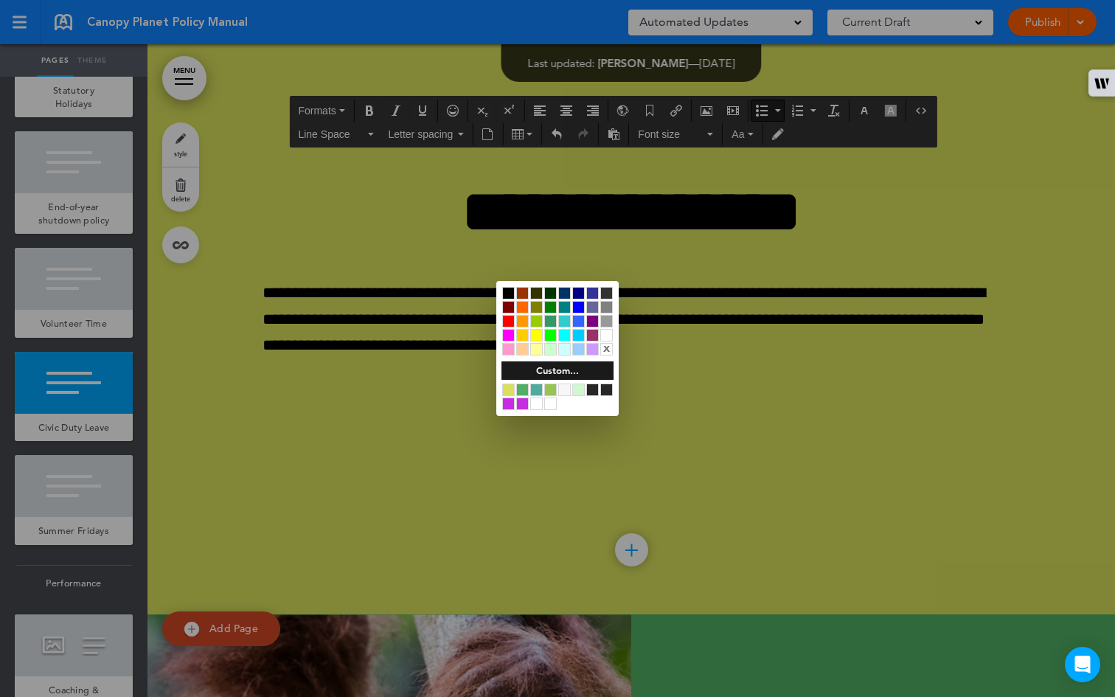
click at [348, 330] on div at bounding box center [557, 348] width 1115 height 697
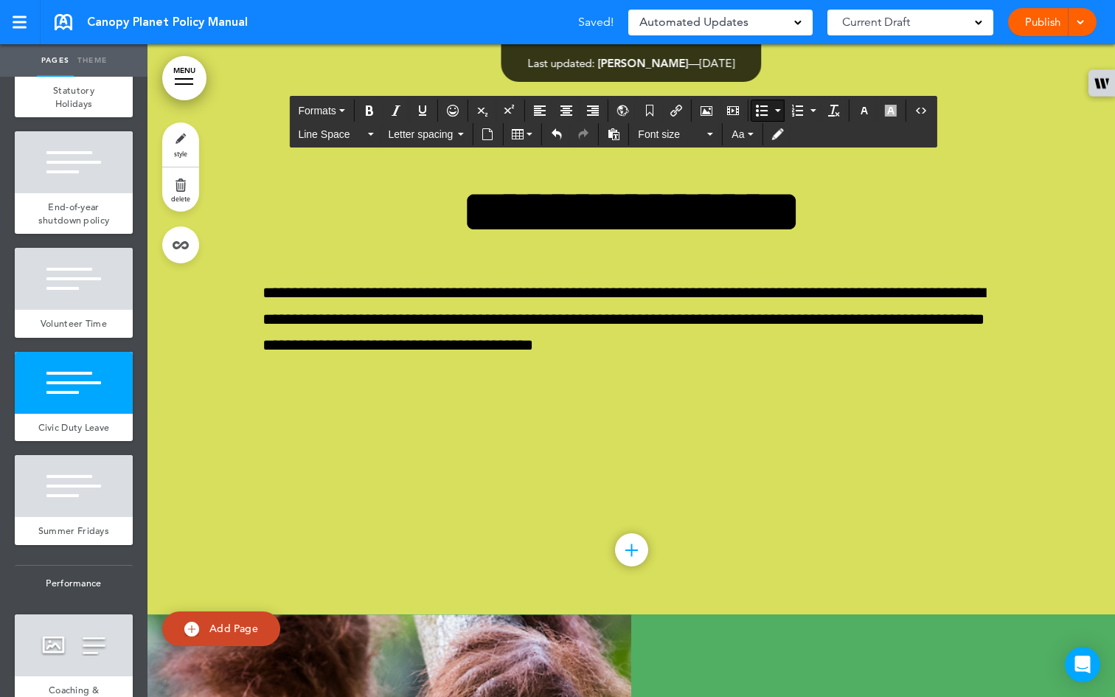
click at [890, 112] on icon "button" at bounding box center [891, 111] width 12 height 12
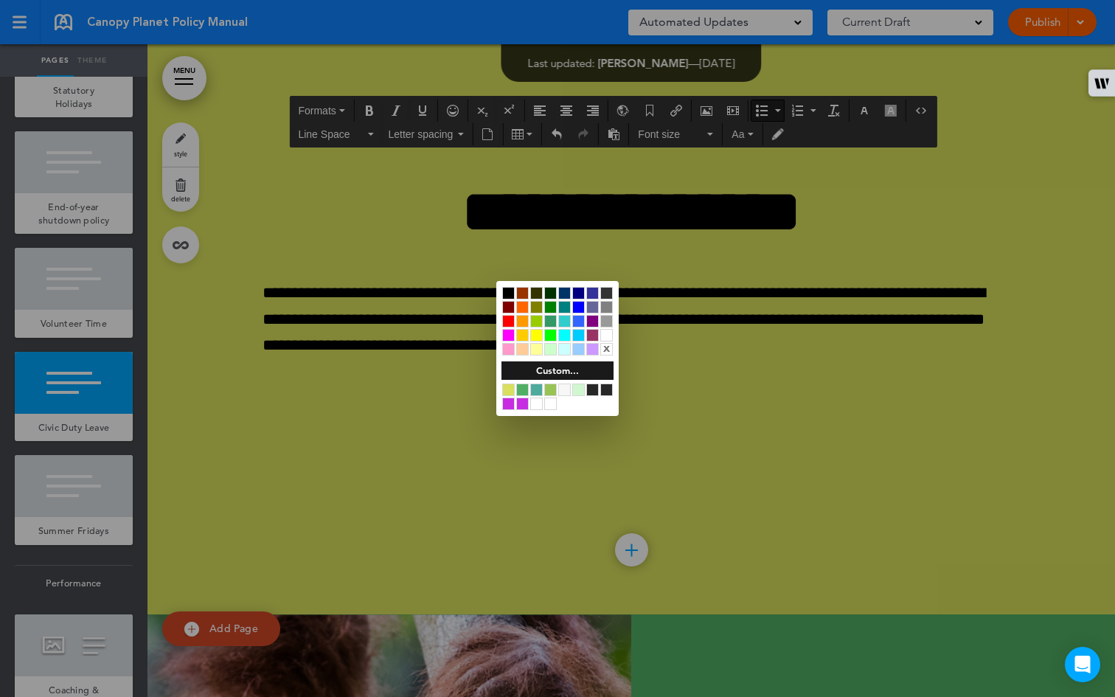
click at [604, 292] on div at bounding box center [606, 293] width 13 height 13
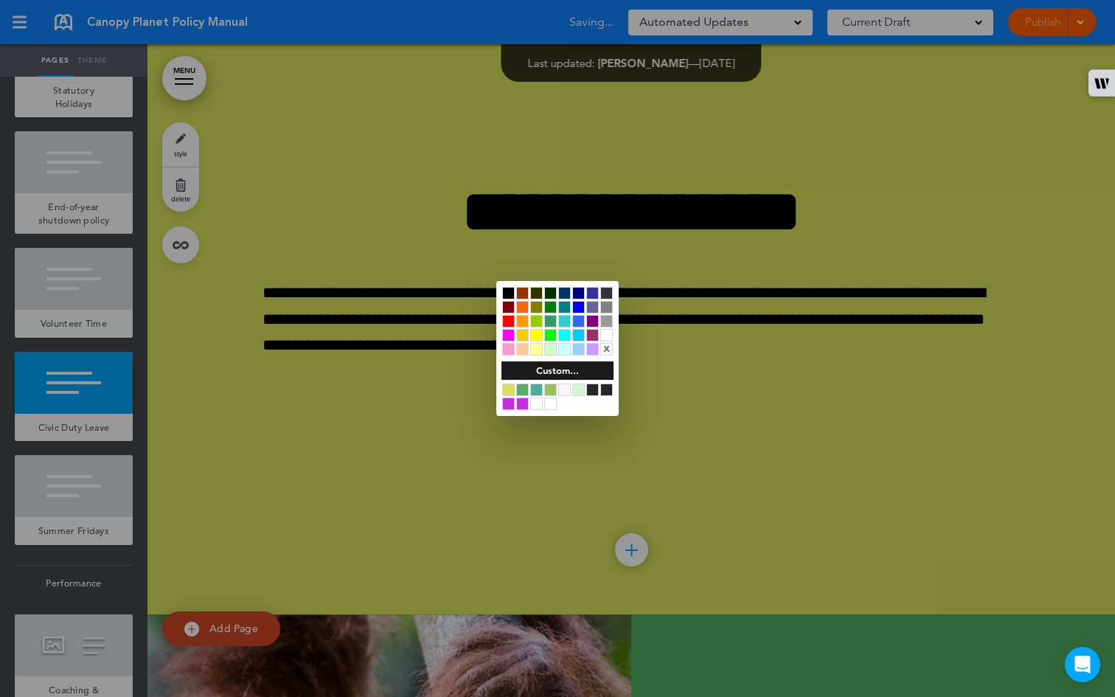
click at [575, 372] on div "Custom..." at bounding box center [557, 370] width 112 height 18
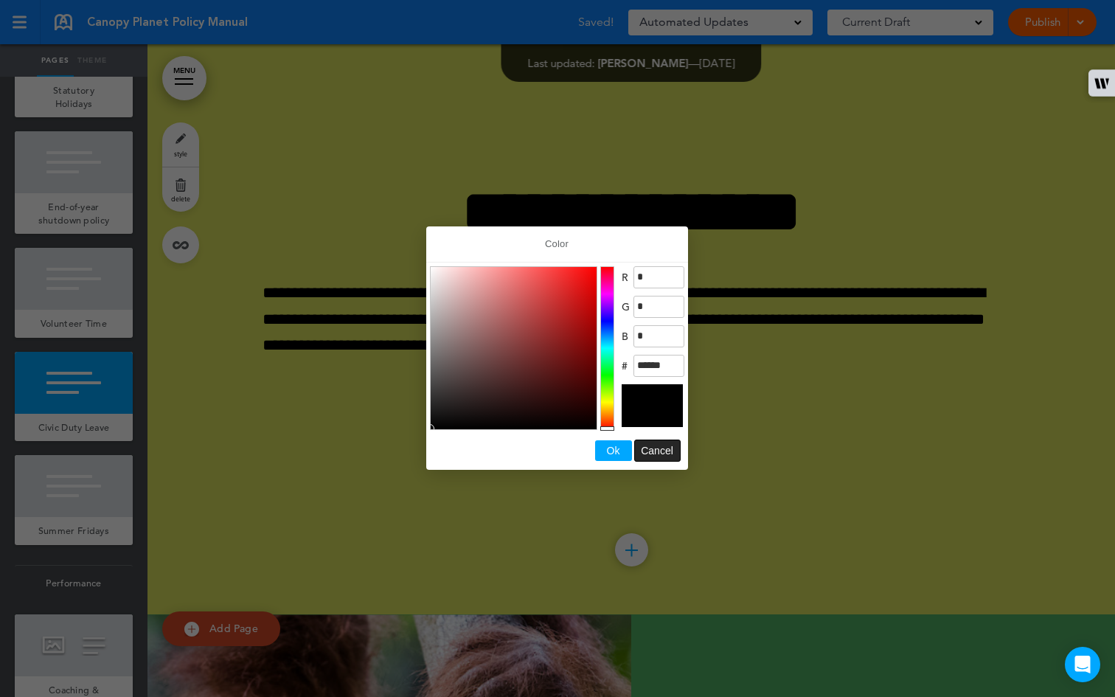
click at [660, 456] on span "Cancel" at bounding box center [657, 451] width 32 height 12
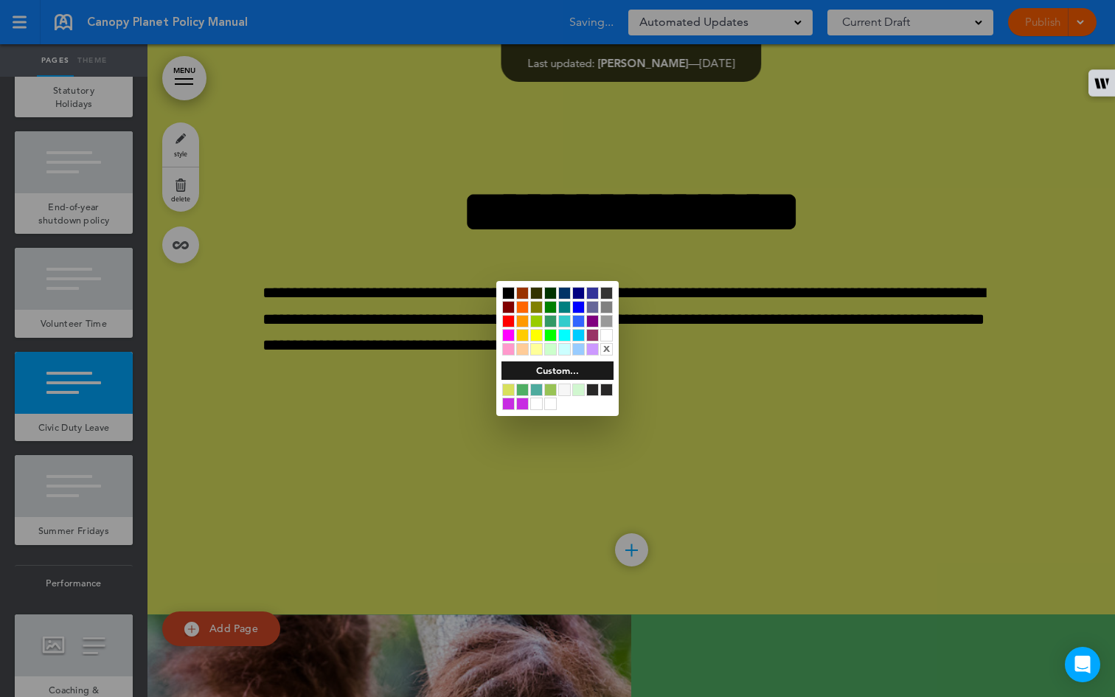
click at [649, 396] on div at bounding box center [557, 348] width 1115 height 697
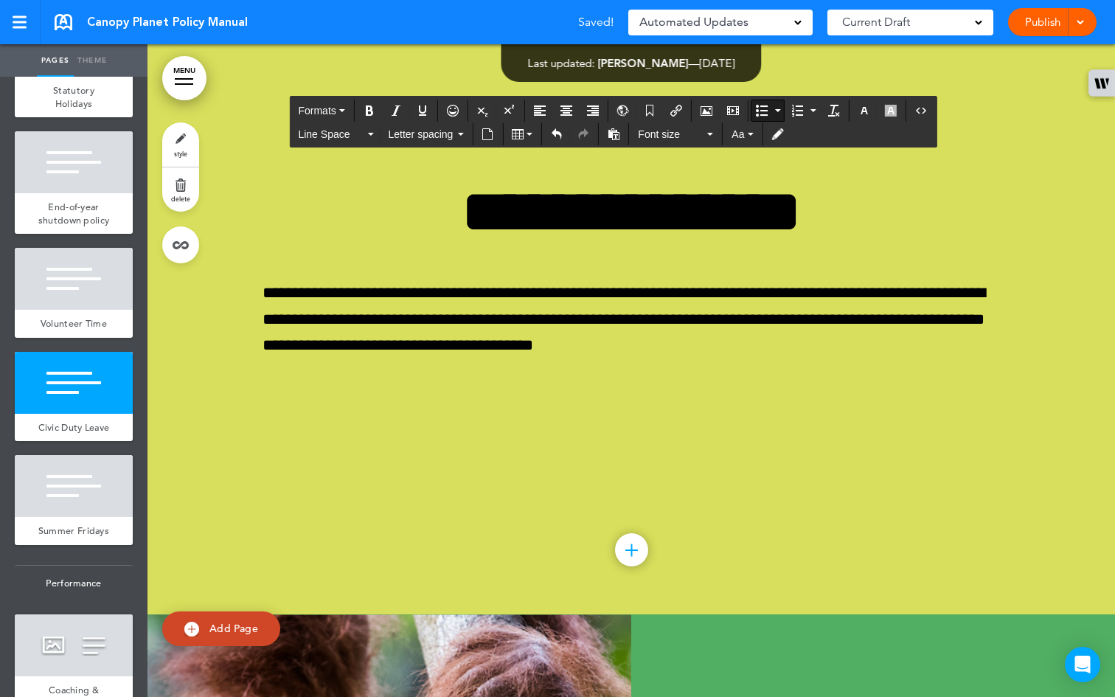
click at [891, 109] on icon "button" at bounding box center [891, 111] width 12 height 12
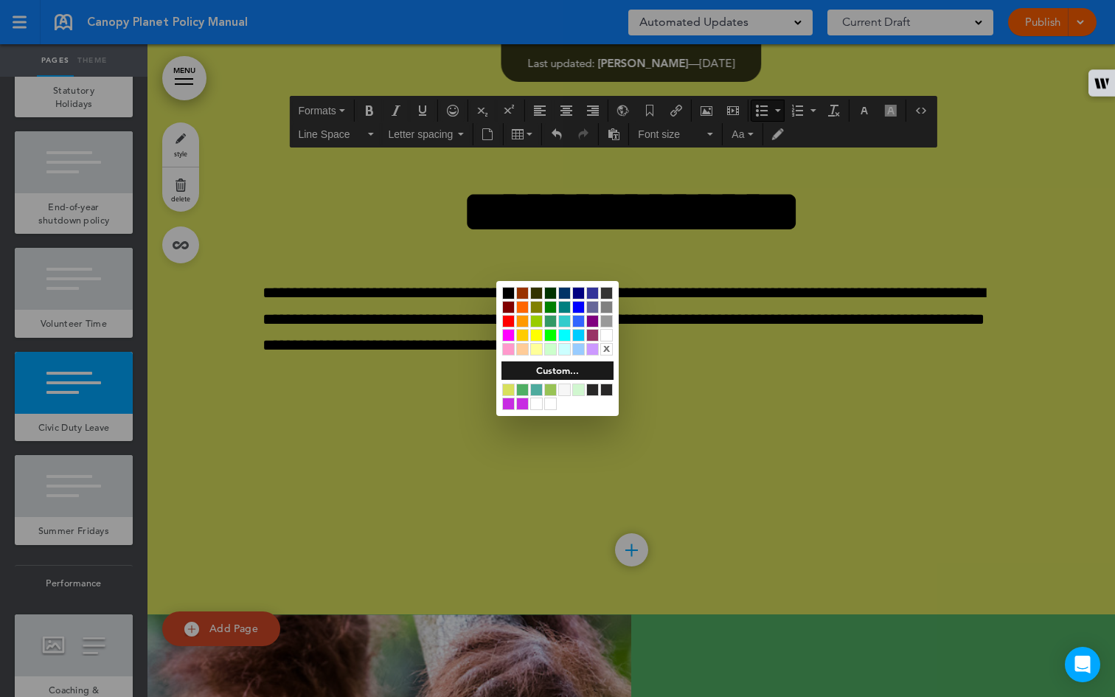
click at [608, 331] on div at bounding box center [606, 335] width 13 height 13
click at [698, 358] on div at bounding box center [557, 348] width 1115 height 697
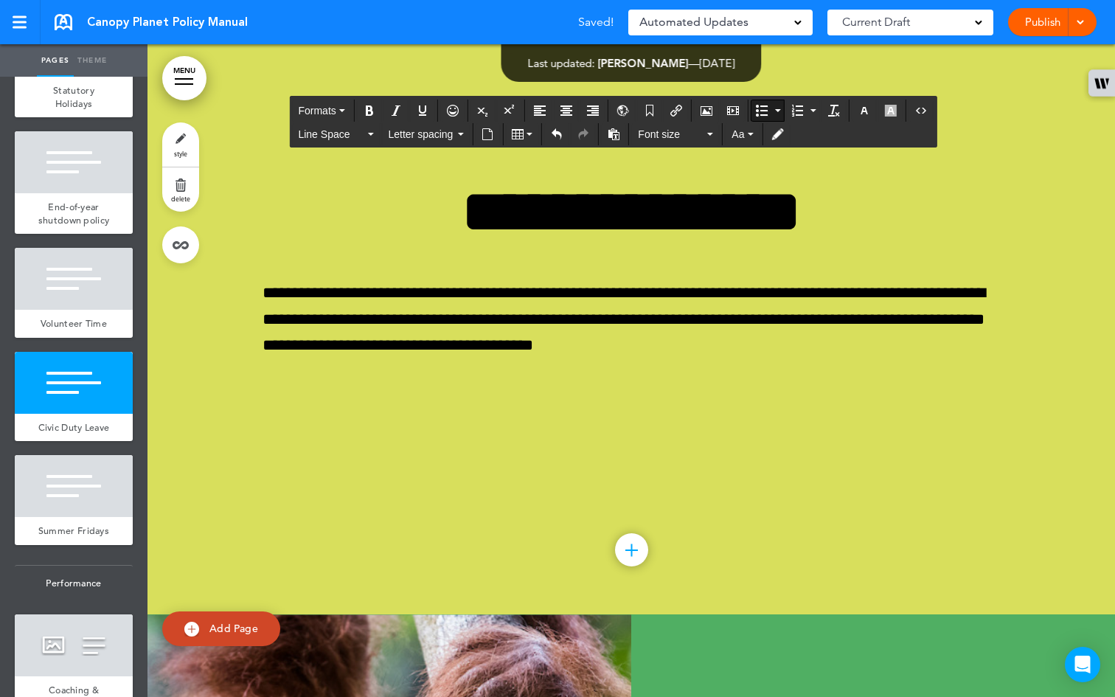
drag, startPoint x: 349, startPoint y: 330, endPoint x: 278, endPoint y: 338, distance: 71.1
click at [859, 106] on button "button" at bounding box center [864, 110] width 24 height 21
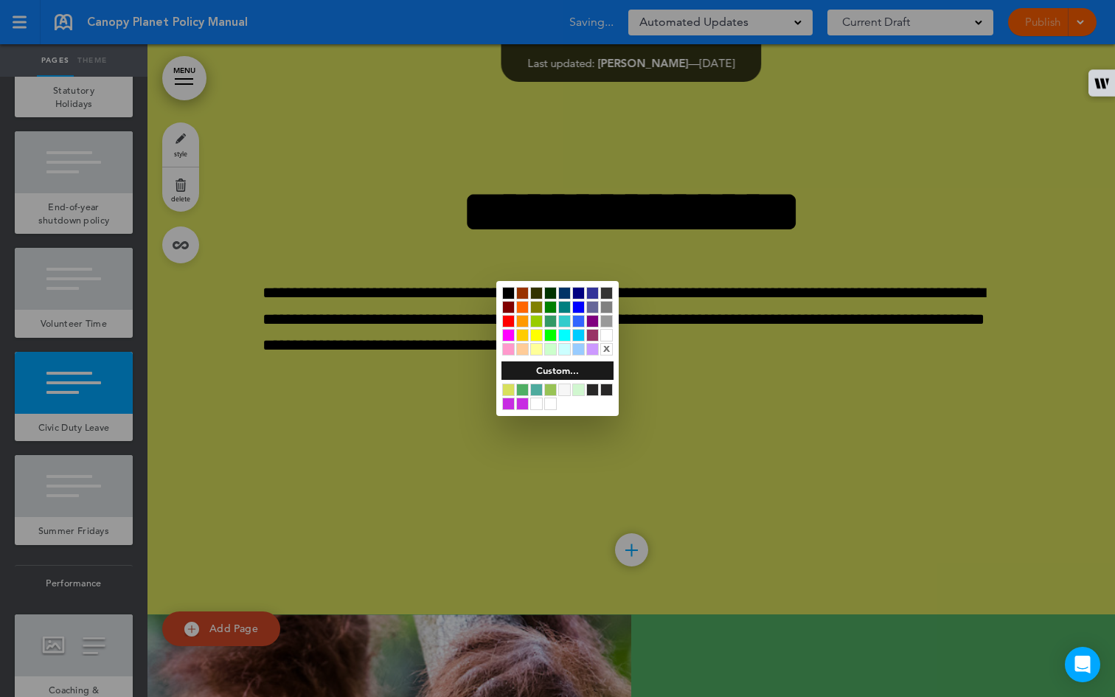
click at [578, 303] on div at bounding box center [578, 307] width 13 height 13
click at [368, 108] on div at bounding box center [557, 348] width 1115 height 697
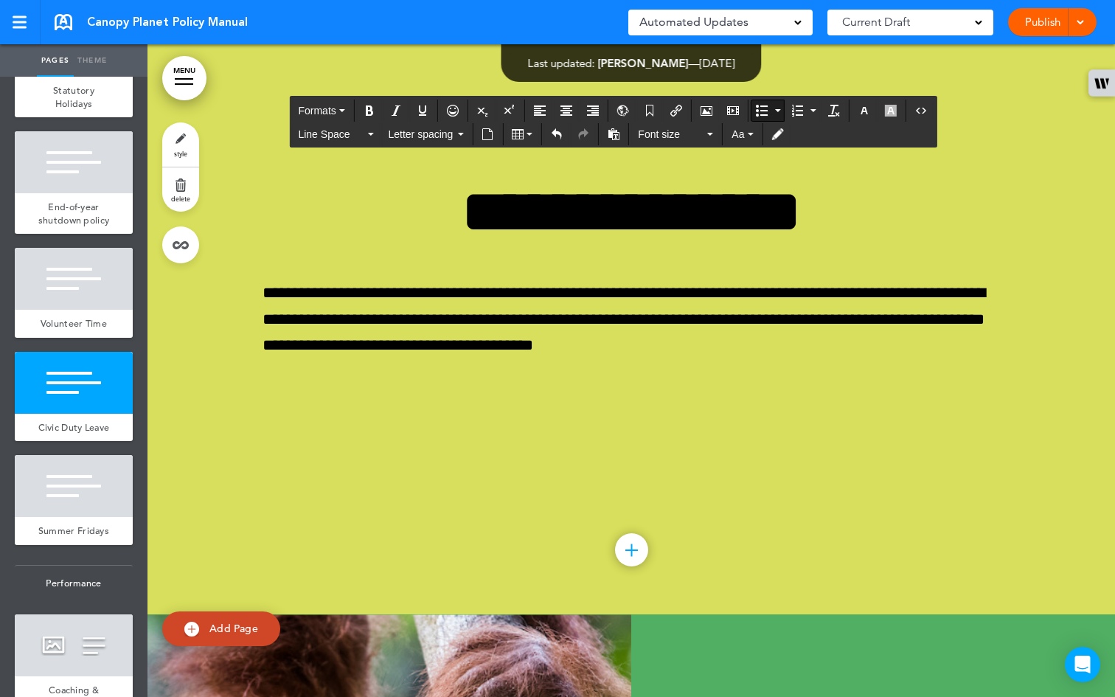
drag, startPoint x: 351, startPoint y: 335, endPoint x: 278, endPoint y: 332, distance: 73.0
click at [367, 105] on icon "Bold" at bounding box center [369, 111] width 12 height 12
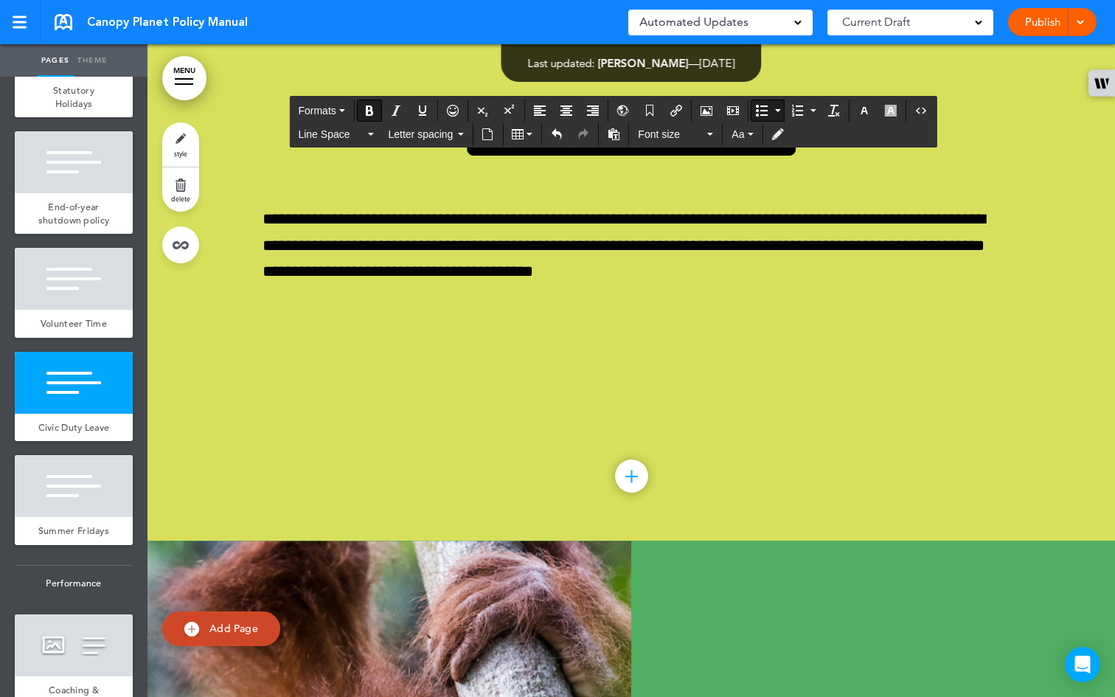
scroll to position [41170, 0]
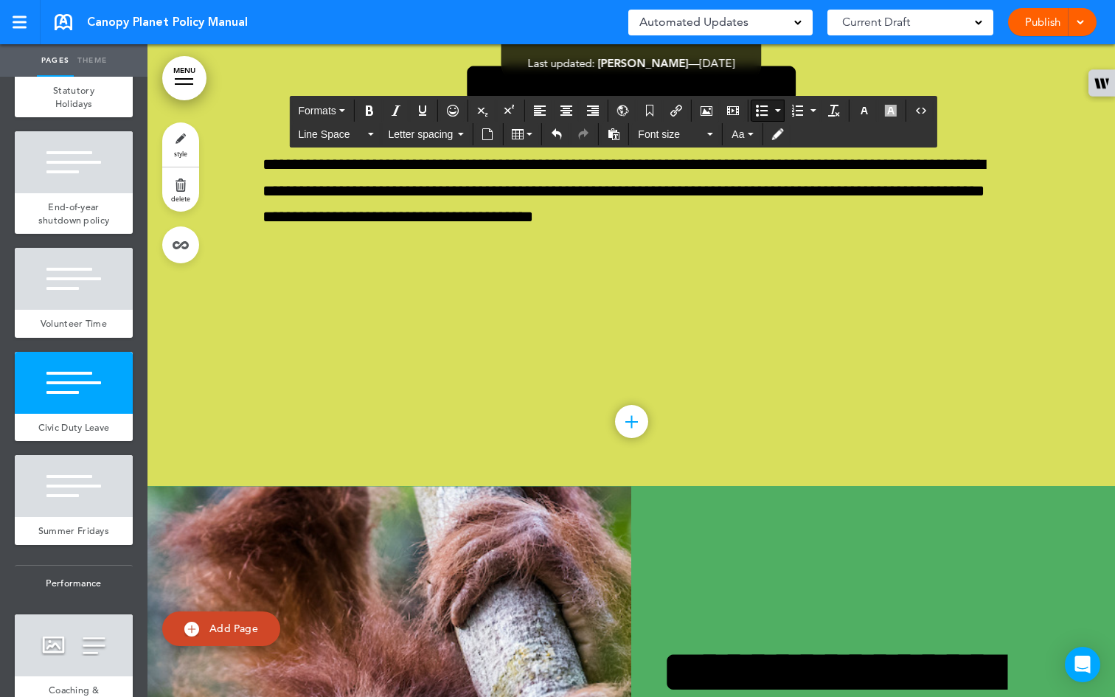
drag, startPoint x: 515, startPoint y: 442, endPoint x: 282, endPoint y: 433, distance: 233.1
click at [367, 106] on icon "Bold" at bounding box center [369, 111] width 12 height 12
click at [873, 111] on button "button" at bounding box center [864, 110] width 24 height 21
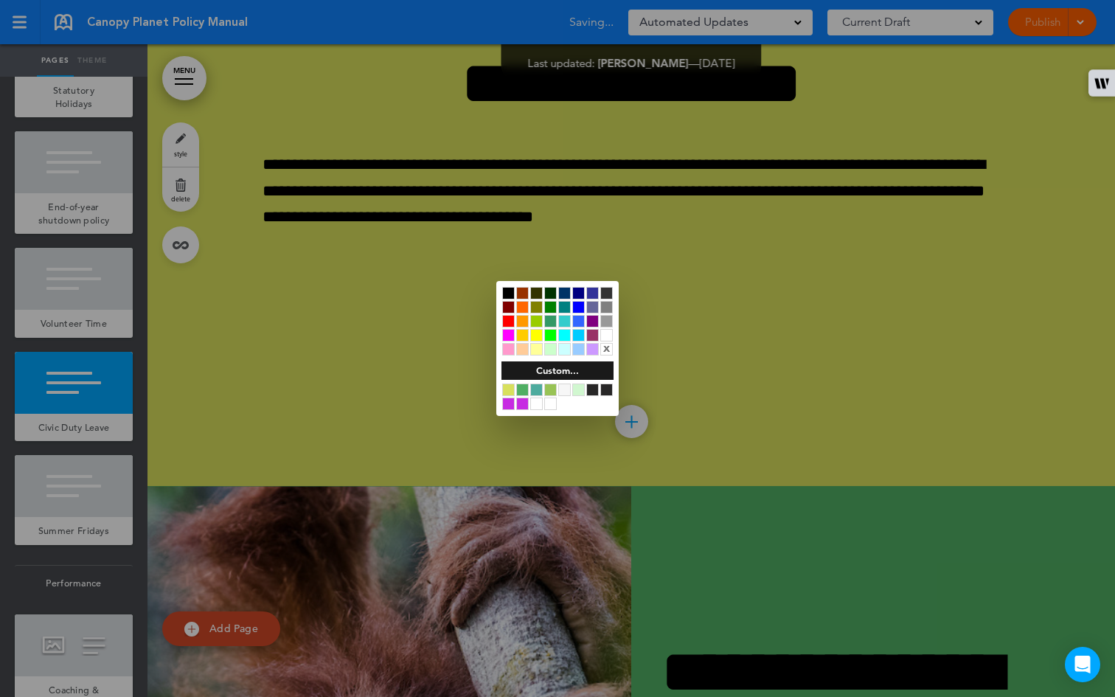
click at [579, 309] on div at bounding box center [578, 307] width 13 height 13
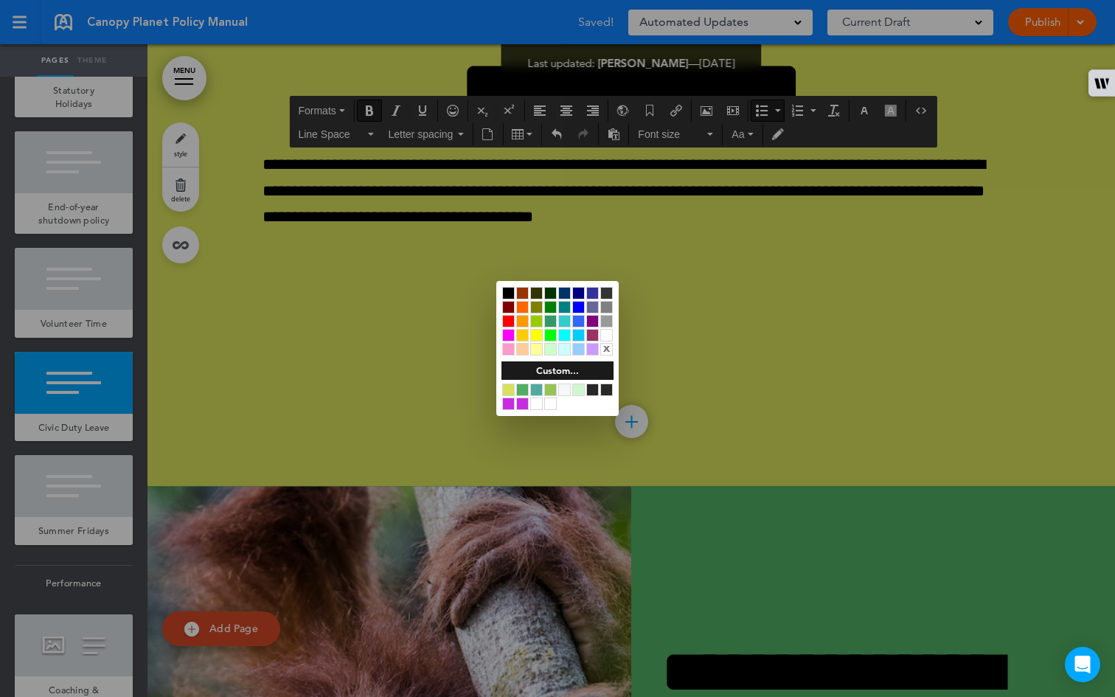
click at [635, 377] on div at bounding box center [557, 348] width 1115 height 697
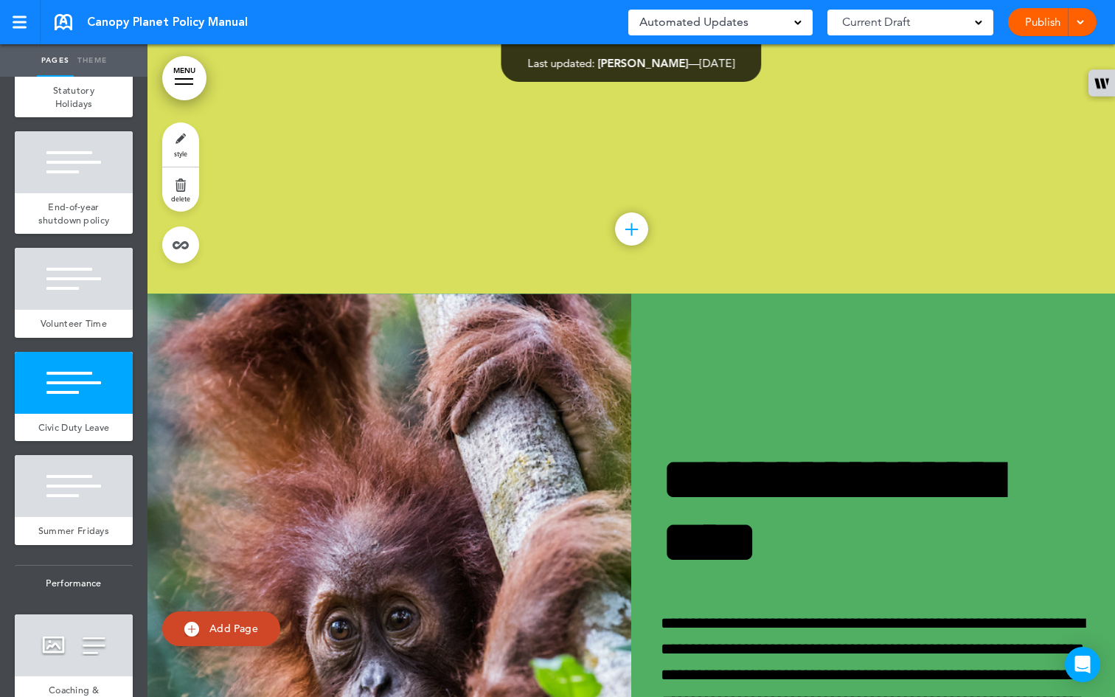
scroll to position [41373, 0]
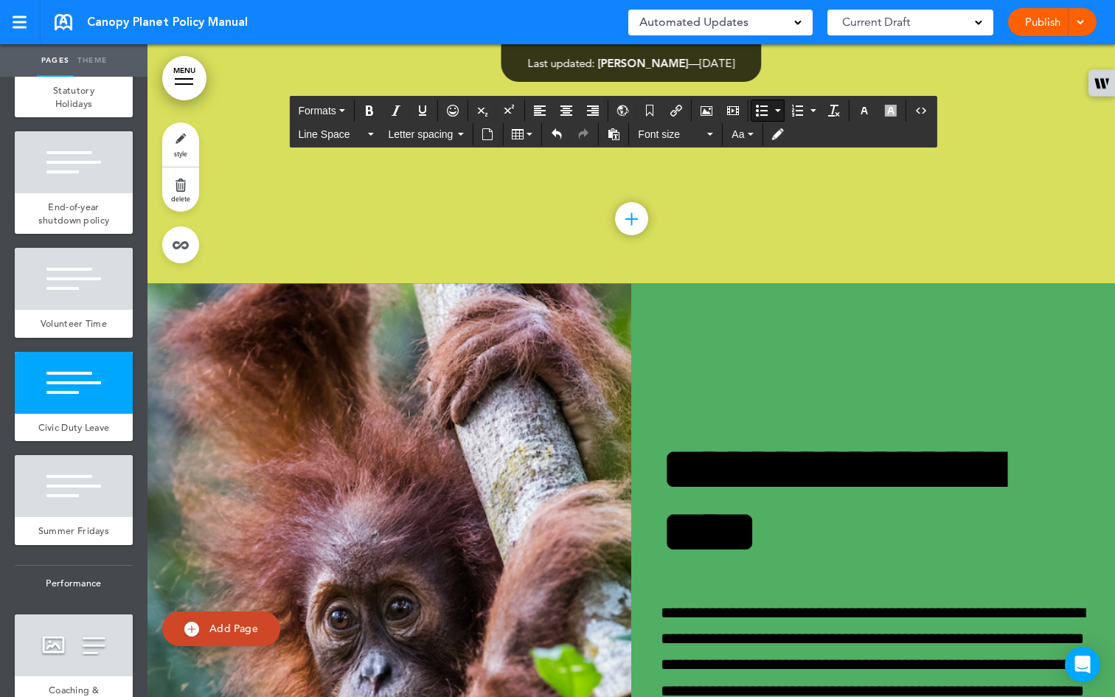
drag, startPoint x: 373, startPoint y: 391, endPoint x: 277, endPoint y: 386, distance: 96.0
click at [372, 116] on button "Bold" at bounding box center [370, 110] width 24 height 21
click at [870, 113] on icon "button" at bounding box center [864, 111] width 12 height 12
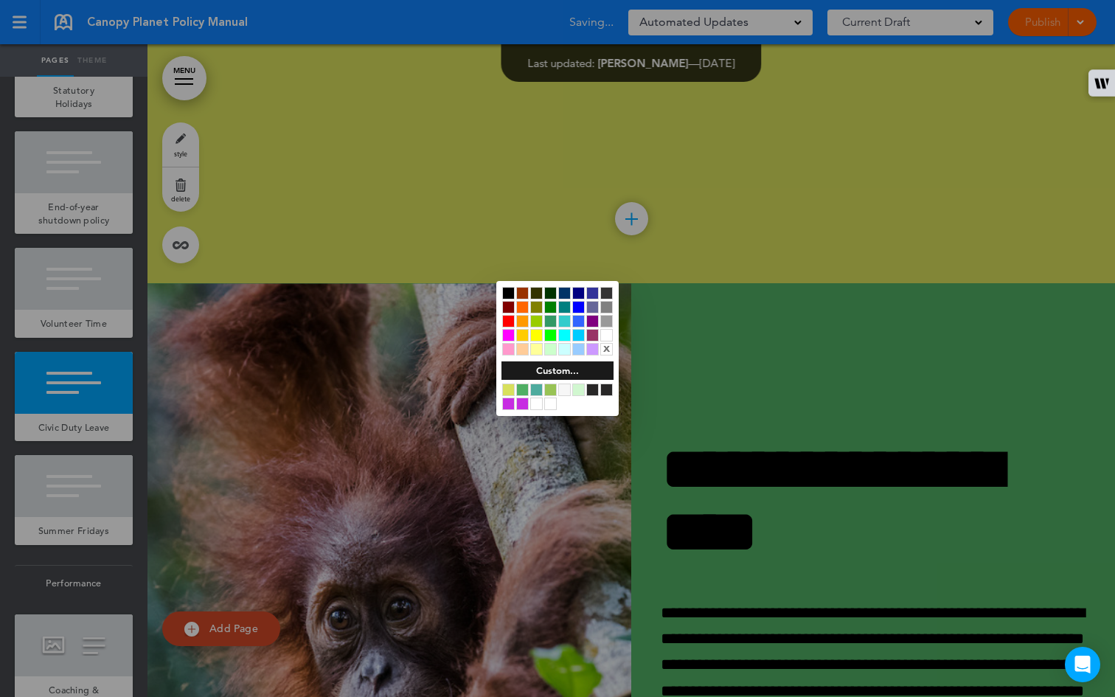
click at [580, 301] on div at bounding box center [578, 307] width 13 height 13
click at [398, 348] on div at bounding box center [557, 348] width 1115 height 697
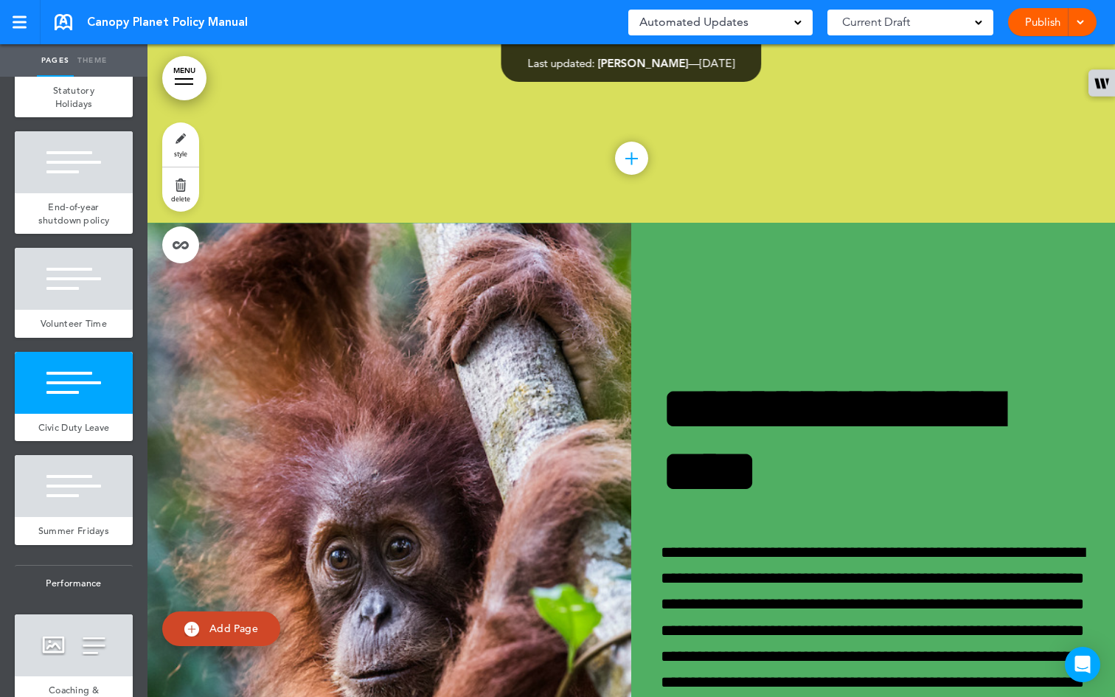
scroll to position [41440, 0]
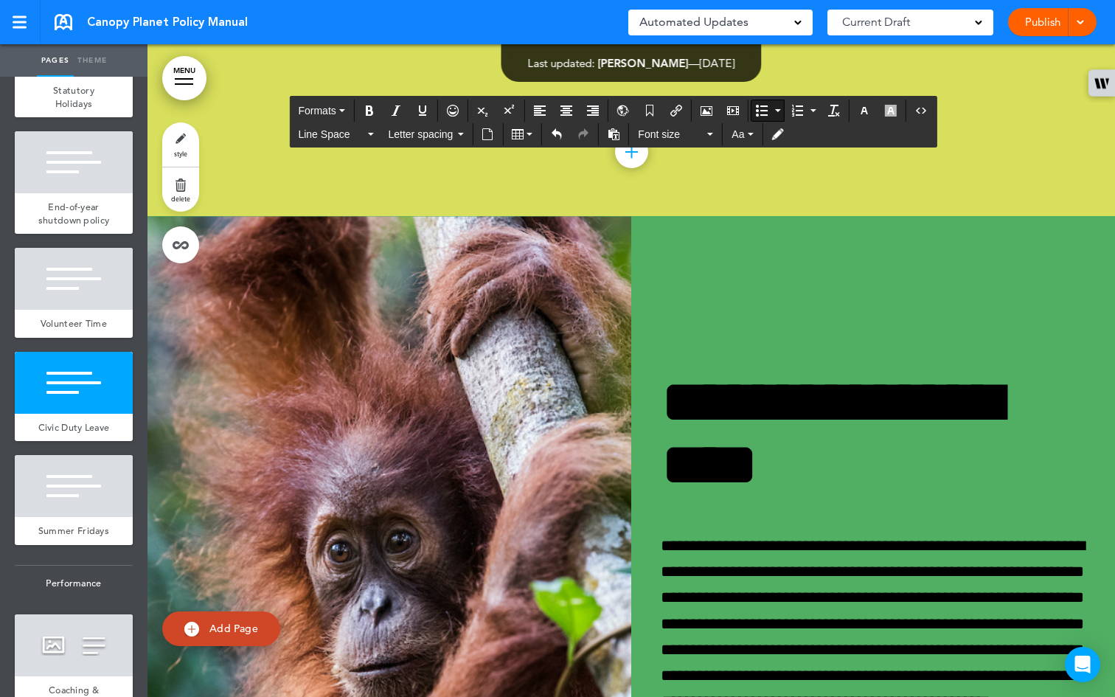
drag, startPoint x: 402, startPoint y: 456, endPoint x: 281, endPoint y: 451, distance: 121.0
click at [863, 112] on icon "button" at bounding box center [864, 111] width 12 height 12
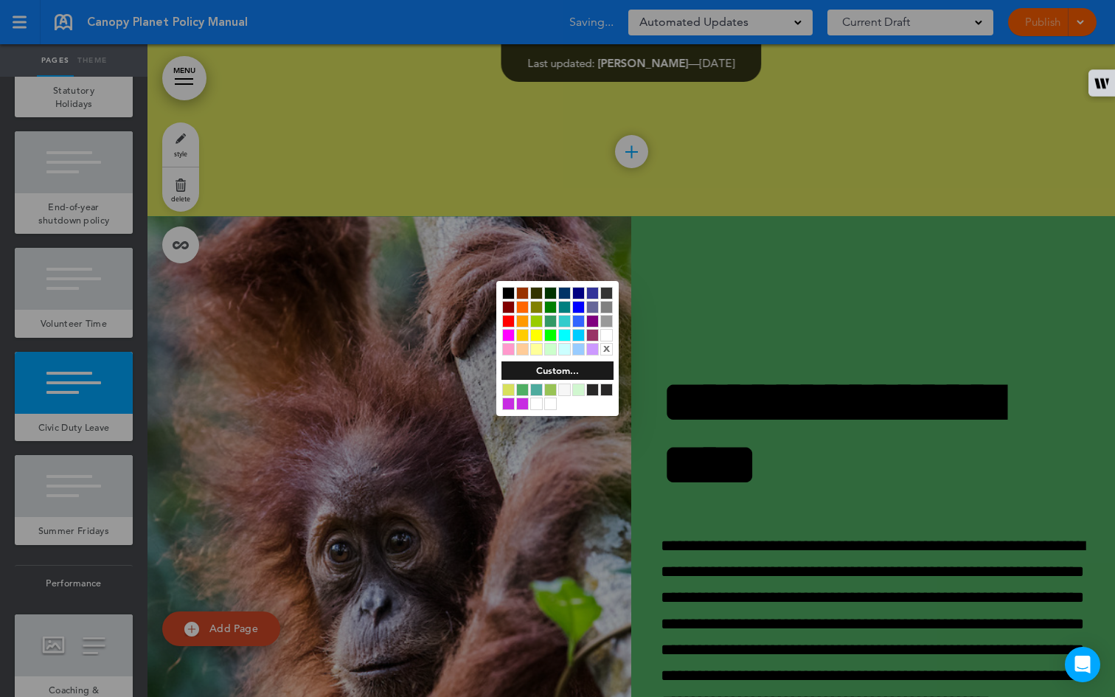
click at [578, 303] on div at bounding box center [578, 307] width 13 height 13
click at [371, 111] on div at bounding box center [557, 348] width 1115 height 697
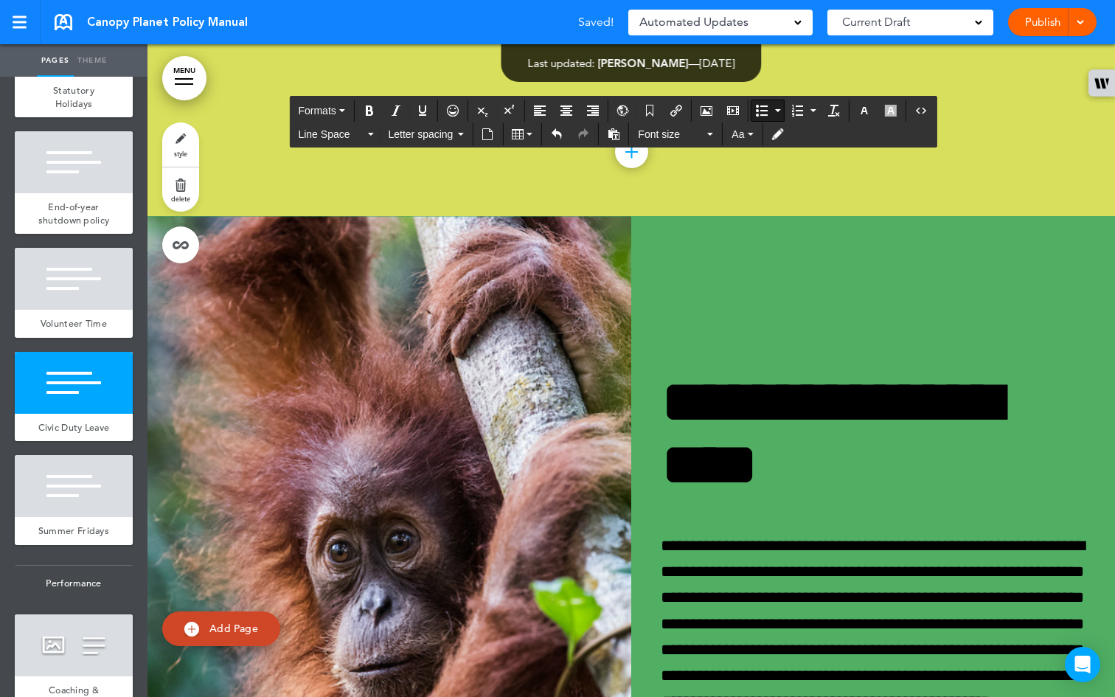
drag, startPoint x: 404, startPoint y: 456, endPoint x: 272, endPoint y: 445, distance: 132.4
click at [367, 113] on icon "Bold" at bounding box center [369, 111] width 12 height 12
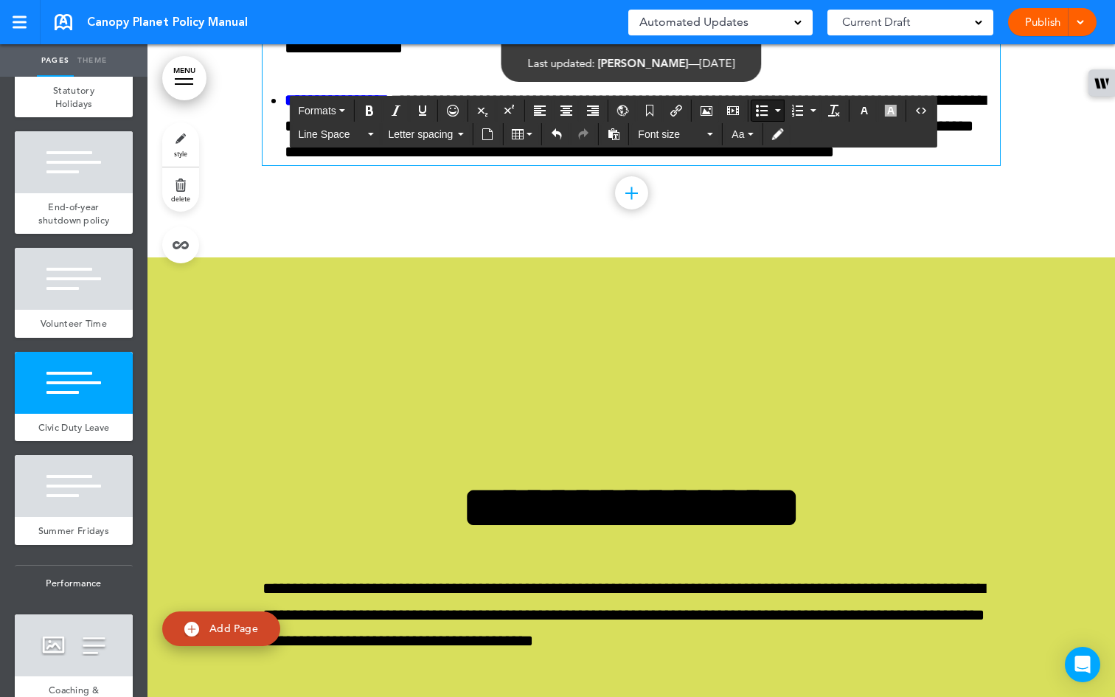
scroll to position [40730, 0]
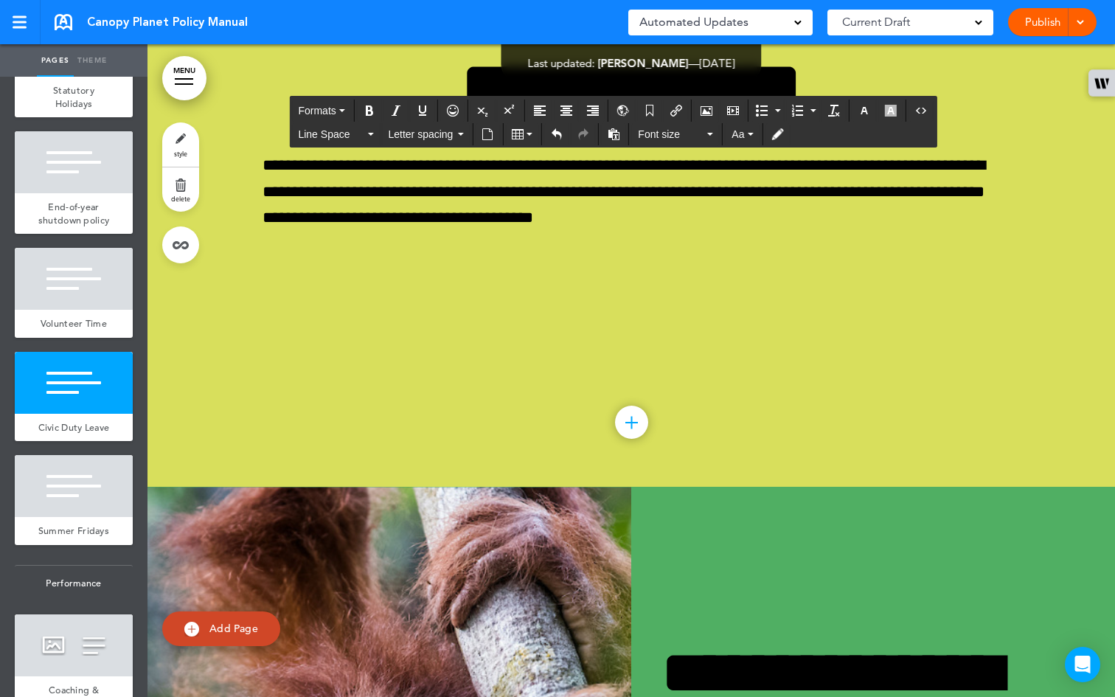
scroll to position [41103, 0]
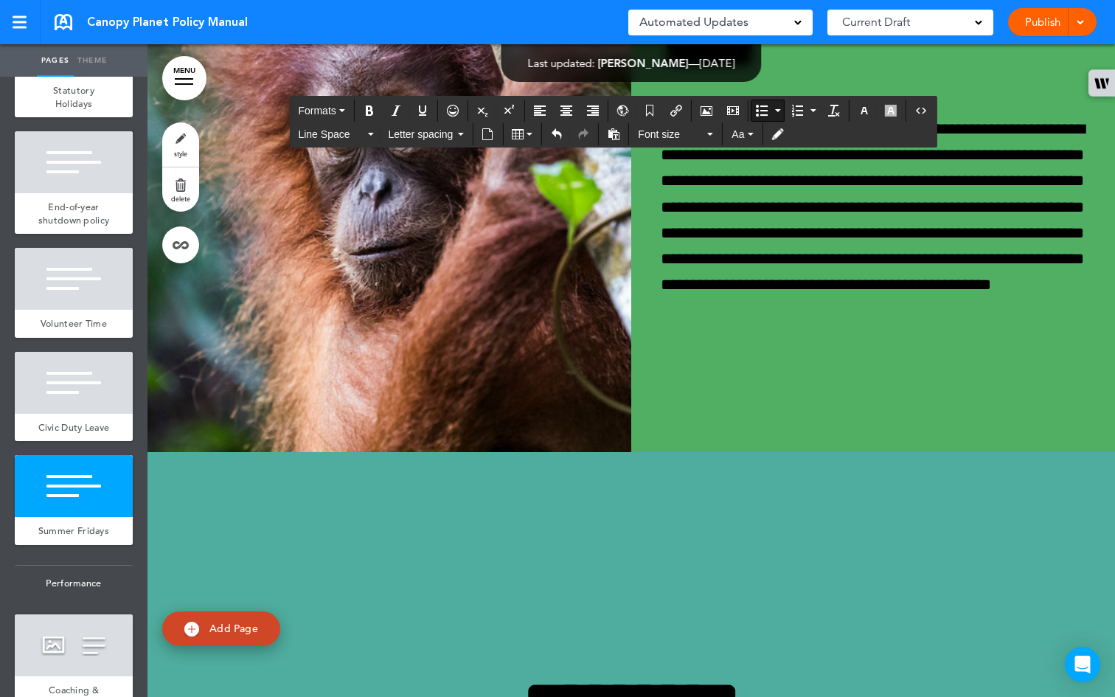
scroll to position [41622, 0]
